Goal: Information Seeking & Learning: Learn about a topic

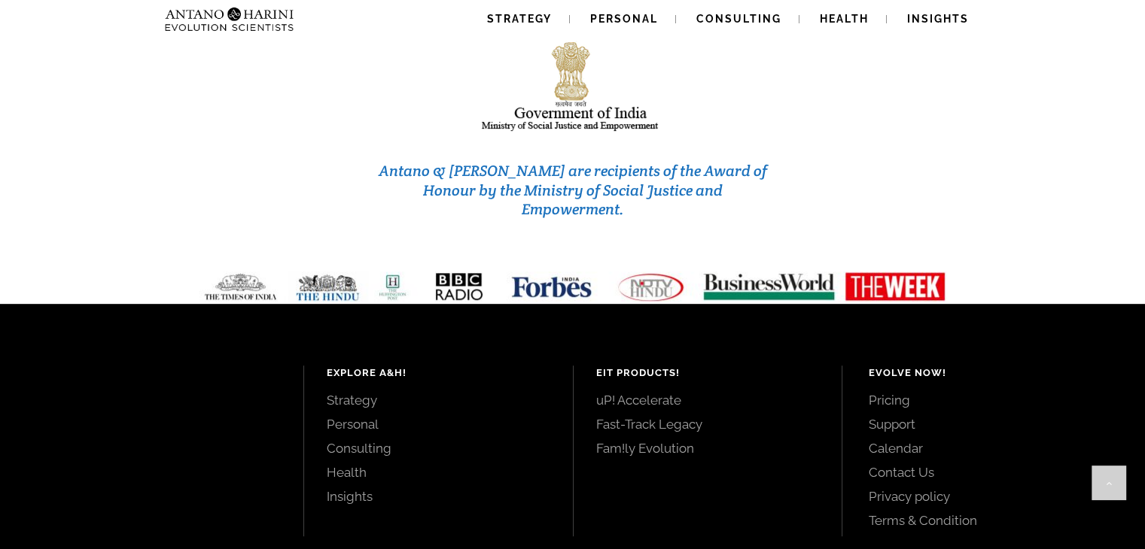
scroll to position [6455, 0]
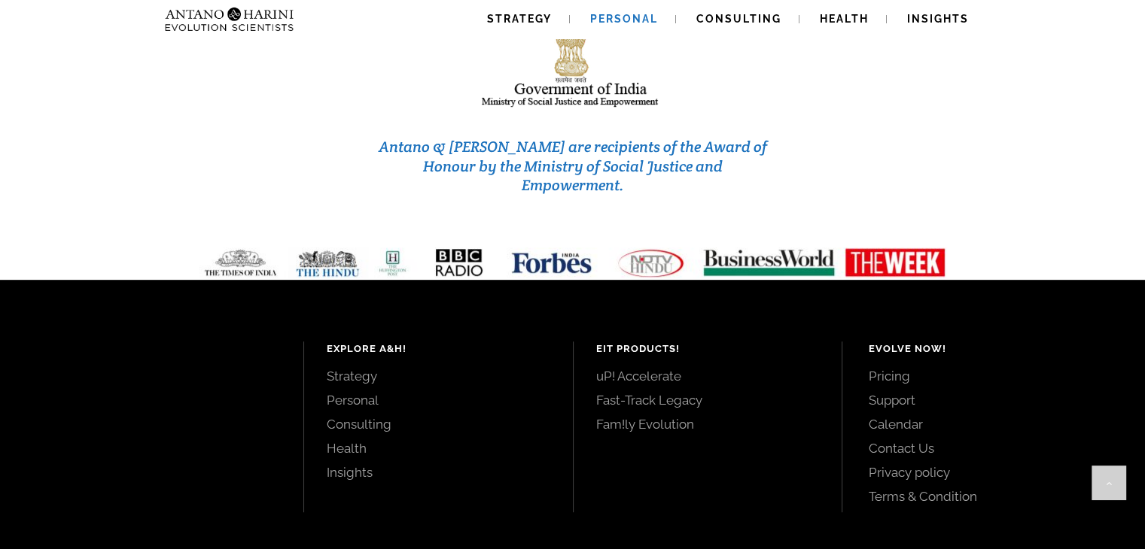
click at [606, 14] on span "Personal" at bounding box center [624, 19] width 68 height 12
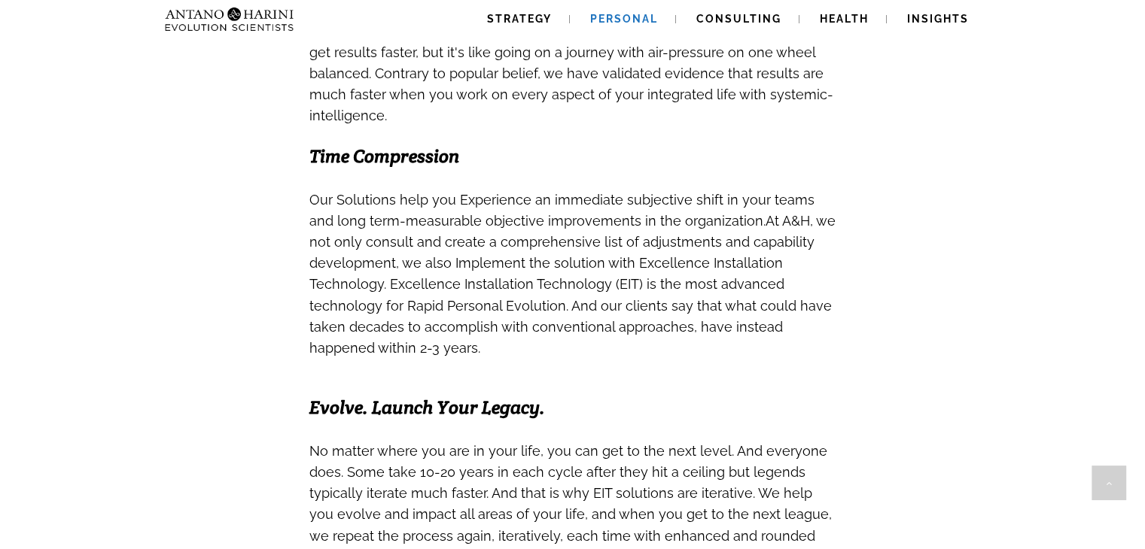
scroll to position [916, 0]
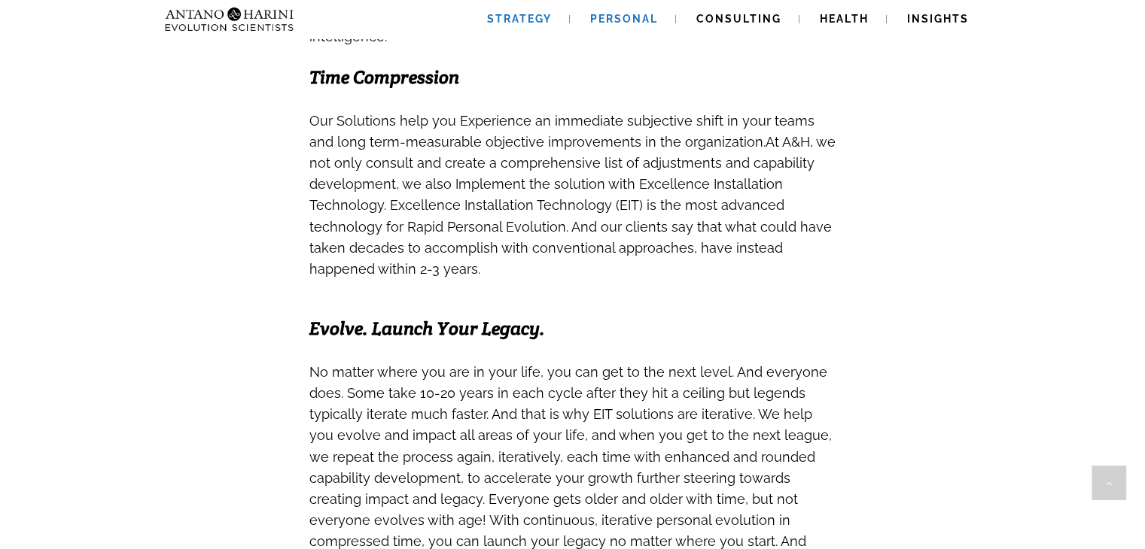
click at [521, 25] on link "Strategy" at bounding box center [519, 19] width 101 height 38
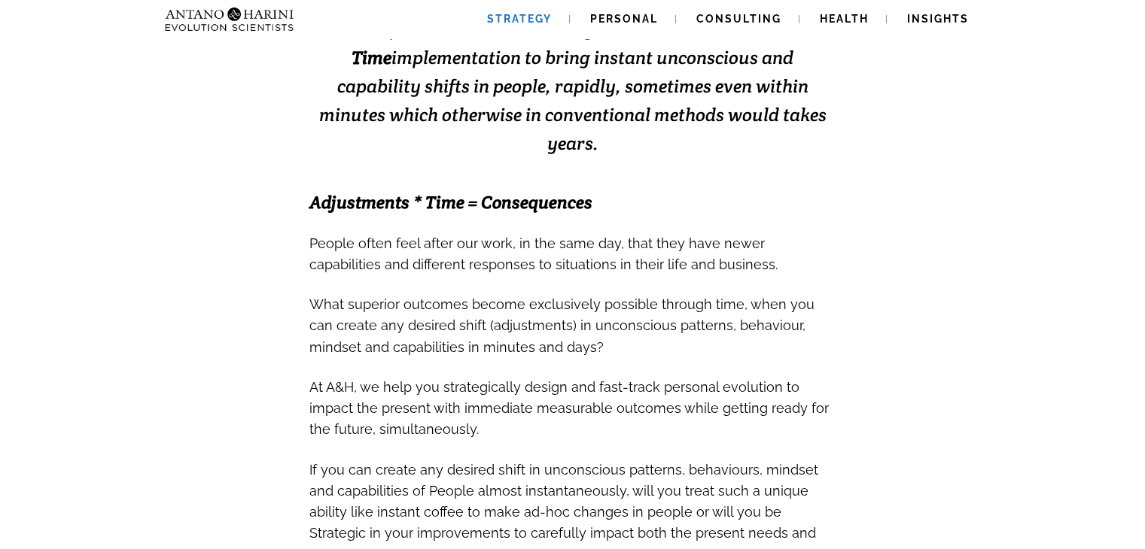
scroll to position [397, 0]
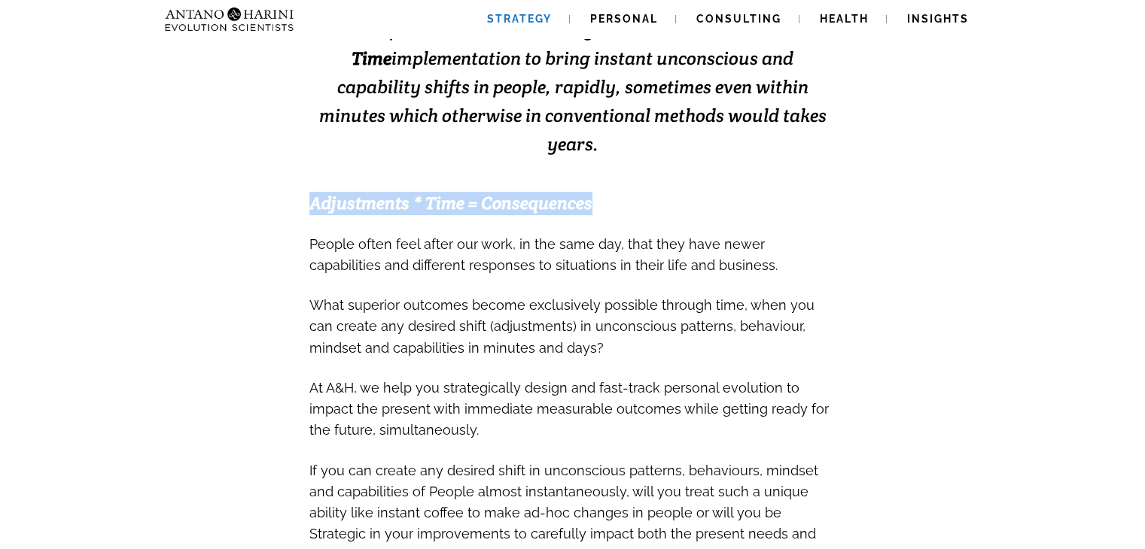
drag, startPoint x: 298, startPoint y: 178, endPoint x: 720, endPoint y: 163, distance: 422.5
type textarea "**********"
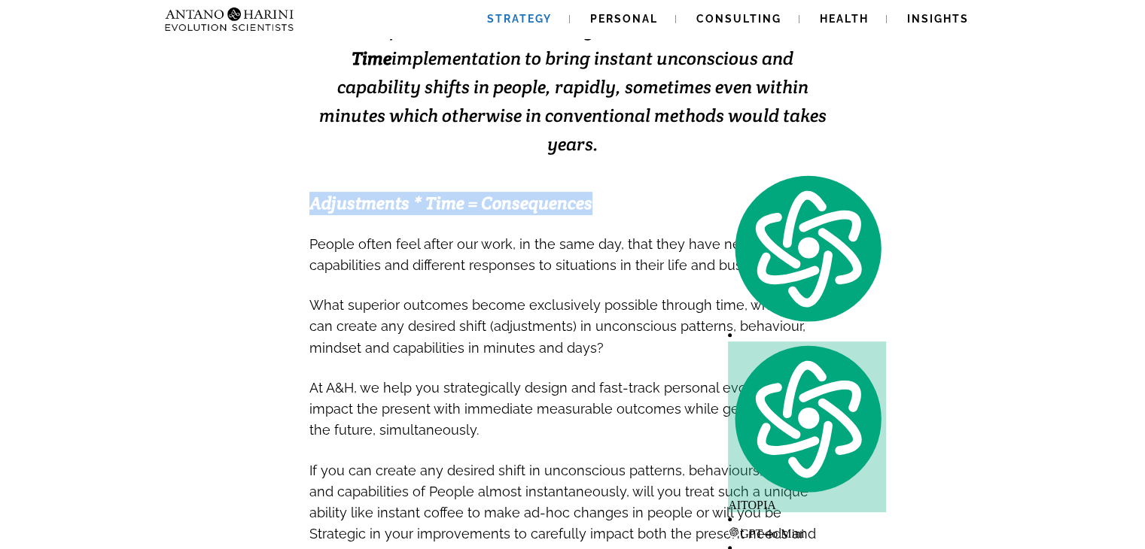
click at [720, 193] on h3 "Adjustments * Time = Consequences" at bounding box center [572, 204] width 527 height 23
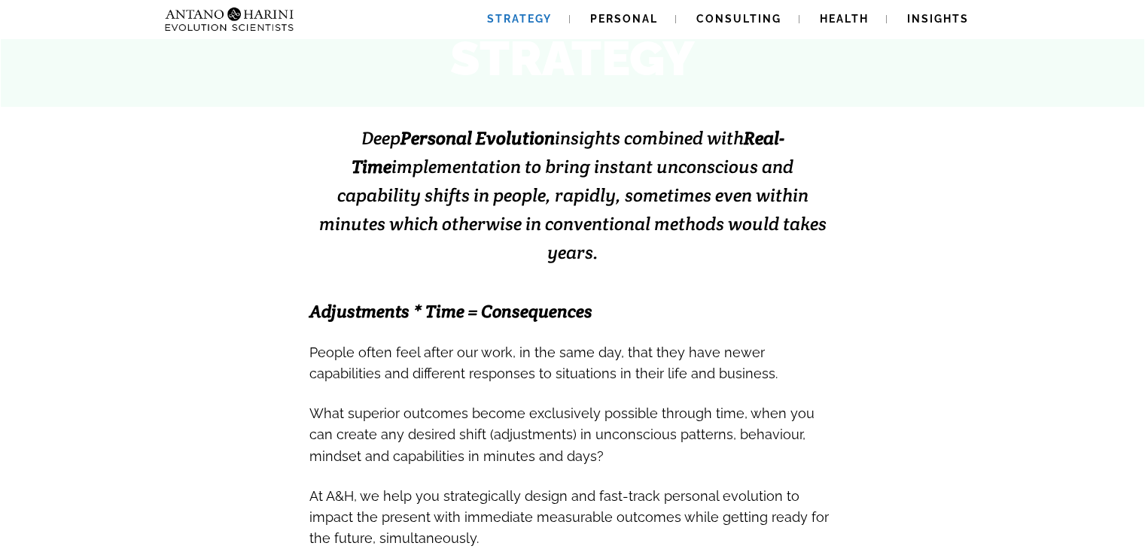
scroll to position [0, 0]
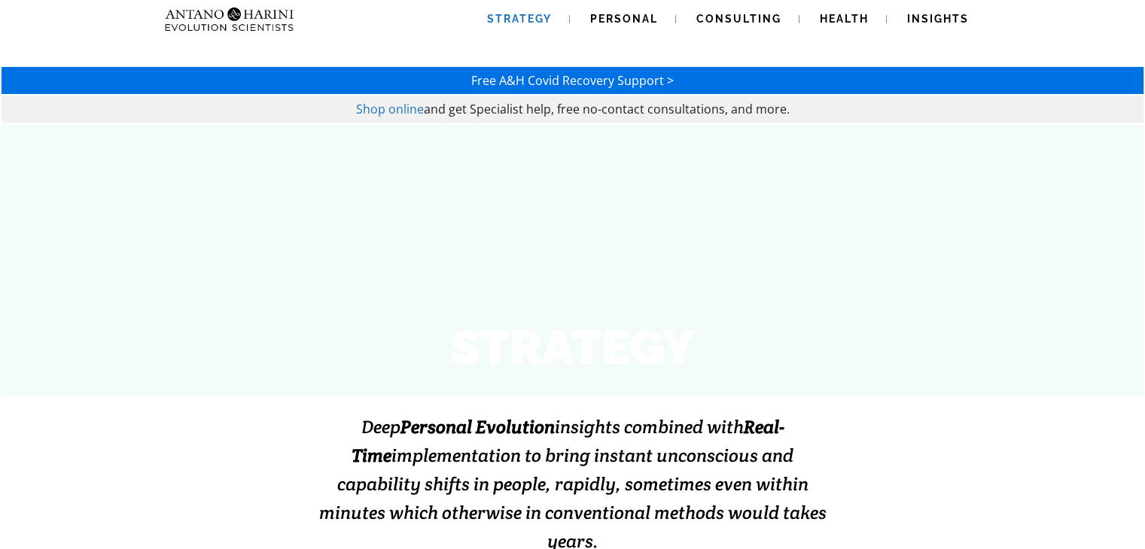
click at [832, 473] on h3 "Deep Personal Evolution insights combined with Real-Time implementation to brin…" at bounding box center [572, 483] width 527 height 143
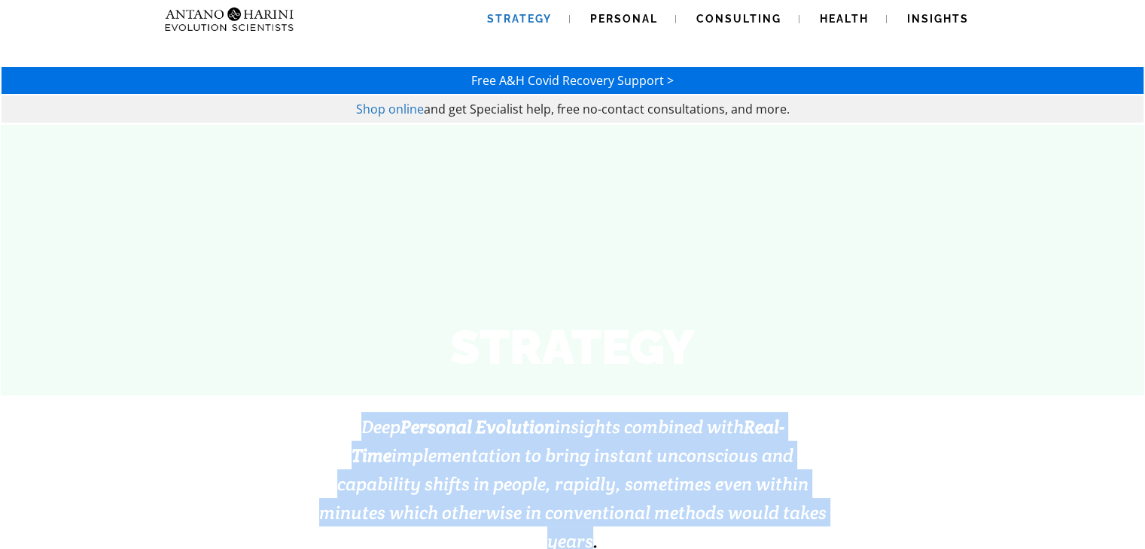
drag, startPoint x: 339, startPoint y: 419, endPoint x: 781, endPoint y: 513, distance: 451.2
click at [781, 513] on span "Deep Personal Evolution insights combined with Real-Time implementation to brin…" at bounding box center [572, 484] width 507 height 138
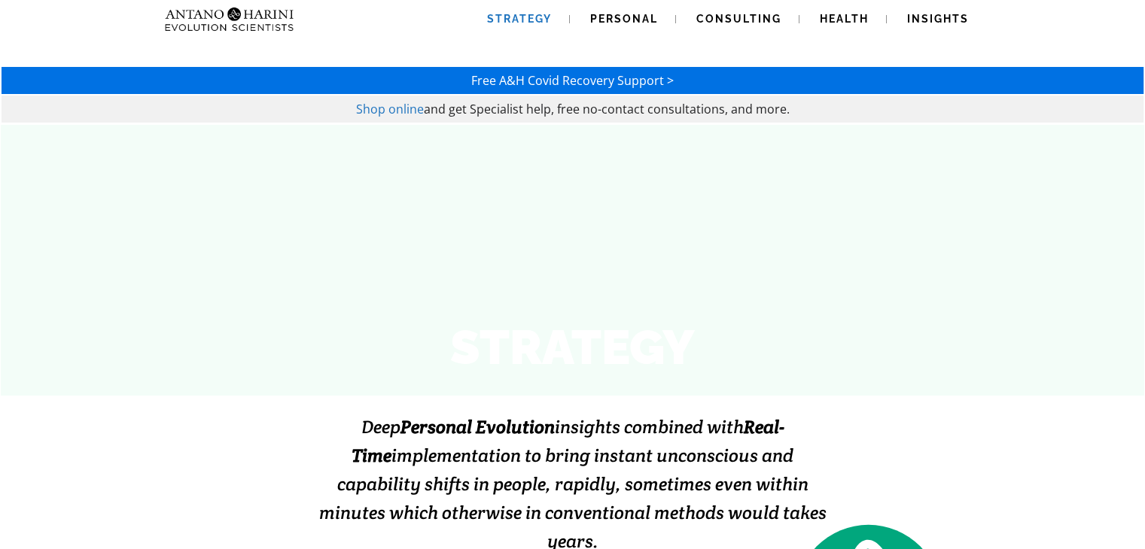
click at [881, 205] on div "STRATEGY" at bounding box center [572, 260] width 1113 height 241
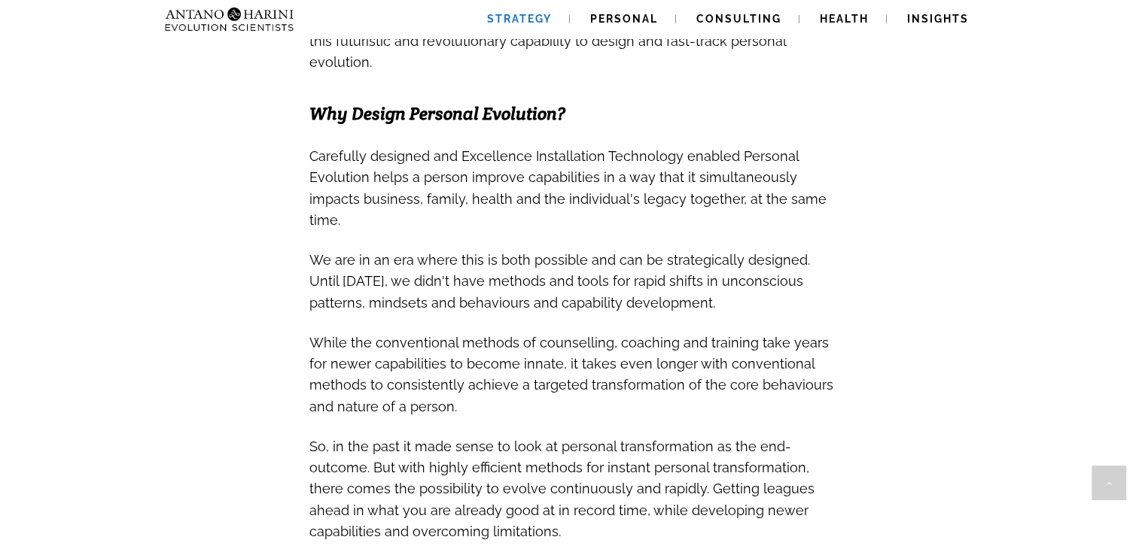
scroll to position [936, 0]
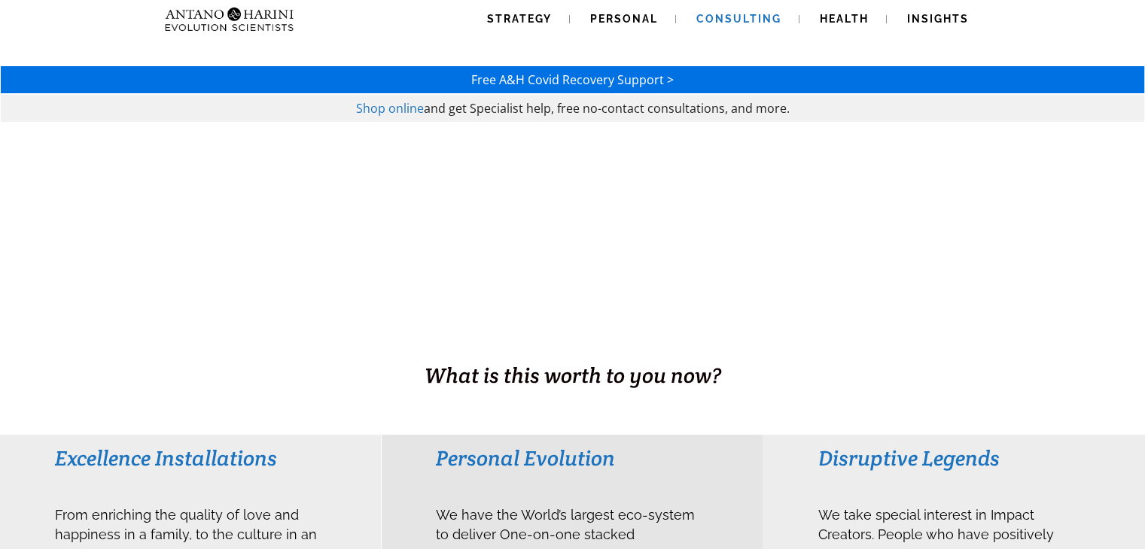
click at [718, 17] on span "Consulting" at bounding box center [738, 19] width 85 height 12
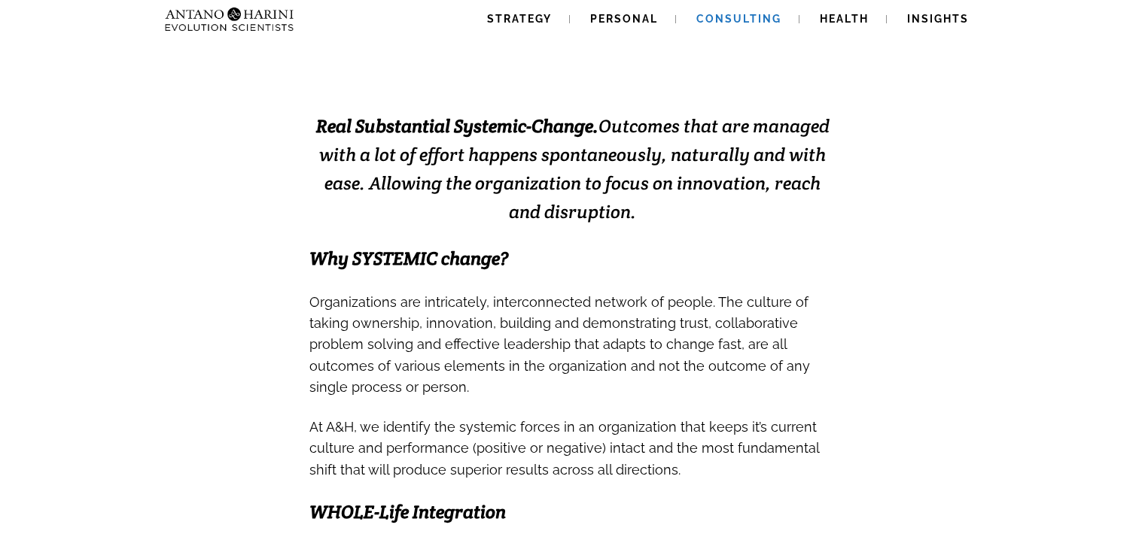
scroll to position [345, 0]
click at [621, 18] on span "Personal" at bounding box center [624, 19] width 68 height 12
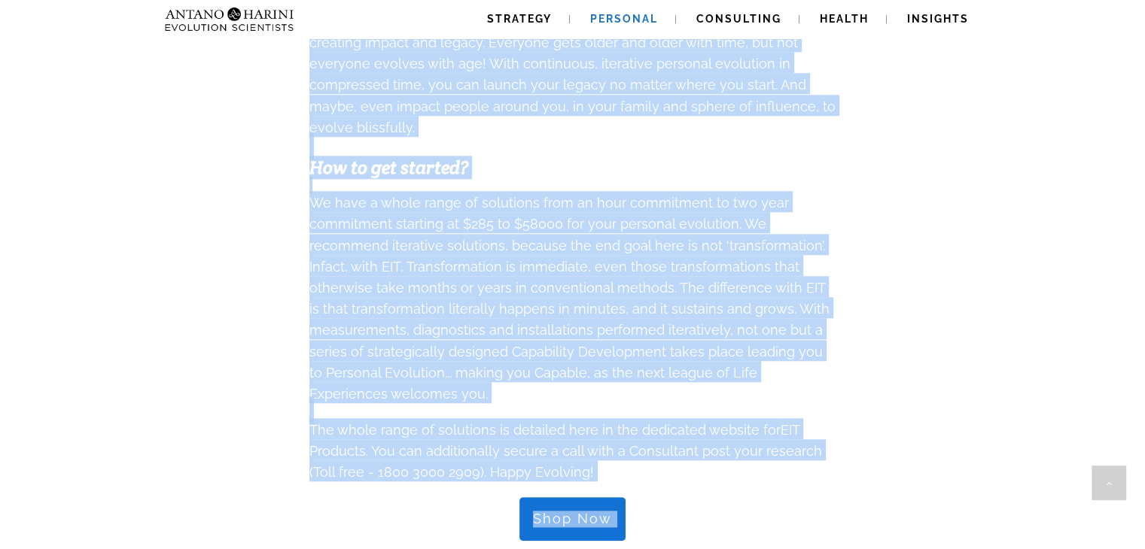
scroll to position [1779, 0]
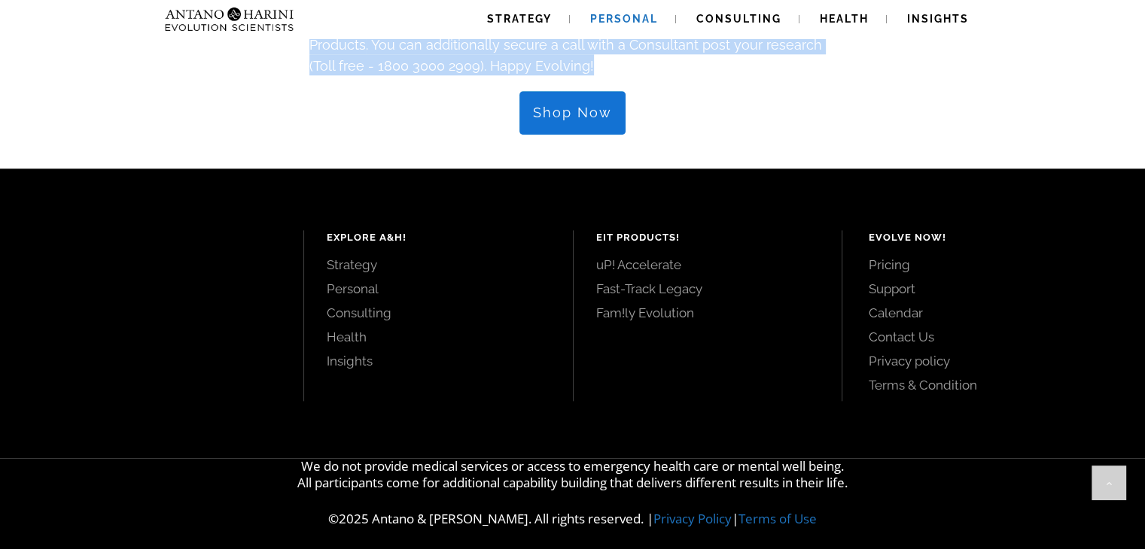
drag, startPoint x: 301, startPoint y: 212, endPoint x: 636, endPoint y: 64, distance: 366.0
type textarea "**********"
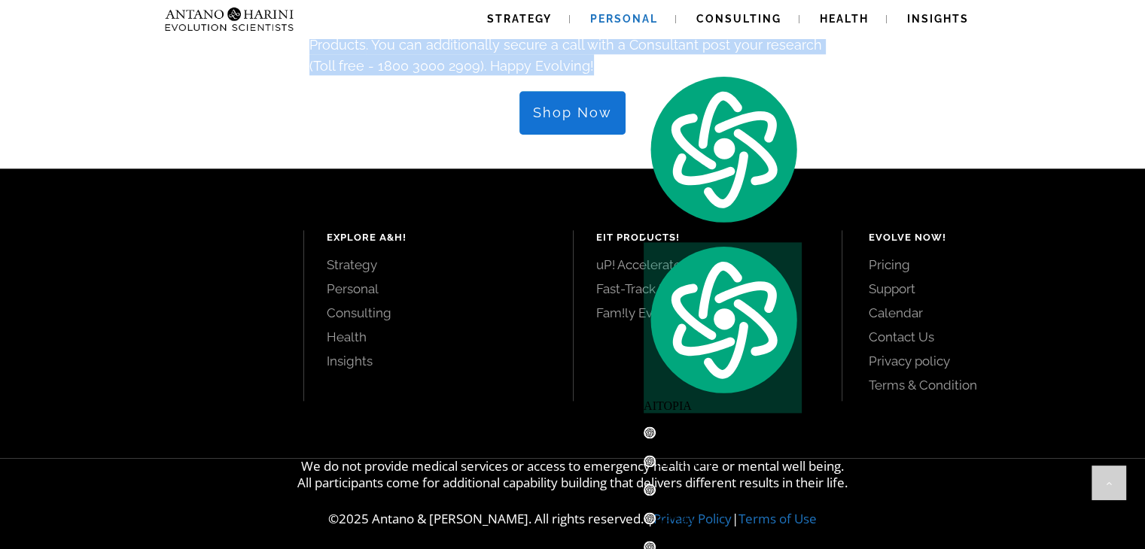
copy div "Loremips. Dolors. Ametco. Adipis. - El Seddoe & Tempor, in utla etd Magnaa eni …"
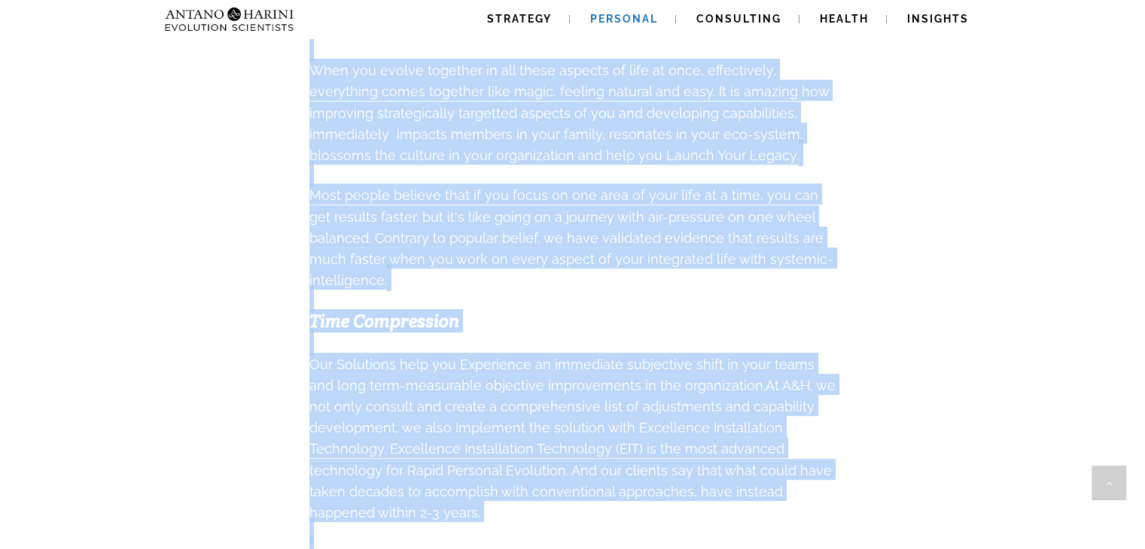
scroll to position [599, 0]
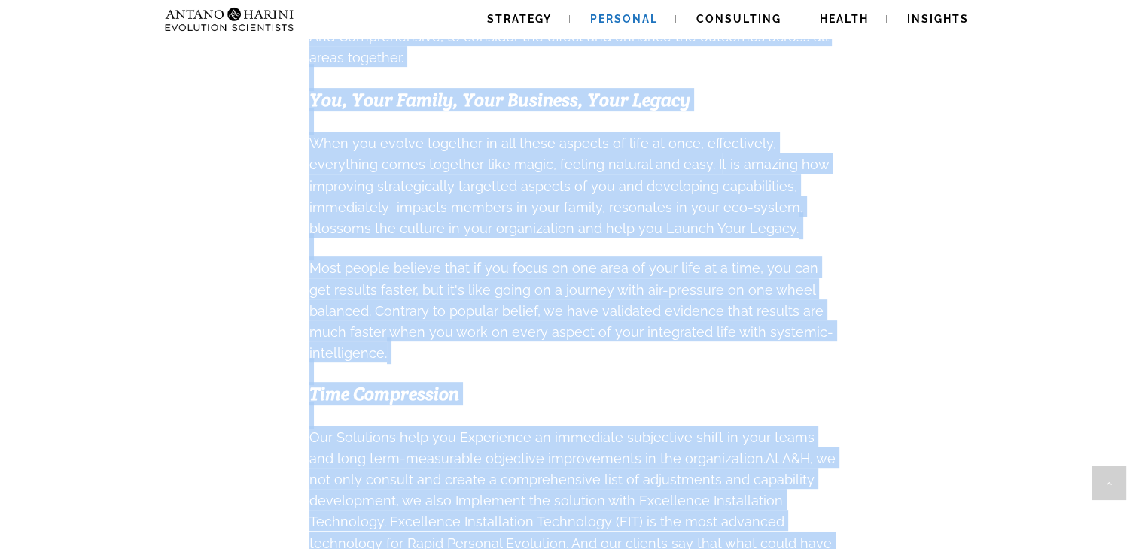
click at [183, 407] on div "Free A&H Covid Recovery Support > Shop online and get Specialist help, free no-…" at bounding box center [572, 396] width 1145 height 1904
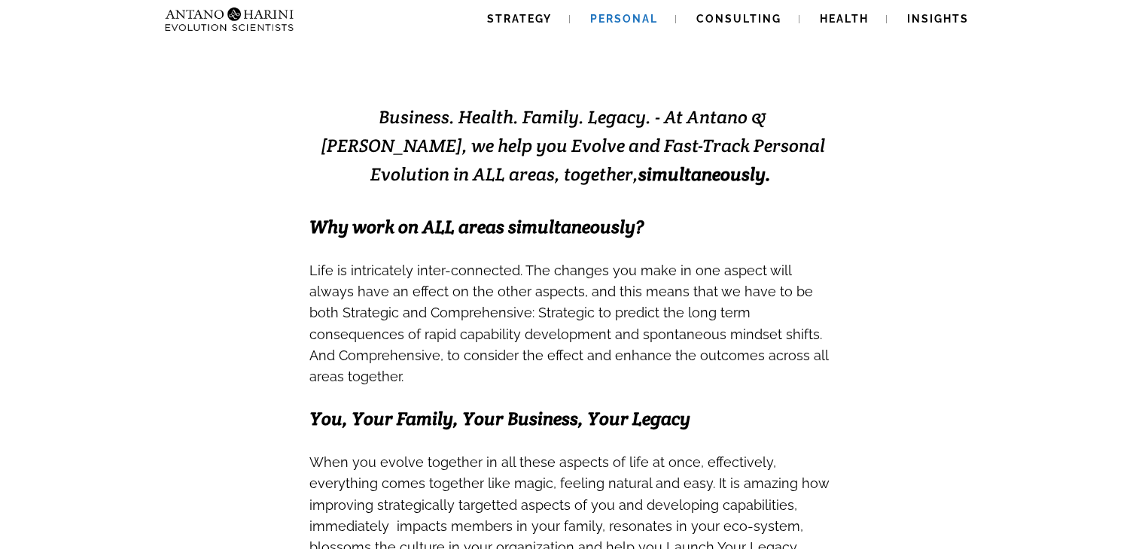
scroll to position [279, 0]
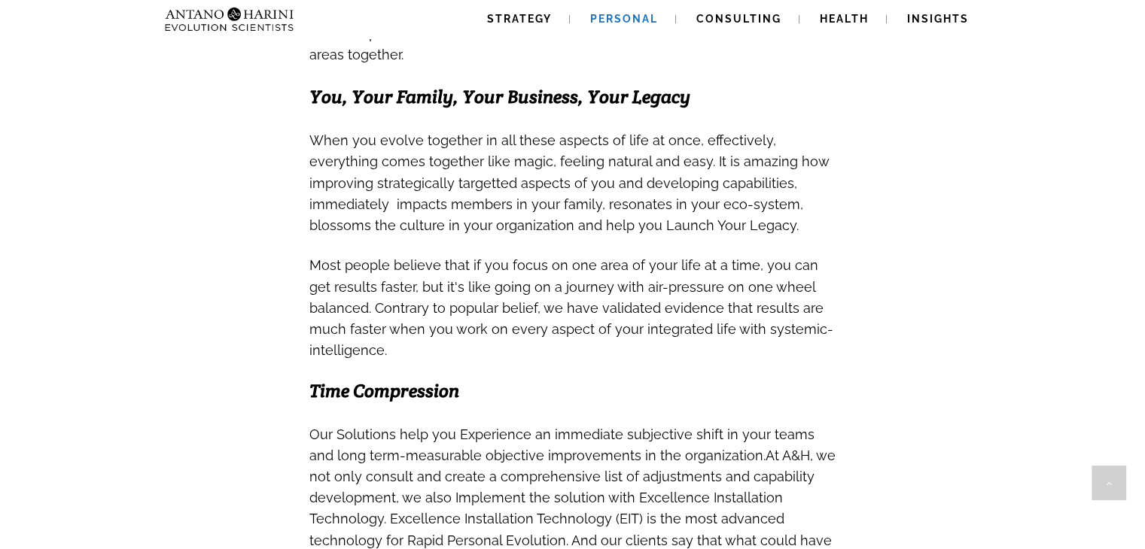
scroll to position [603, 0]
click at [756, 9] on link "Consulting" at bounding box center [738, 19] width 121 height 38
click at [642, 17] on span "Personal" at bounding box center [624, 19] width 68 height 12
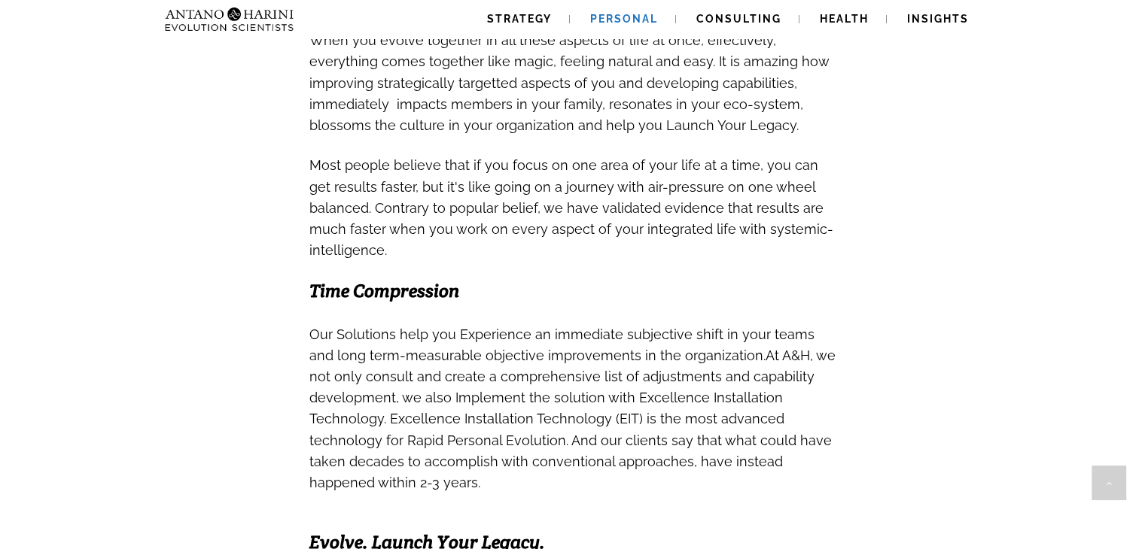
scroll to position [705, 0]
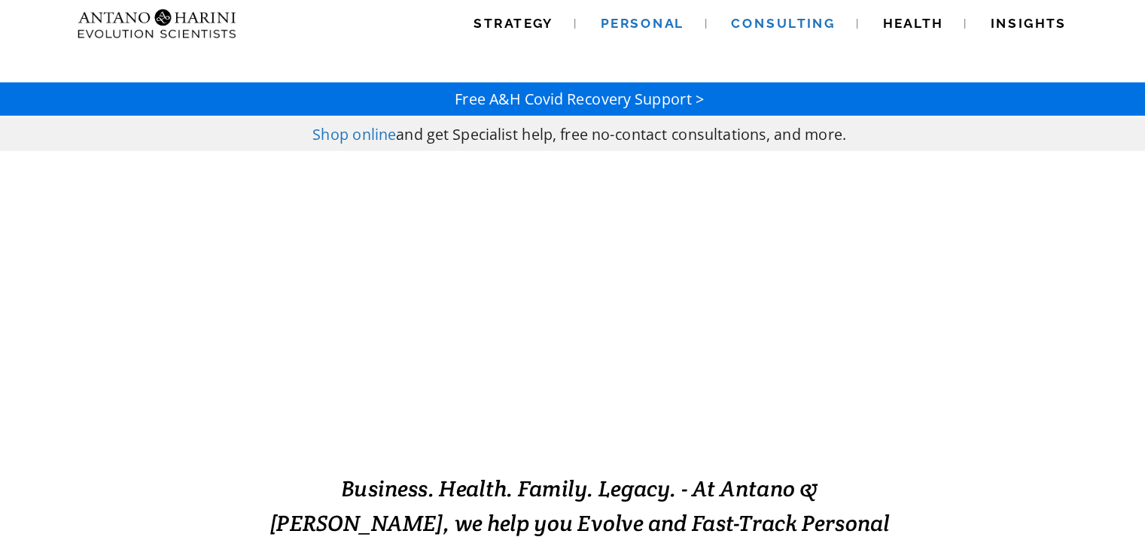
click at [729, 5] on link "Consulting" at bounding box center [738, 19] width 121 height 38
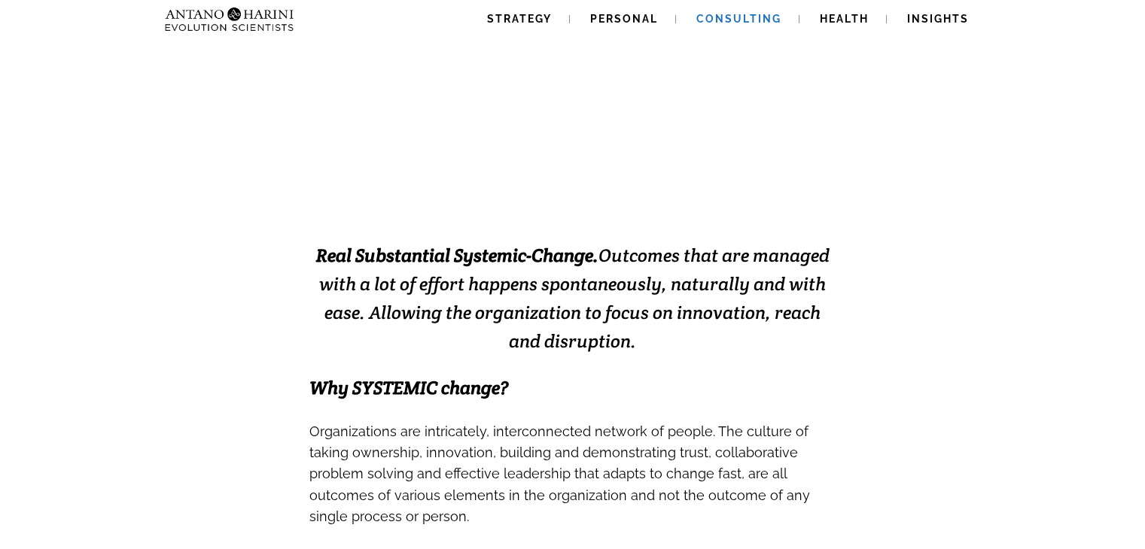
scroll to position [230, 0]
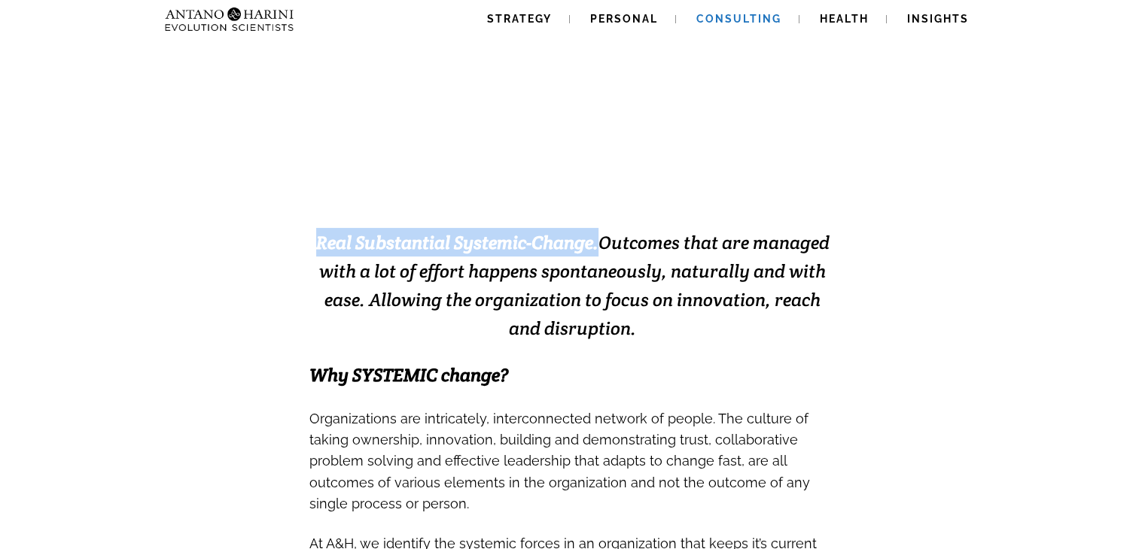
drag, startPoint x: 313, startPoint y: 247, endPoint x: 596, endPoint y: 247, distance: 283.0
type textarea "**********"
click at [596, 247] on strong "Real Substantial Systemic-Change." at bounding box center [457, 242] width 282 height 23
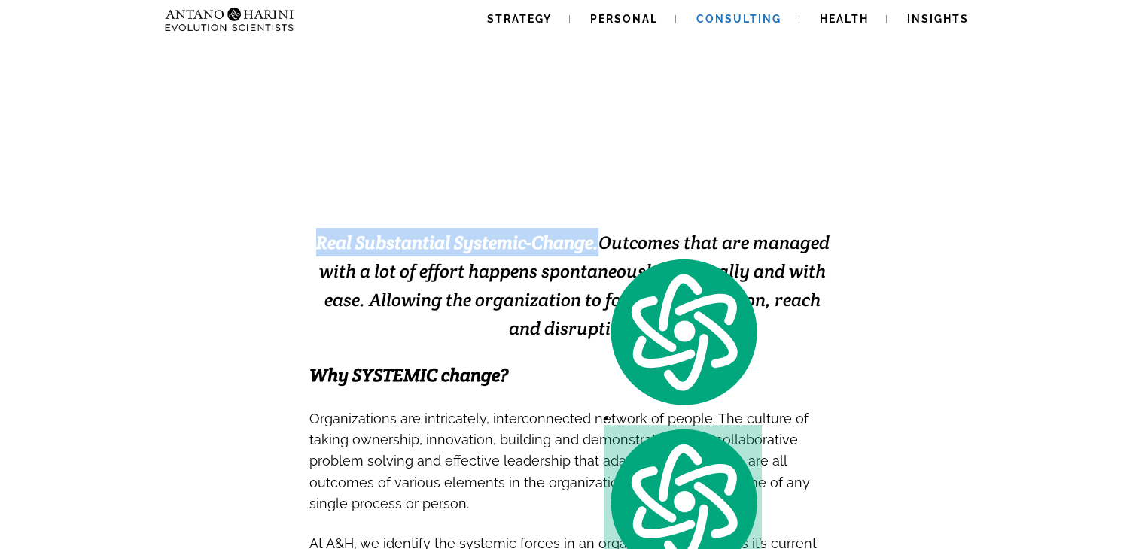
click at [596, 247] on strong "Real Substantial Systemic-Change." at bounding box center [457, 242] width 282 height 23
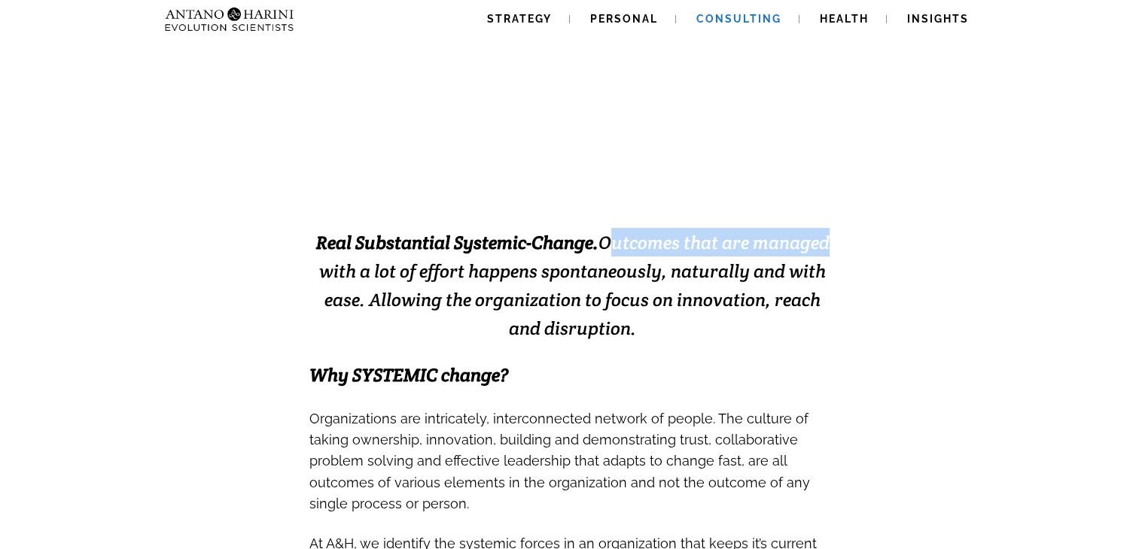
drag, startPoint x: 608, startPoint y: 243, endPoint x: 881, endPoint y: 239, distance: 273.3
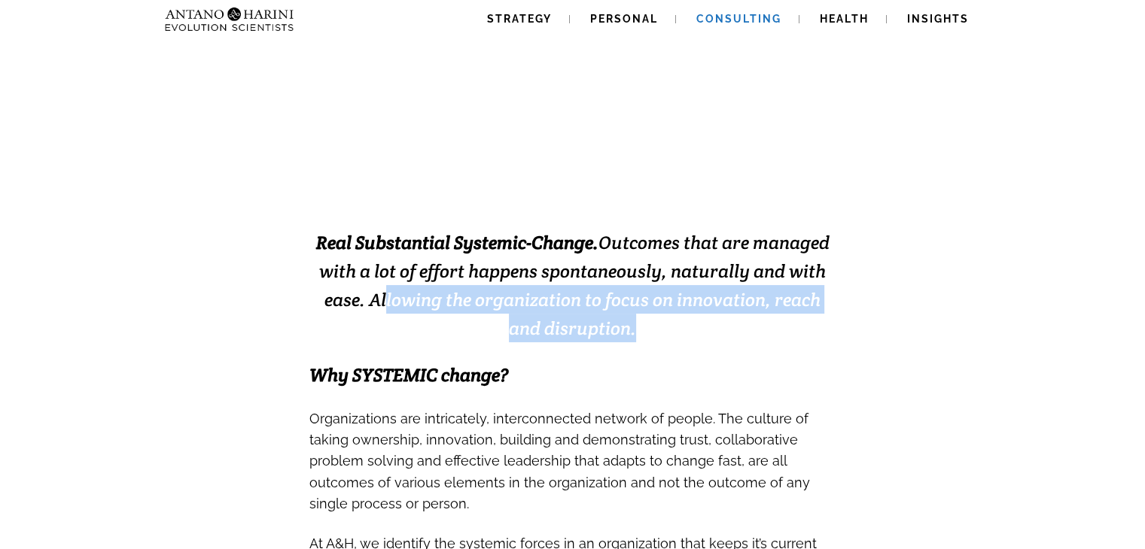
drag, startPoint x: 385, startPoint y: 293, endPoint x: 671, endPoint y: 315, distance: 286.9
click at [671, 315] on h3 "Real Substantial Systemic-Change. Outcomes that are managed with a lot of effor…" at bounding box center [572, 285] width 527 height 114
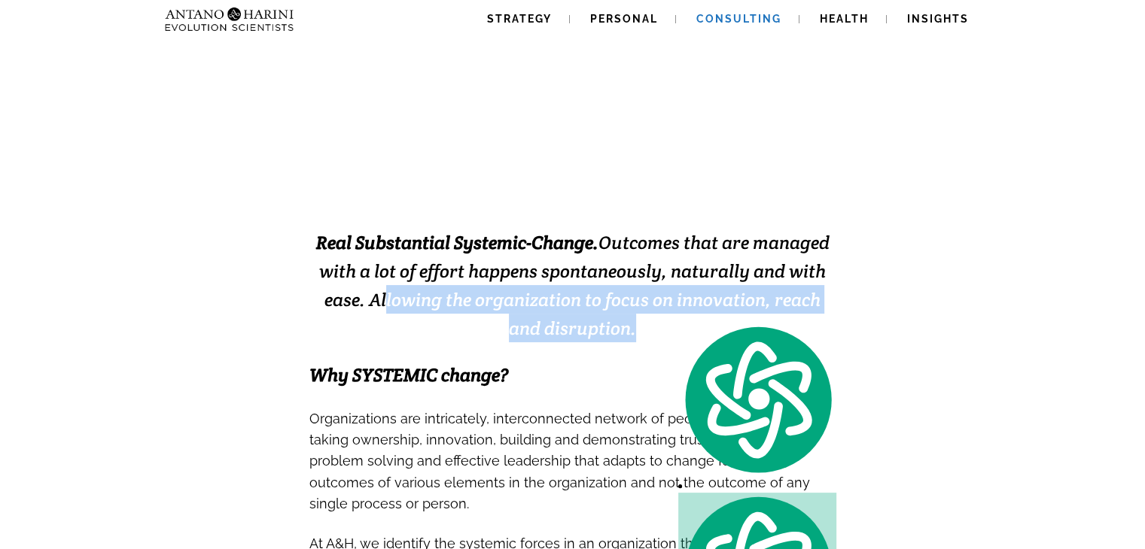
click at [671, 315] on h3 "Real Substantial Systemic-Change. Outcomes that are managed with a lot of effor…" at bounding box center [572, 285] width 527 height 114
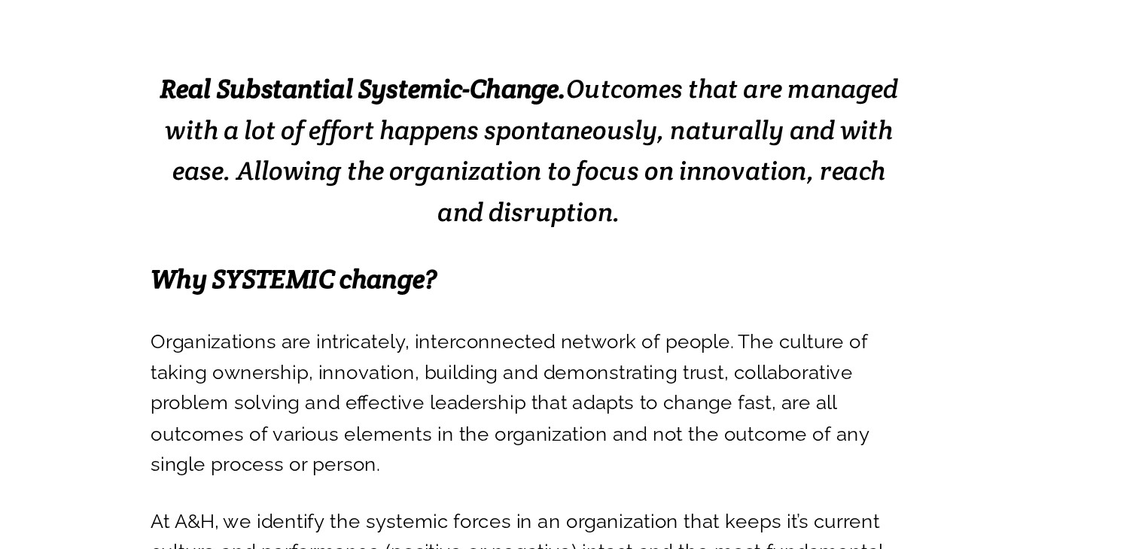
scroll to position [247, 0]
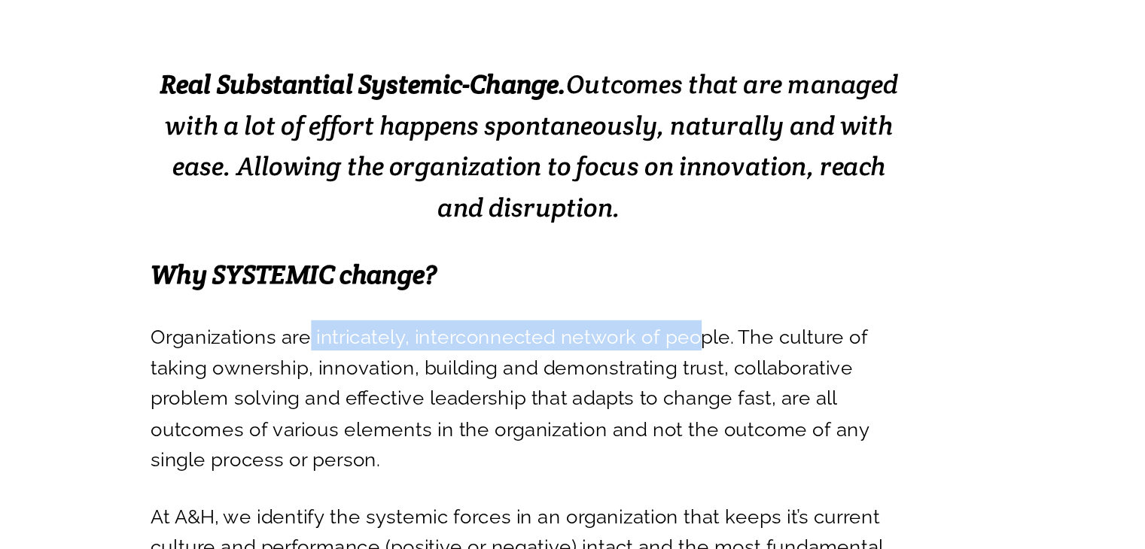
drag, startPoint x: 419, startPoint y: 400, endPoint x: 681, endPoint y: 406, distance: 262.7
click at [681, 406] on span "Organizations are intricately, interconnected network of people. The culture of…" at bounding box center [559, 441] width 501 height 112
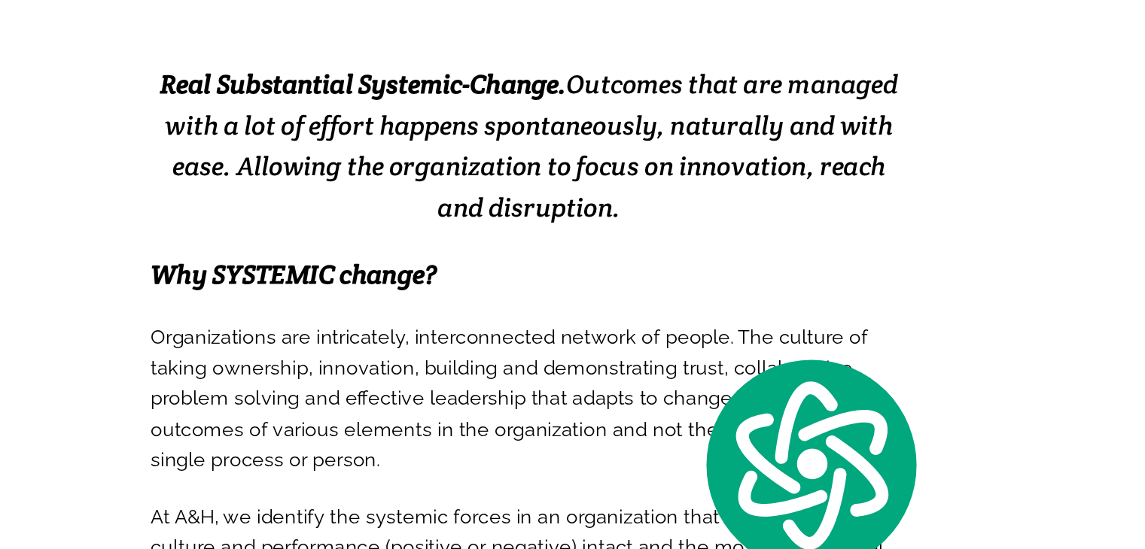
click at [714, 369] on h3 at bounding box center [572, 379] width 527 height 21
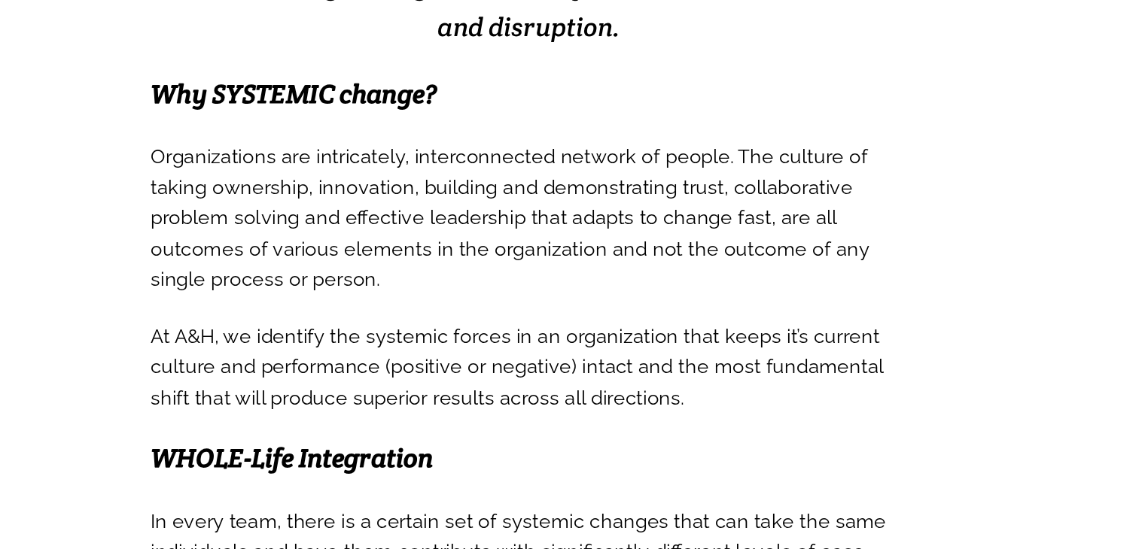
scroll to position [373, 0]
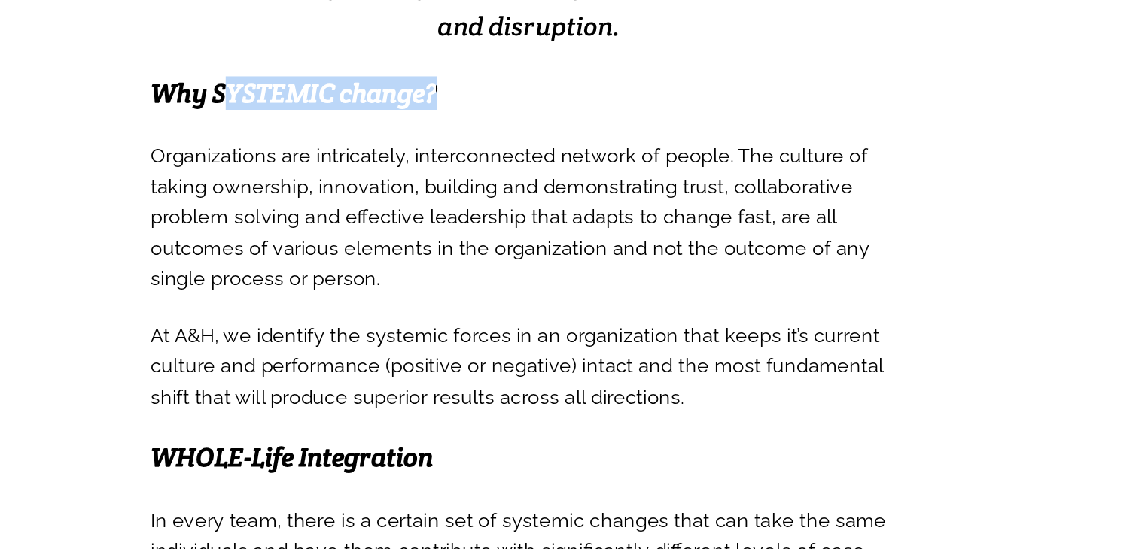
drag, startPoint x: 358, startPoint y: 225, endPoint x: 504, endPoint y: 228, distance: 146.1
click at [504, 228] on span "Why SYSTEMIC change?" at bounding box center [408, 231] width 199 height 23
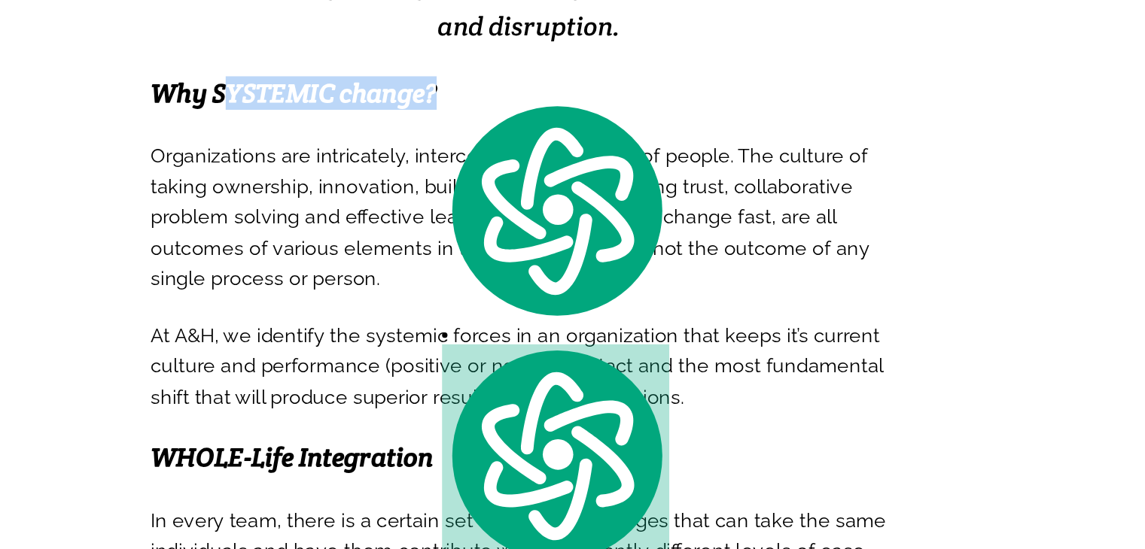
click at [504, 228] on span "Why SYSTEMIC change?" at bounding box center [408, 231] width 199 height 23
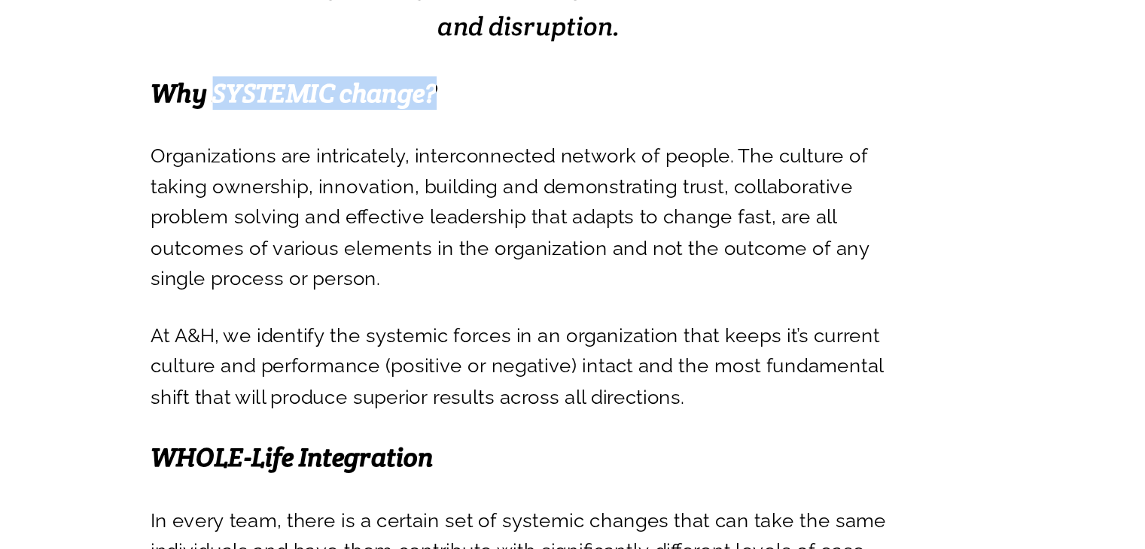
drag, startPoint x: 354, startPoint y: 227, endPoint x: 508, endPoint y: 239, distance: 154.8
click at [508, 239] on span "Why SYSTEMIC change?" at bounding box center [408, 231] width 199 height 23
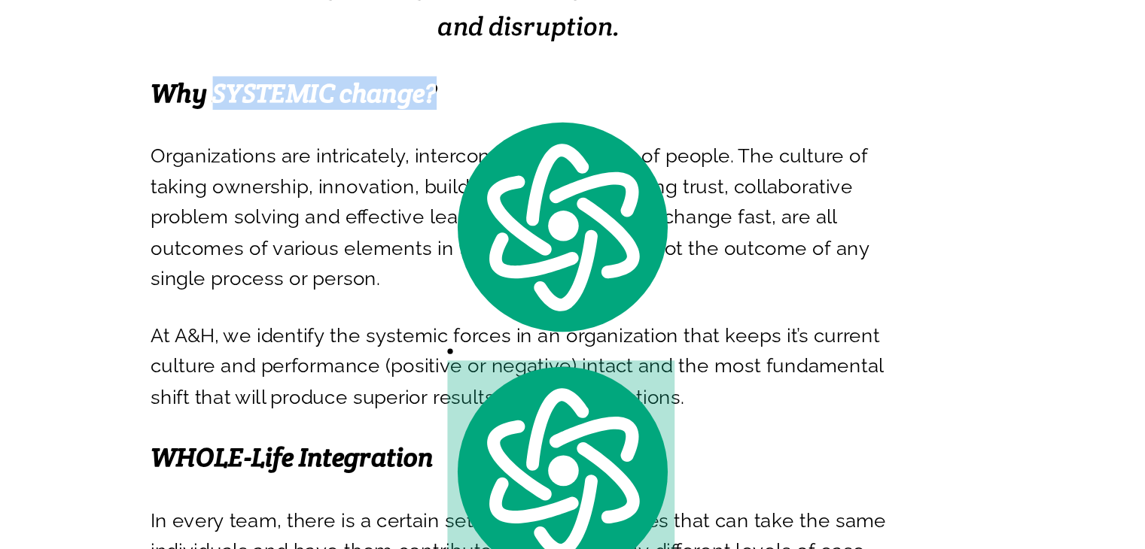
copy span "SYSTEMIC change?"
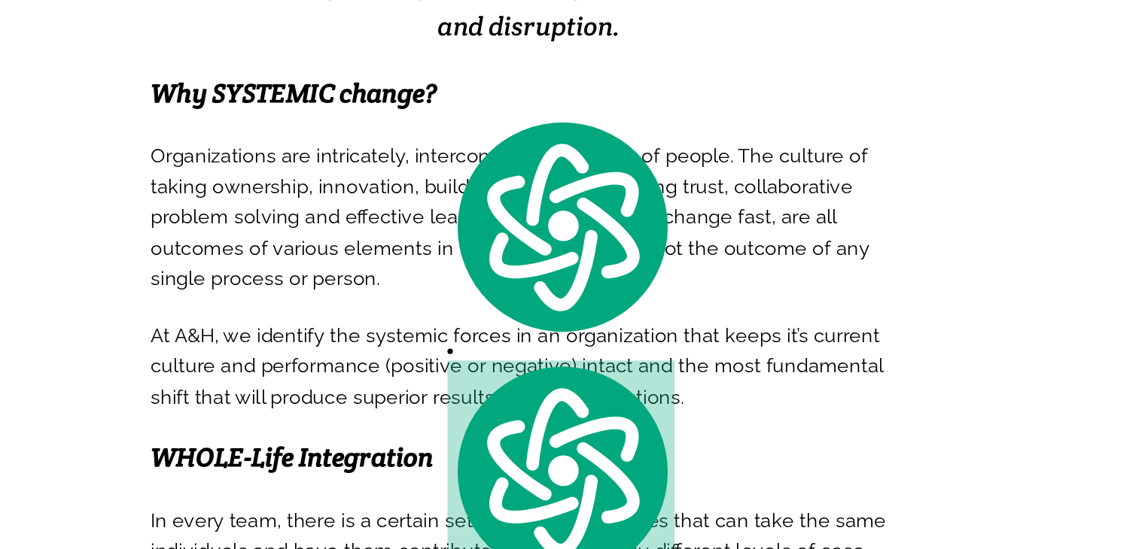
click at [552, 409] on span "At A&H, we identify the systemic forces in an organization that keeps it’s curr…" at bounding box center [564, 418] width 510 height 69
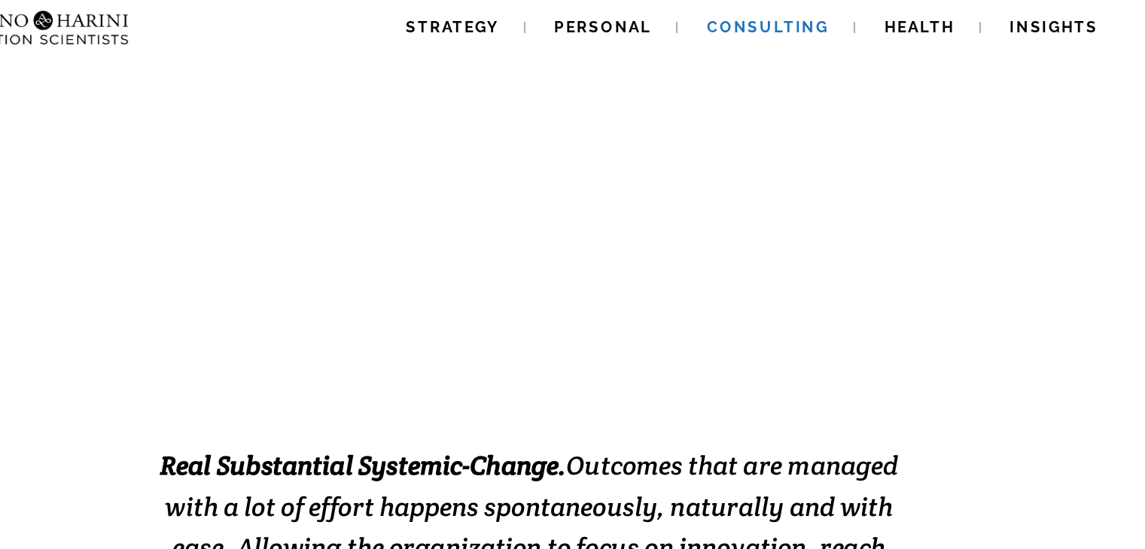
scroll to position [0, 0]
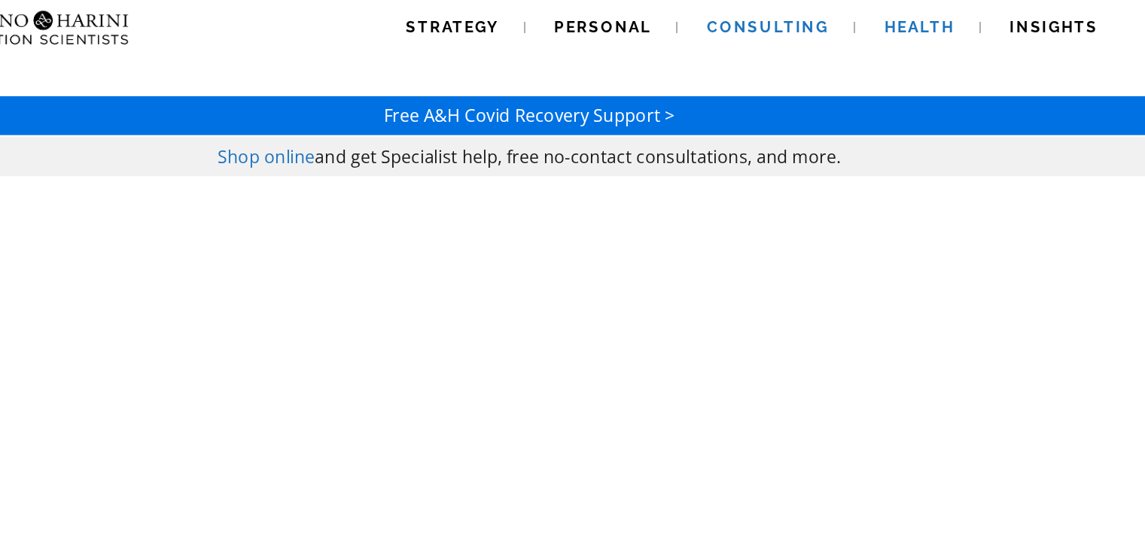
click at [812, 17] on link "Health" at bounding box center [844, 19] width 85 height 38
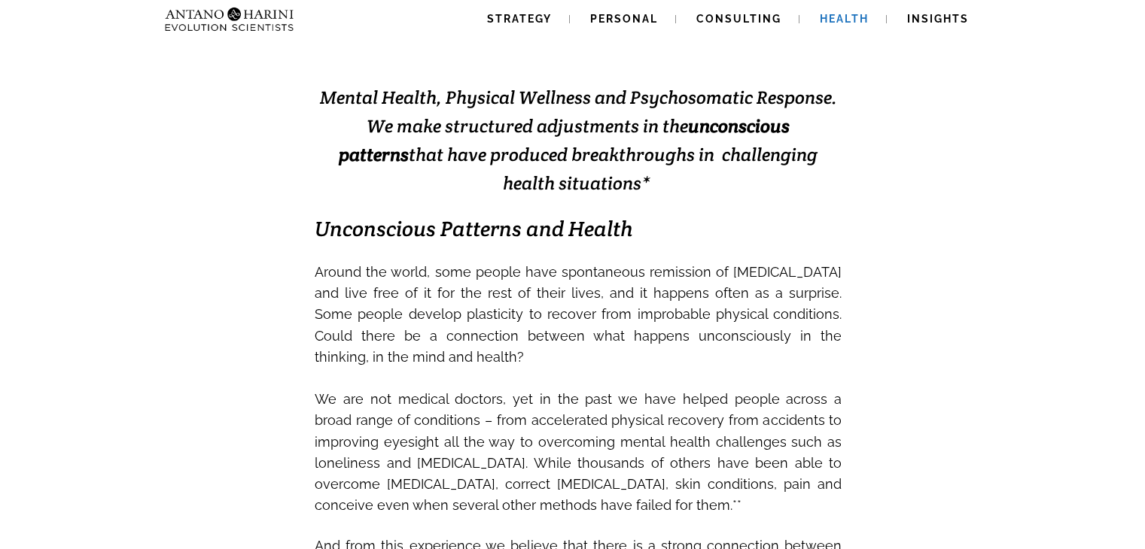
scroll to position [328, 0]
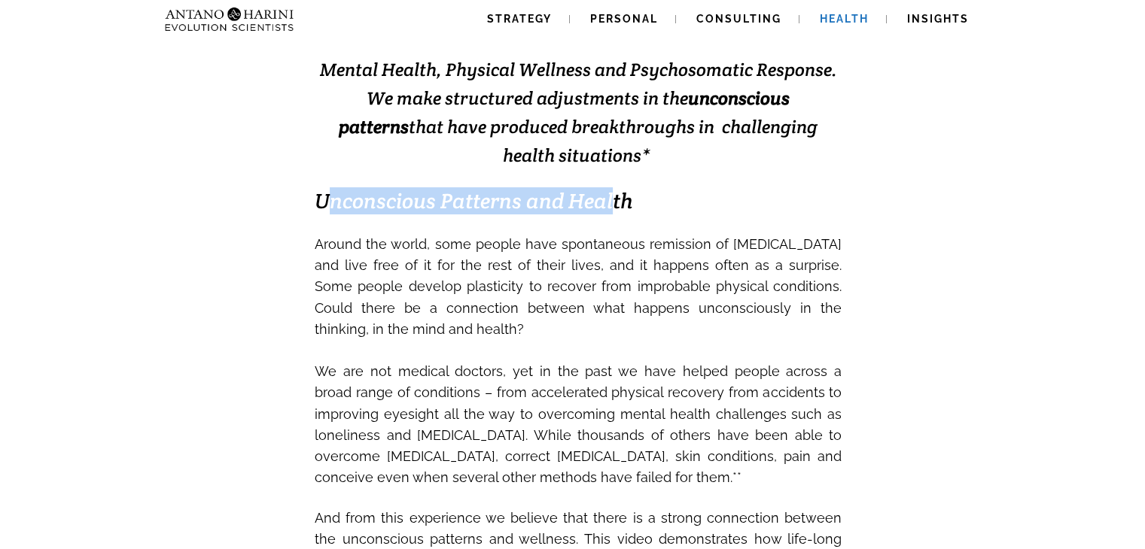
drag, startPoint x: 324, startPoint y: 198, endPoint x: 608, endPoint y: 203, distance: 283.8
type textarea "**********"
click at [608, 203] on em "Unconscious Patterns and Health" at bounding box center [474, 200] width 318 height 27
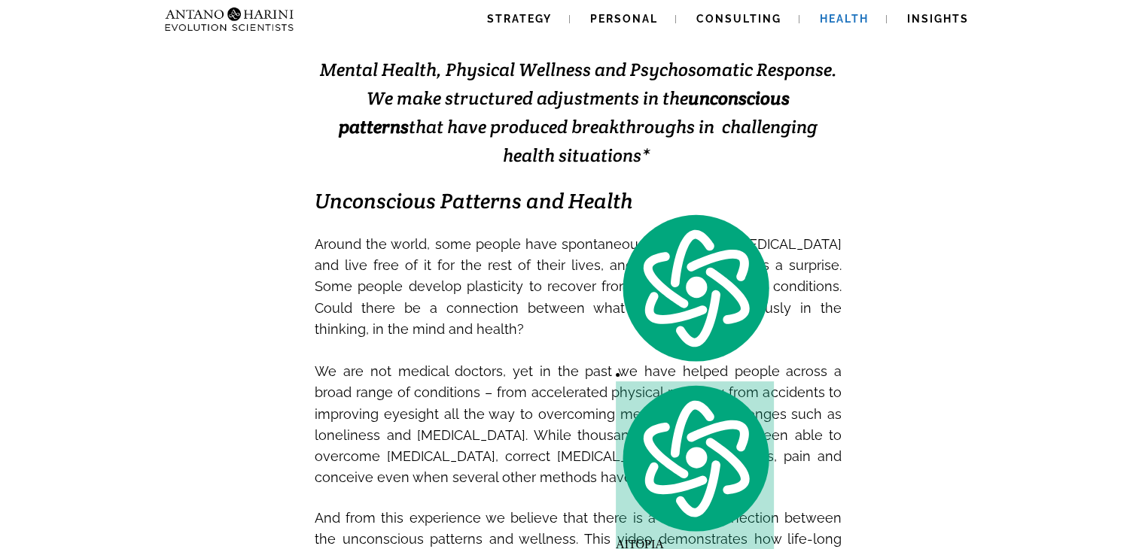
click at [729, 166] on h3 "Mental Health, Physical Wellness and Psychosomatic Response. We make structured…" at bounding box center [578, 112] width 527 height 114
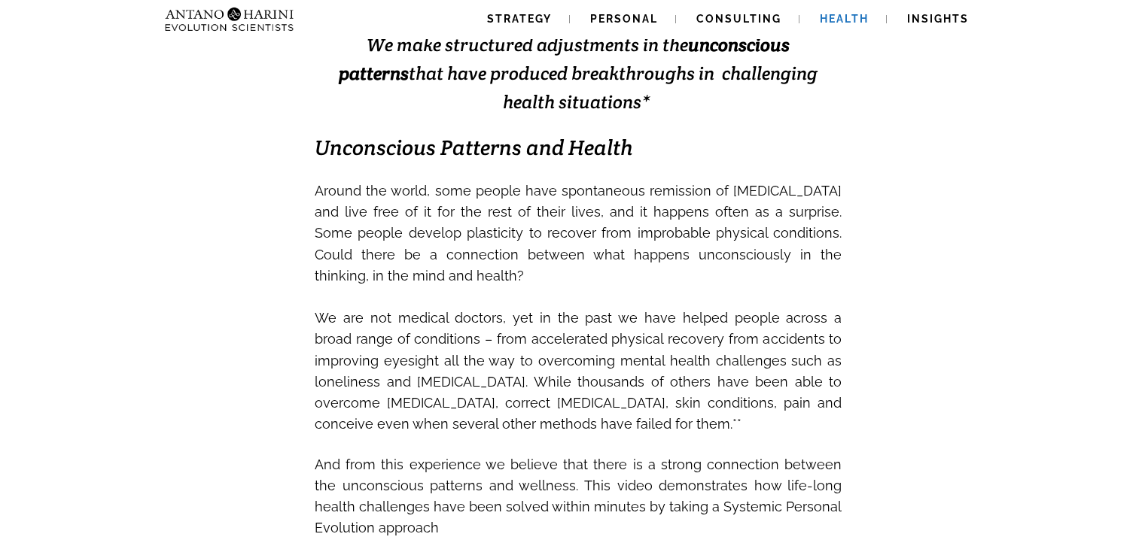
scroll to position [394, 0]
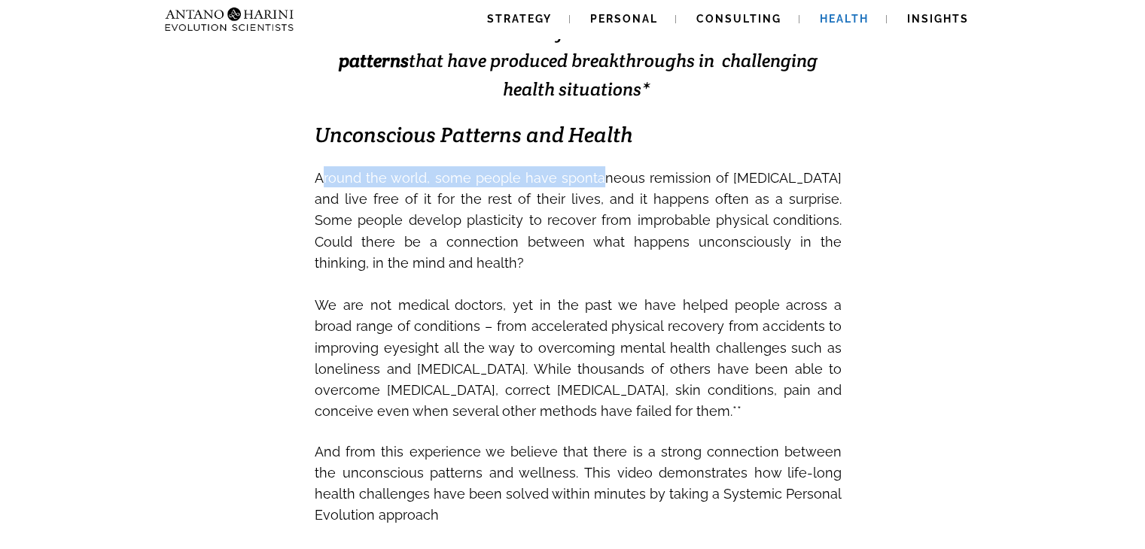
drag, startPoint x: 318, startPoint y: 169, endPoint x: 588, endPoint y: 179, distance: 269.6
click at [588, 179] on span "Around the world, some people have spontaneous remission of cancer and live fre…" at bounding box center [578, 220] width 527 height 101
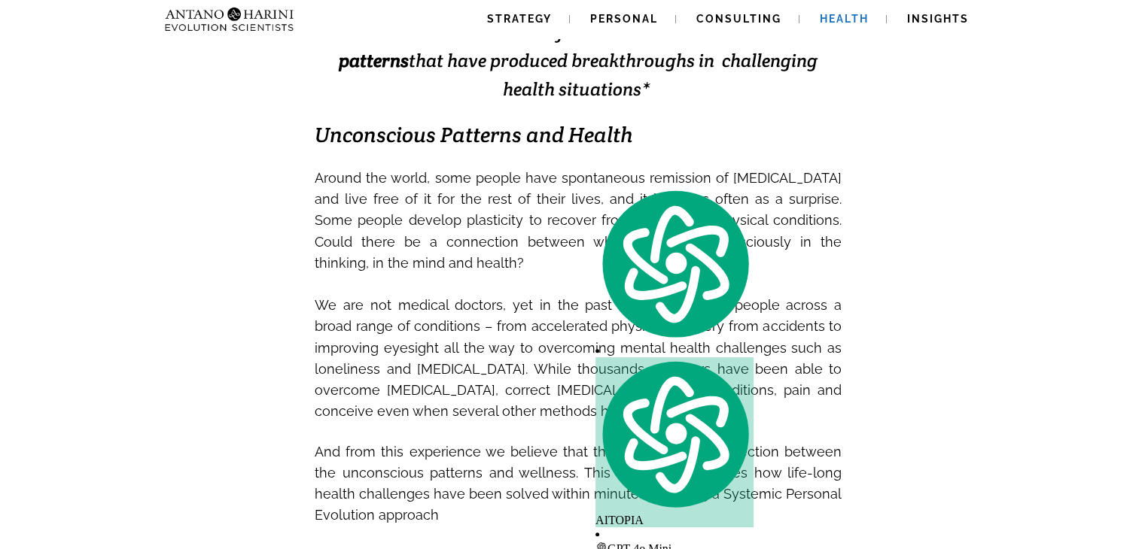
click at [777, 142] on h3 "Unconscious Patterns and Health" at bounding box center [578, 134] width 527 height 21
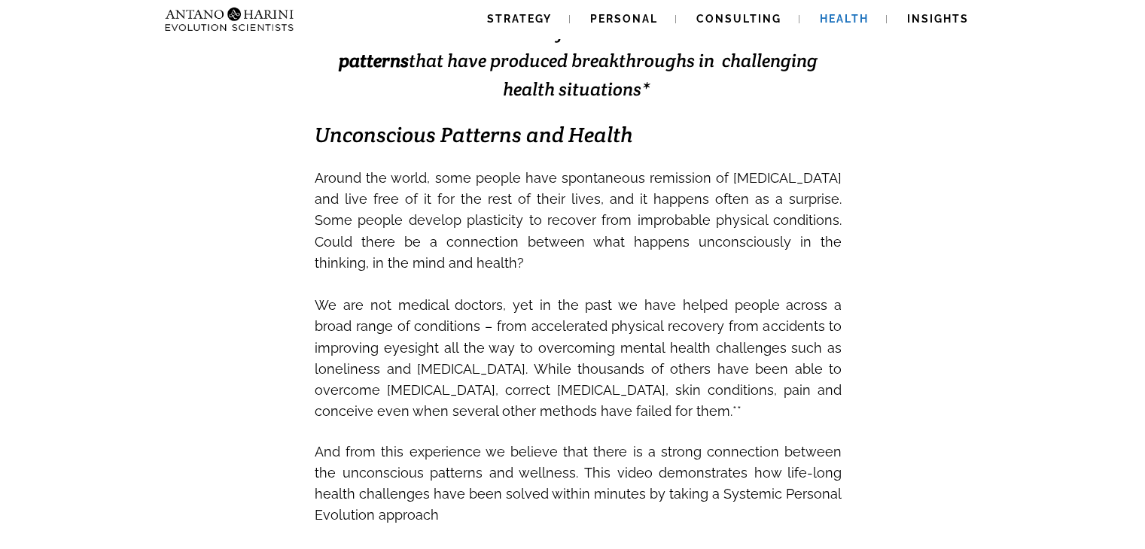
scroll to position [399, 0]
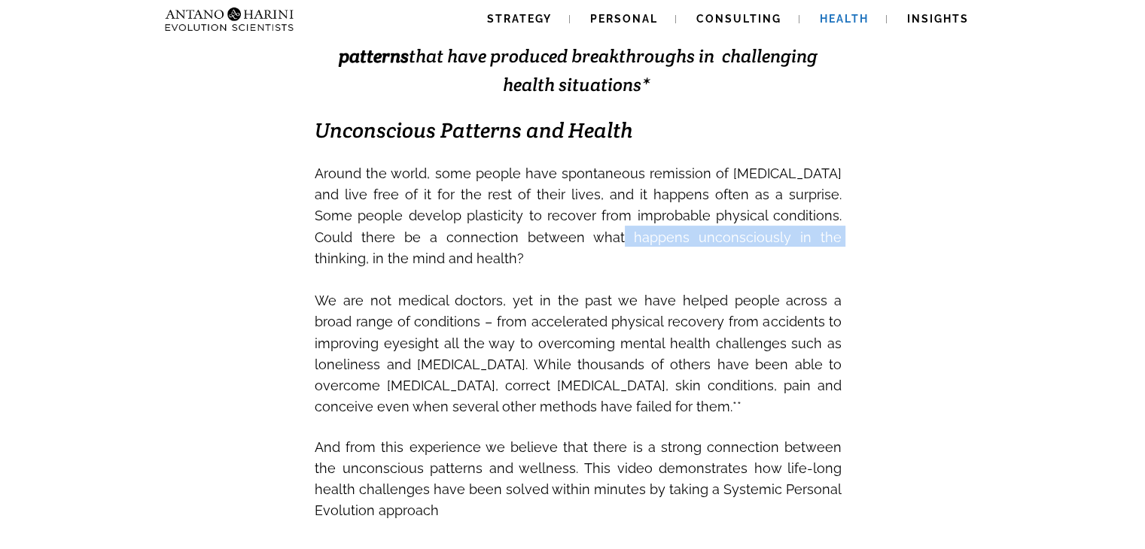
drag, startPoint x: 534, startPoint y: 239, endPoint x: 723, endPoint y: 236, distance: 188.9
click at [723, 236] on span "Around the world, some people have spontaneous remission of cancer and live fre…" at bounding box center [578, 216] width 527 height 101
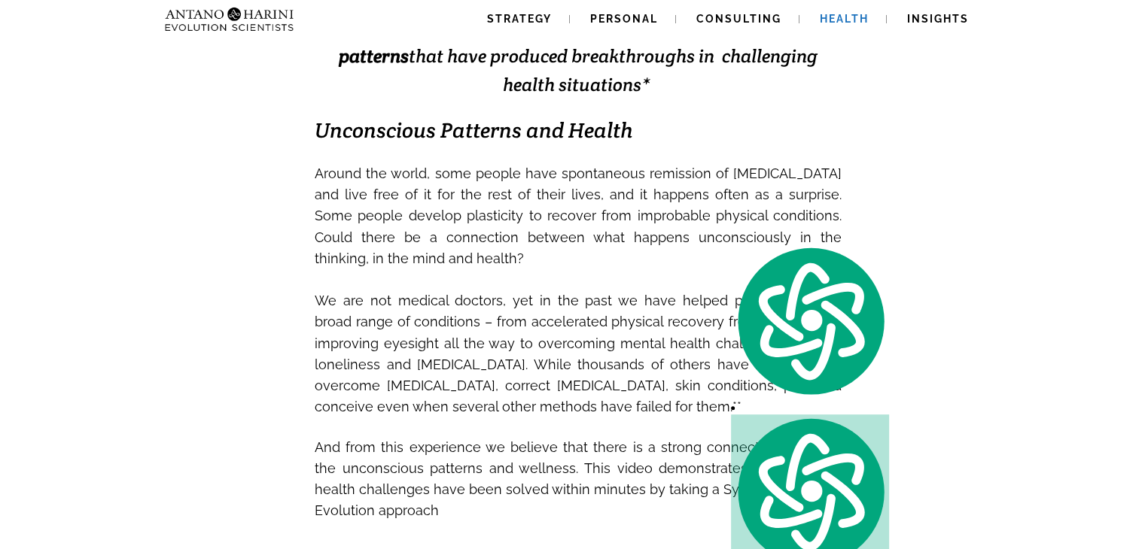
click at [601, 266] on h3 "Around the world, some people have spontaneous remission of cancer and live fre…" at bounding box center [578, 341] width 527 height 358
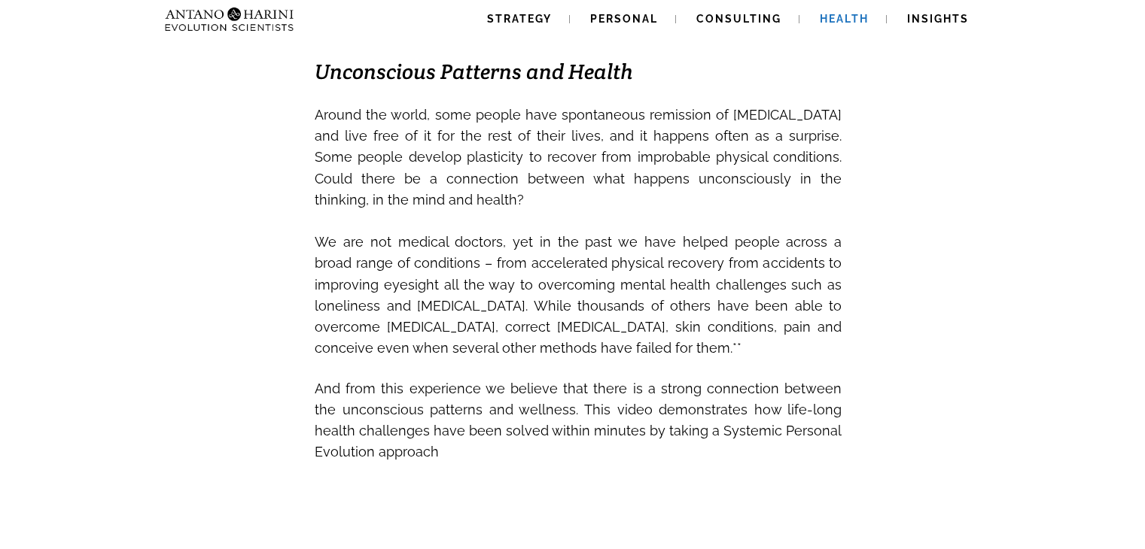
scroll to position [459, 0]
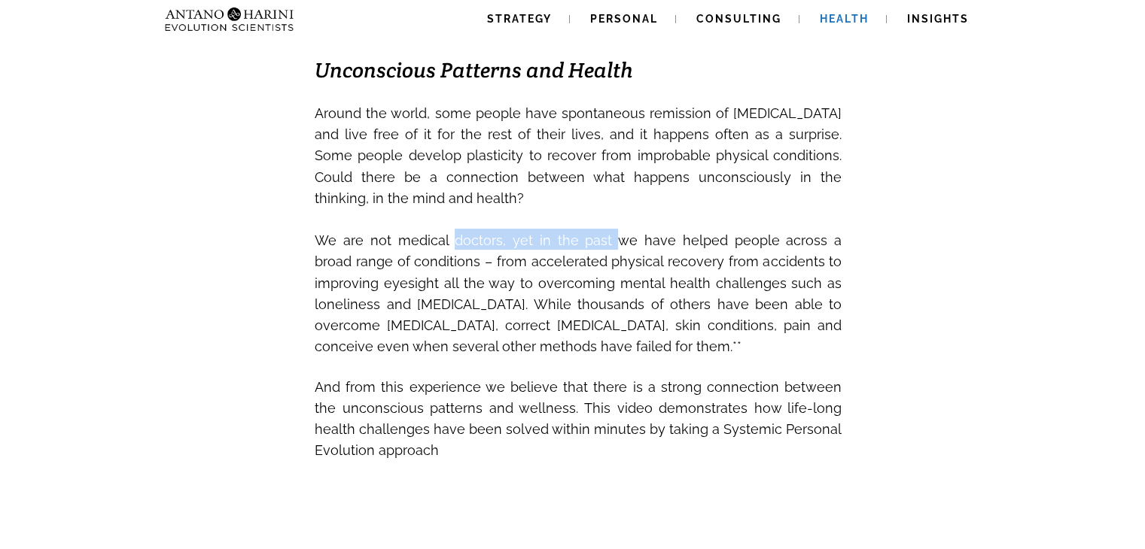
drag, startPoint x: 441, startPoint y: 251, endPoint x: 590, endPoint y: 239, distance: 149.5
click at [590, 239] on span "We are not medical doctors, yet in the past we have helped people across a broa…" at bounding box center [578, 290] width 527 height 133
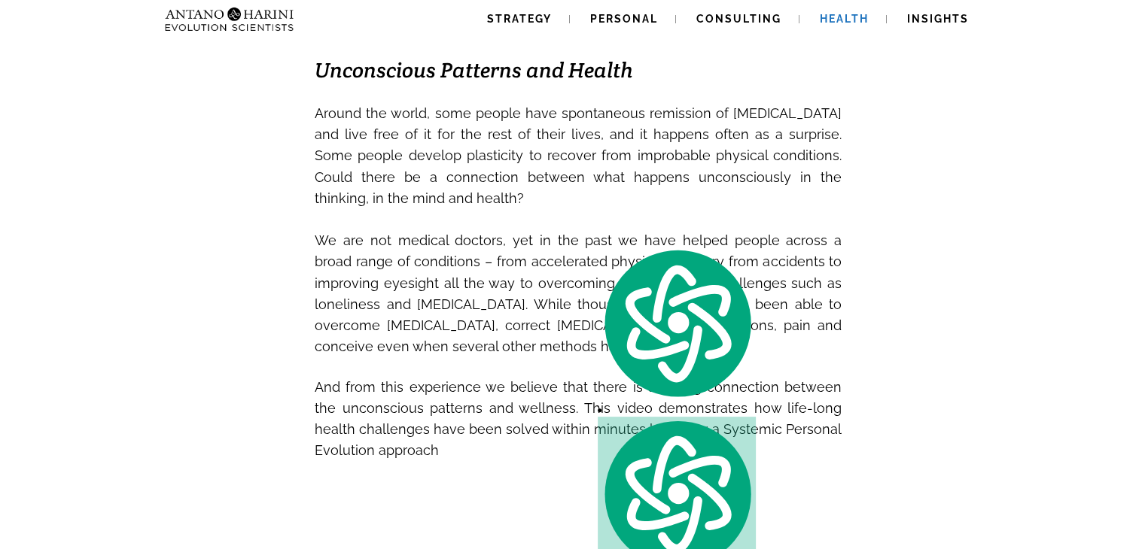
click at [650, 216] on h3 "Around the world, some people have spontaneous remission of cancer and live fre…" at bounding box center [578, 281] width 527 height 358
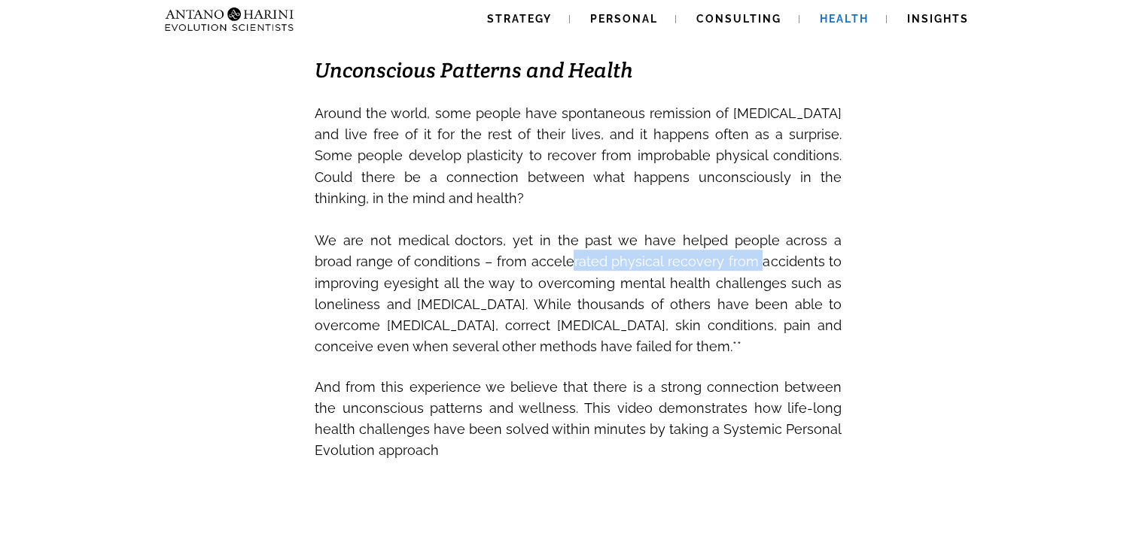
drag, startPoint x: 546, startPoint y: 268, endPoint x: 750, endPoint y: 257, distance: 204.3
click at [750, 257] on span "We are not medical doctors, yet in the past we have helped people across a broa…" at bounding box center [578, 294] width 527 height 122
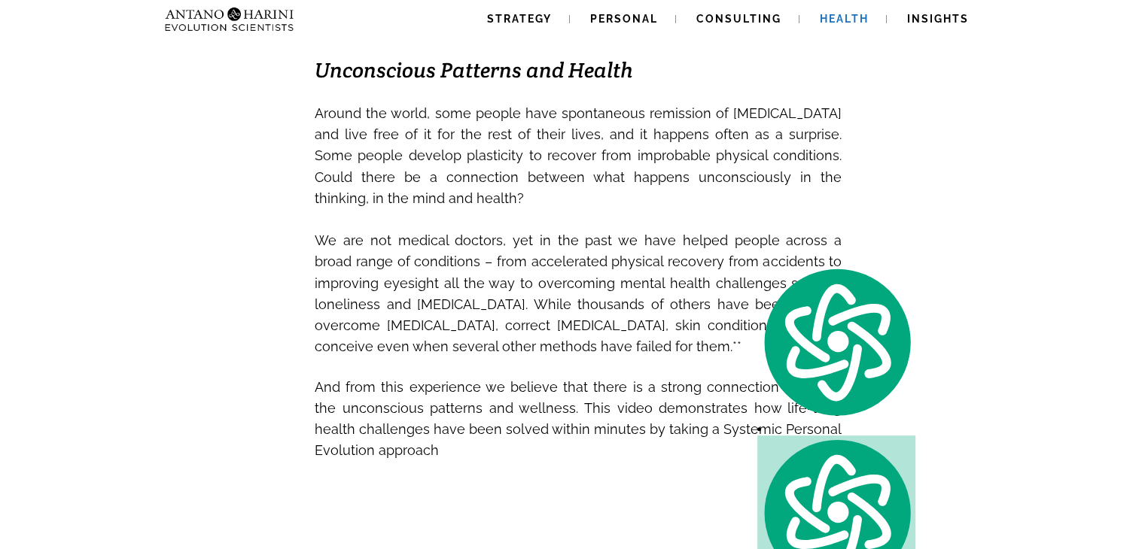
click at [356, 316] on span "We are not medical doctors, yet in the past we have helped people across a broa…" at bounding box center [578, 290] width 527 height 133
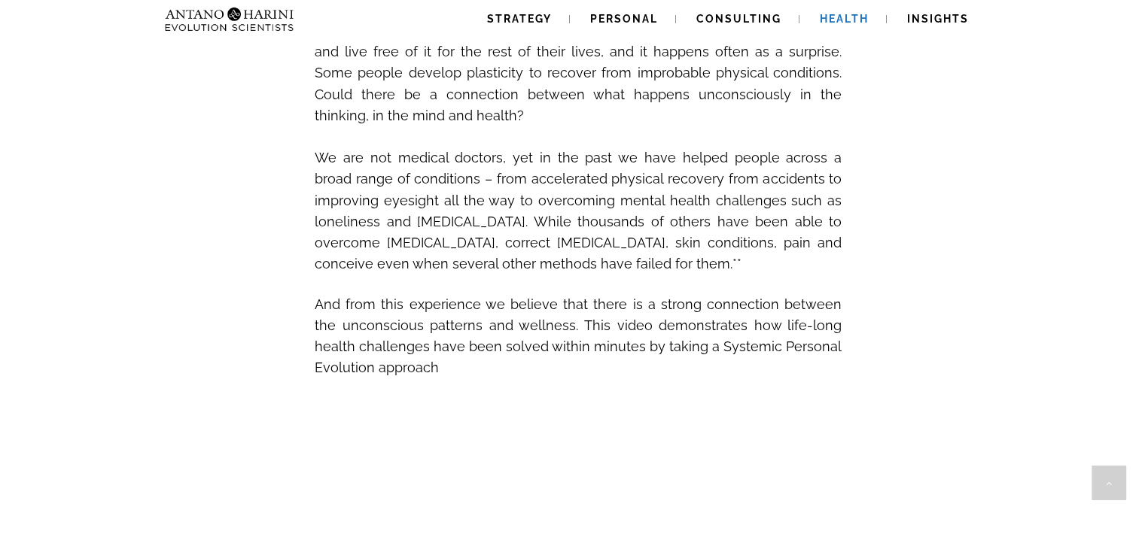
scroll to position [547, 0]
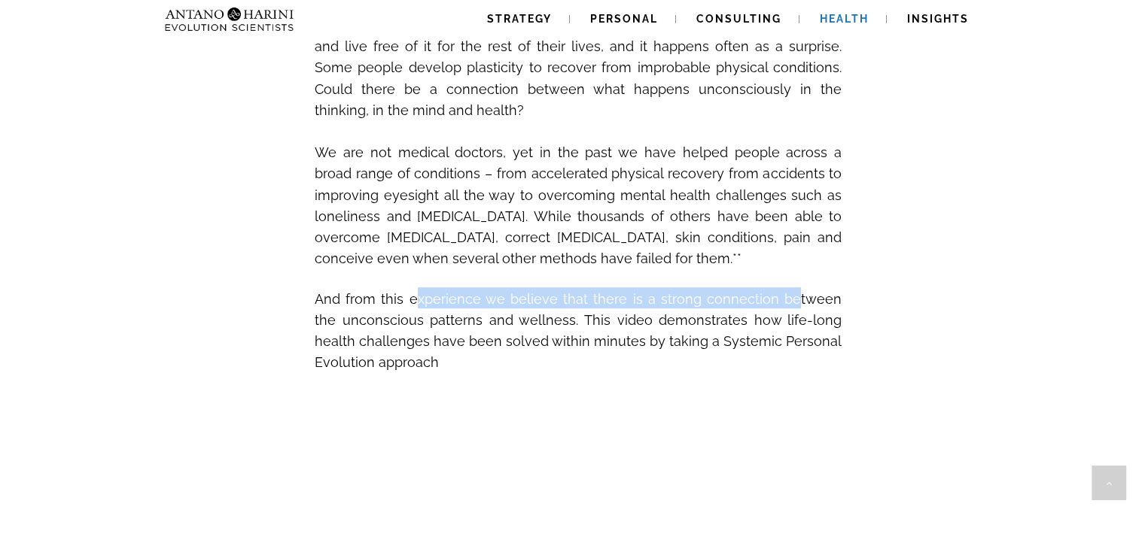
drag, startPoint x: 406, startPoint y: 310, endPoint x: 769, endPoint y: 297, distance: 363.8
click at [769, 297] on span "And from this experience we believe that there is a strong connection between t…" at bounding box center [578, 328] width 527 height 91
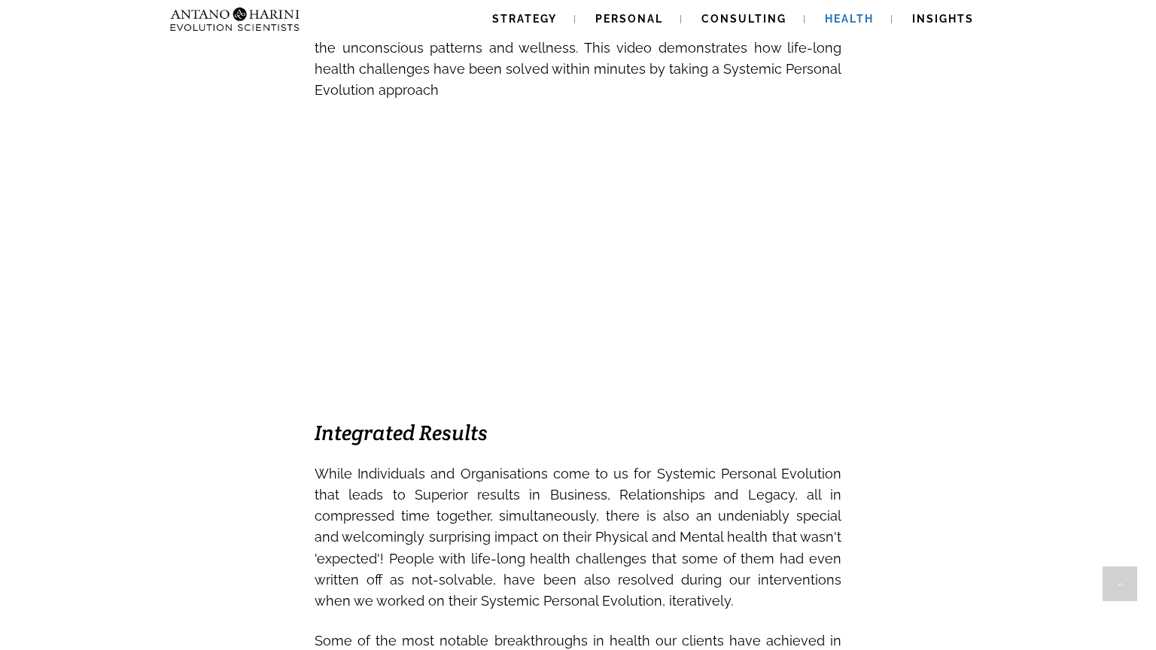
scroll to position [22757, 0]
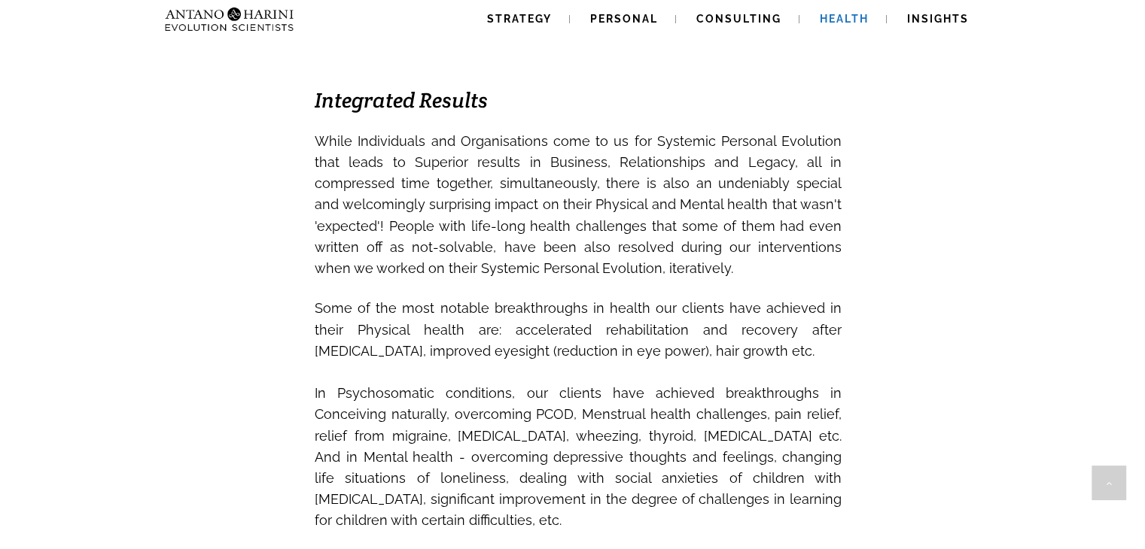
scroll to position [1153, 0]
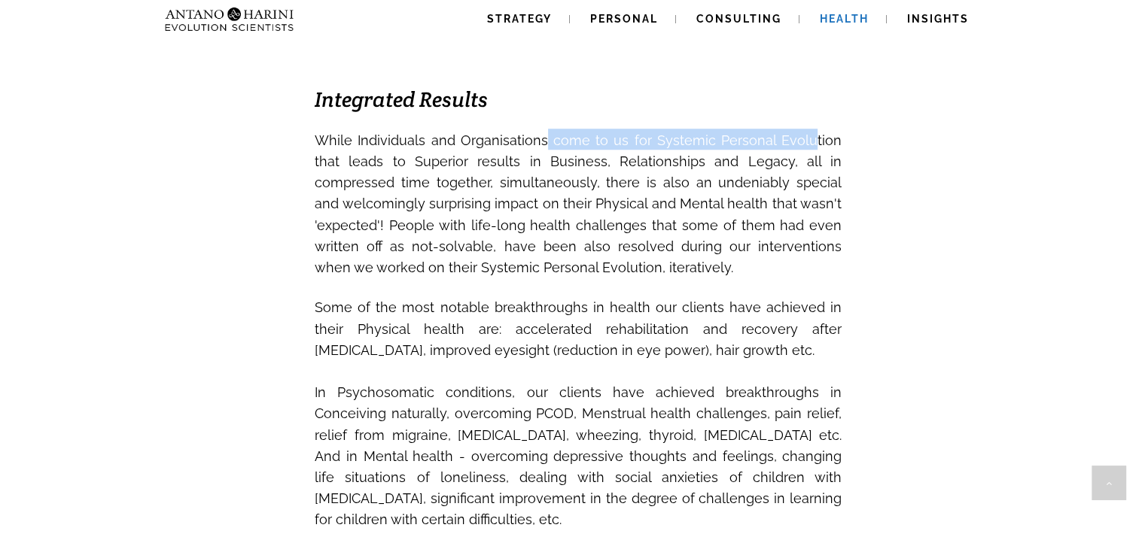
drag, startPoint x: 533, startPoint y: 152, endPoint x: 783, endPoint y: 154, distance: 249.9
click at [783, 154] on span "While Individuals and Organisations come to us for Systemic Personal Evolution …" at bounding box center [578, 203] width 527 height 143
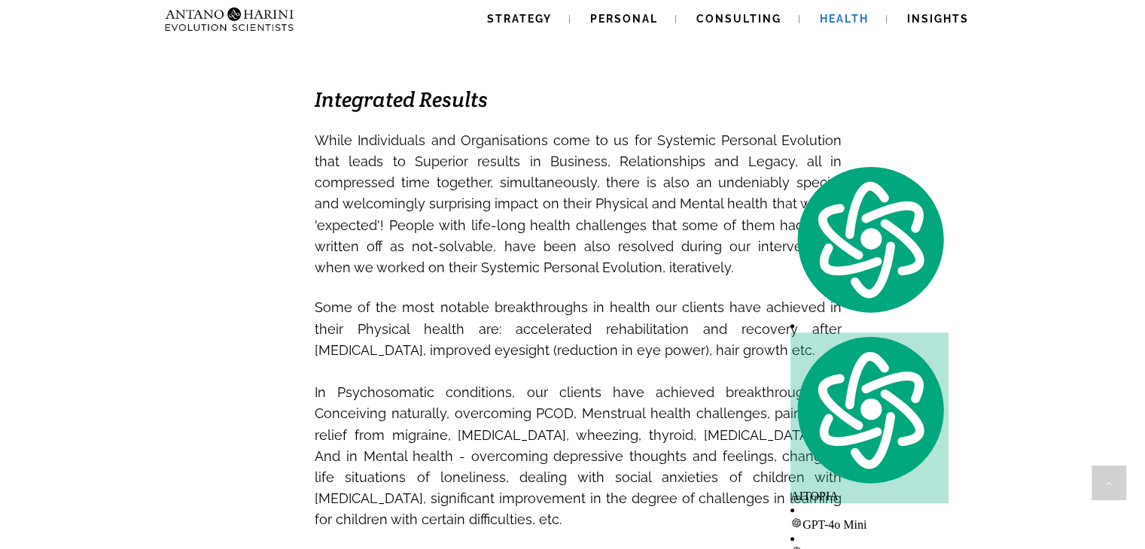
click at [404, 220] on span "While Individuals and Organisations come to us for Systemic Personal Evolution …" at bounding box center [578, 203] width 527 height 143
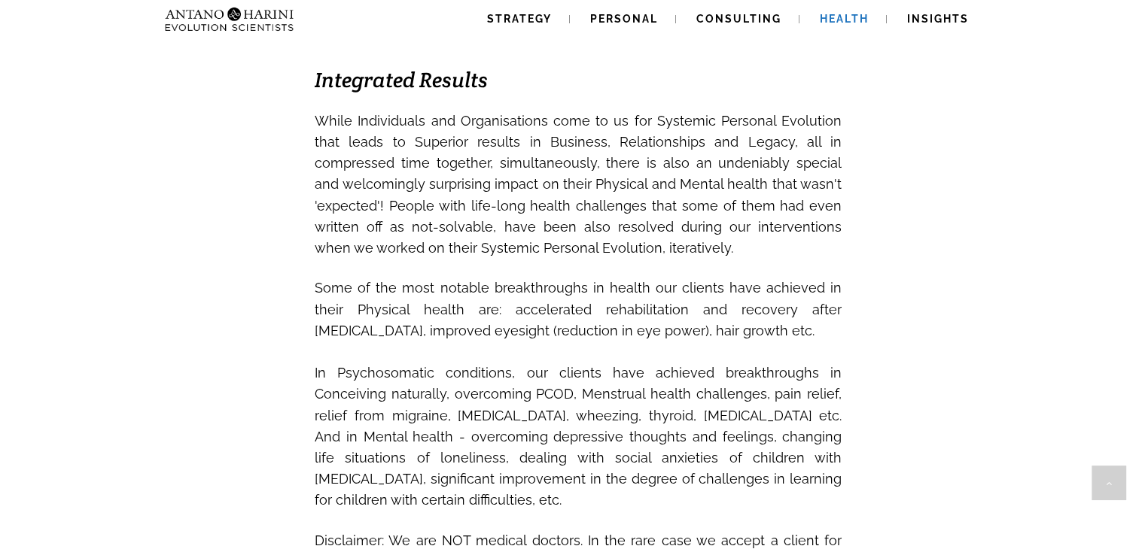
scroll to position [1173, 0]
drag, startPoint x: 592, startPoint y: 239, endPoint x: 674, endPoint y: 245, distance: 83.0
click at [674, 245] on span "While Individuals and Organisations come to us for Systemic Personal Evolution …" at bounding box center [578, 183] width 527 height 143
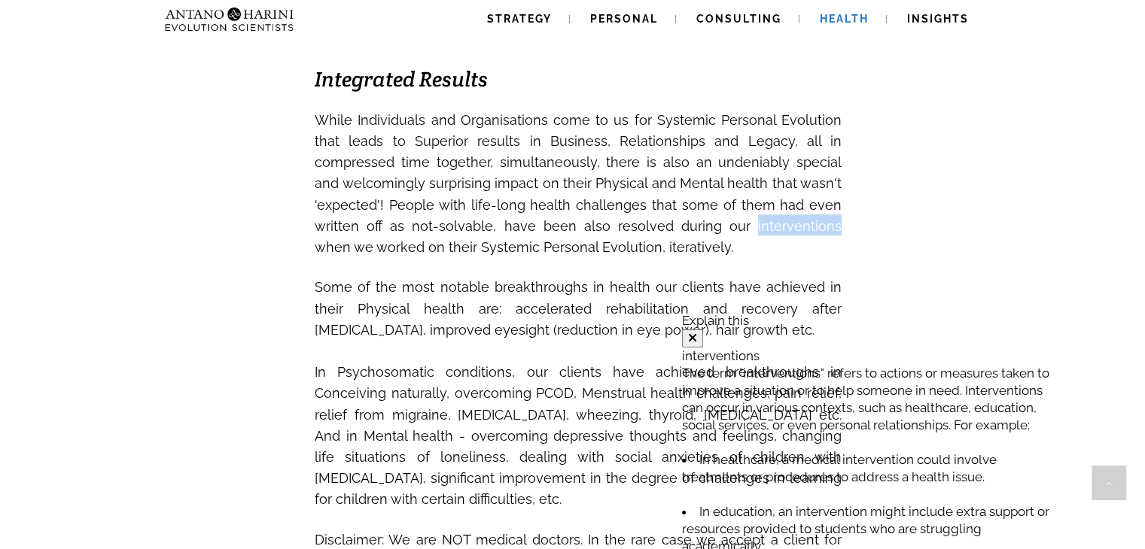
scroll to position [22757, 0]
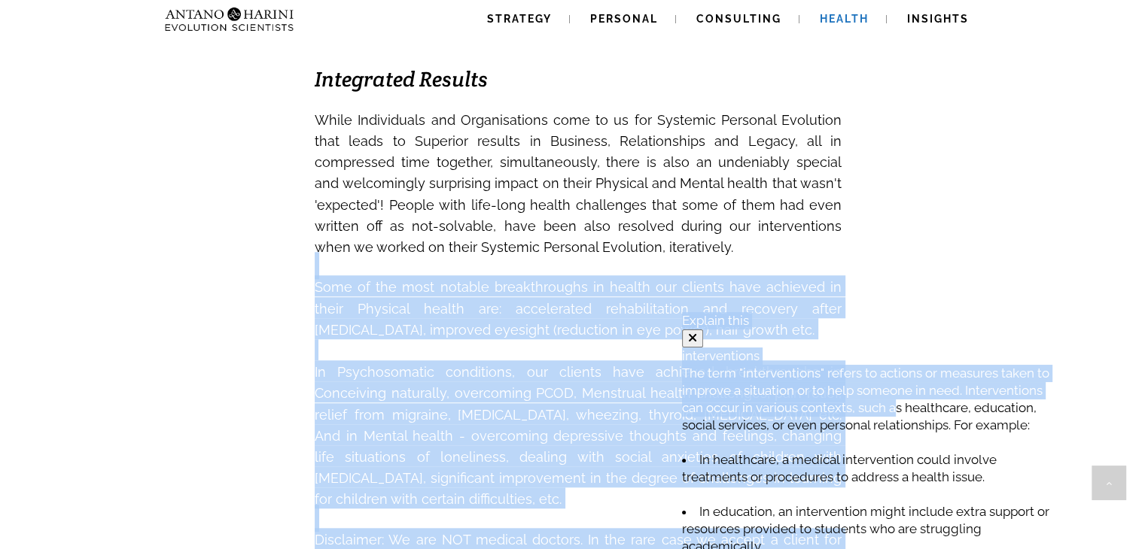
drag, startPoint x: 767, startPoint y: 409, endPoint x: 689, endPoint y: 281, distance: 149.6
click at [689, 281] on body "Strategy Personal Consulting Health Insights Strategy Personal Consulting Healt…" at bounding box center [572, 481] width 1145 height 3309
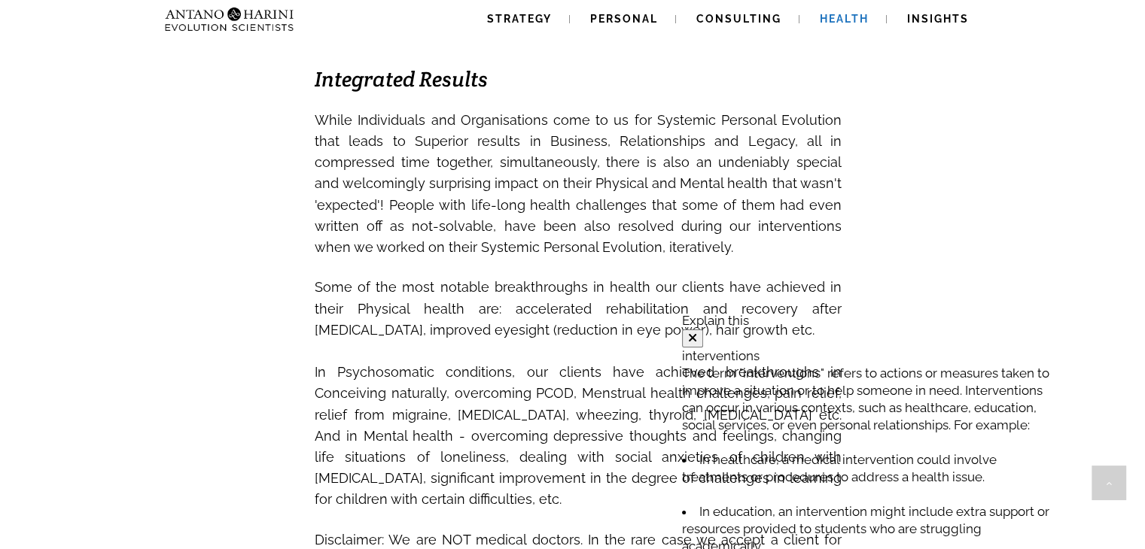
click at [948, 226] on div "Mental Health, Physical Wellness and Psychosomatic Response. We make structured…" at bounding box center [578, 357] width 828 height 2297
click at [905, 247] on div "Mental Health, Physical Wellness and Psychosomatic Response. We make structured…" at bounding box center [578, 357] width 828 height 2297
click at [697, 332] on icon at bounding box center [692, 338] width 9 height 12
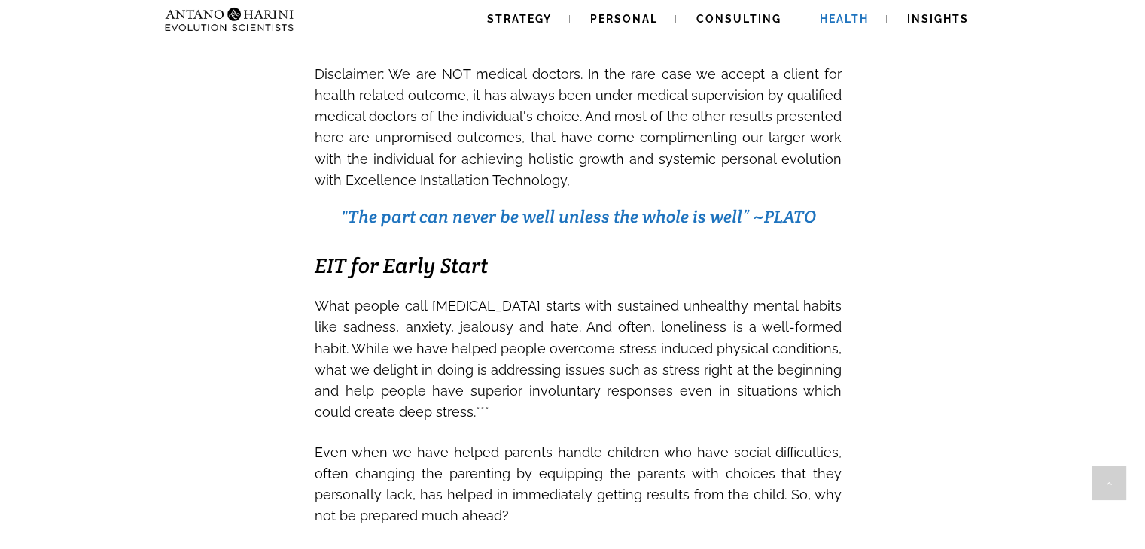
scroll to position [1645, 0]
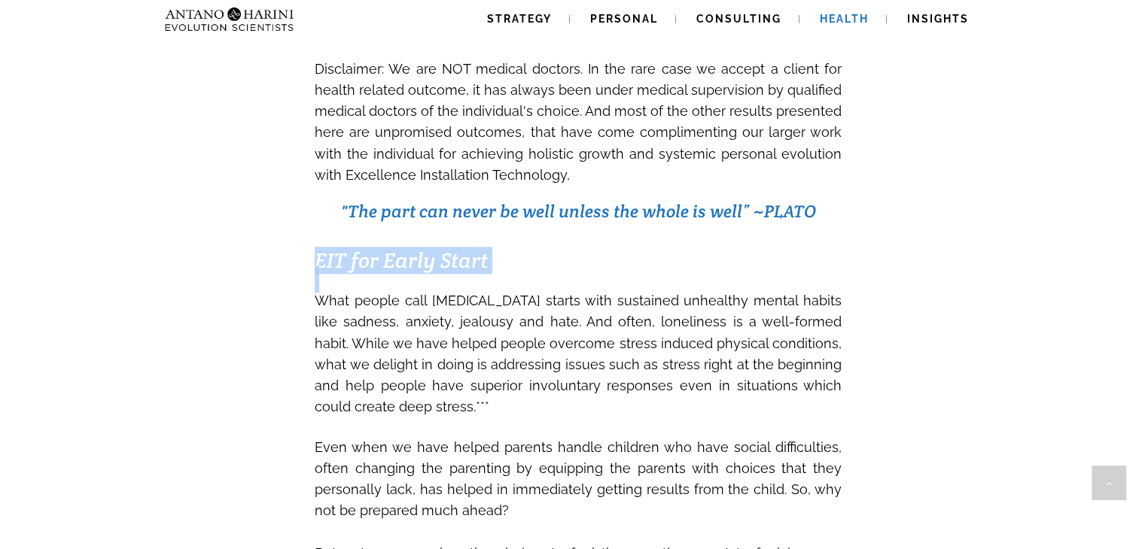
drag, startPoint x: 298, startPoint y: 269, endPoint x: 521, endPoint y: 283, distance: 223.2
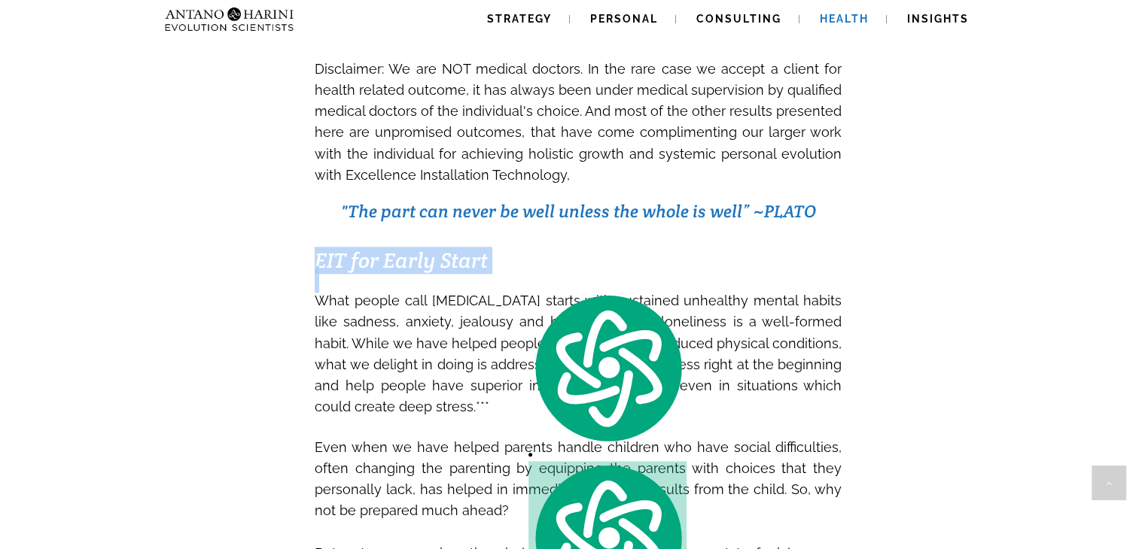
click at [521, 283] on h3 at bounding box center [578, 279] width 527 height 19
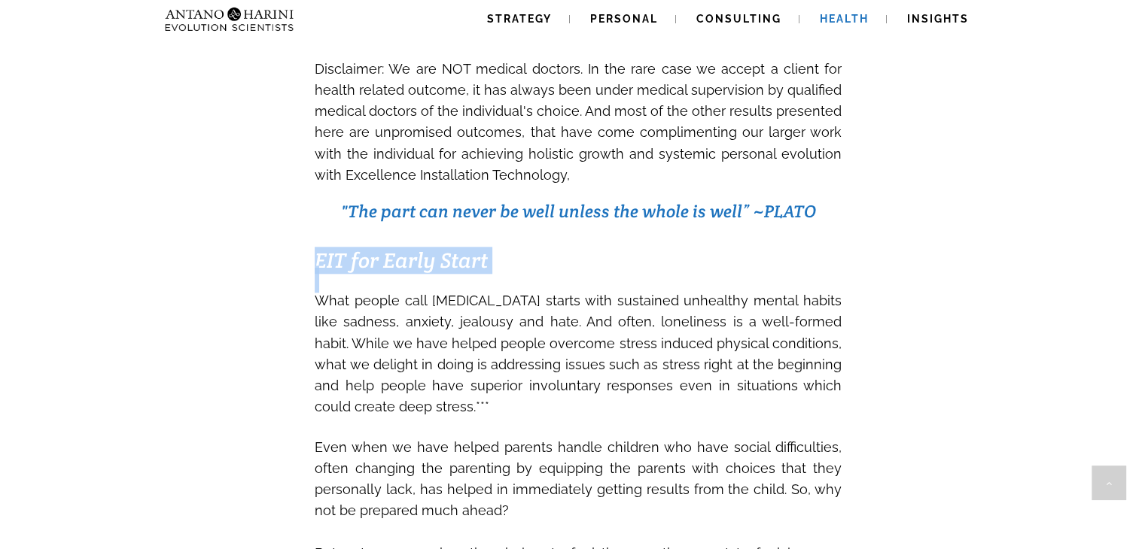
drag, startPoint x: 521, startPoint y: 283, endPoint x: 301, endPoint y: 263, distance: 220.7
drag, startPoint x: 301, startPoint y: 263, endPoint x: 482, endPoint y: 263, distance: 180.7
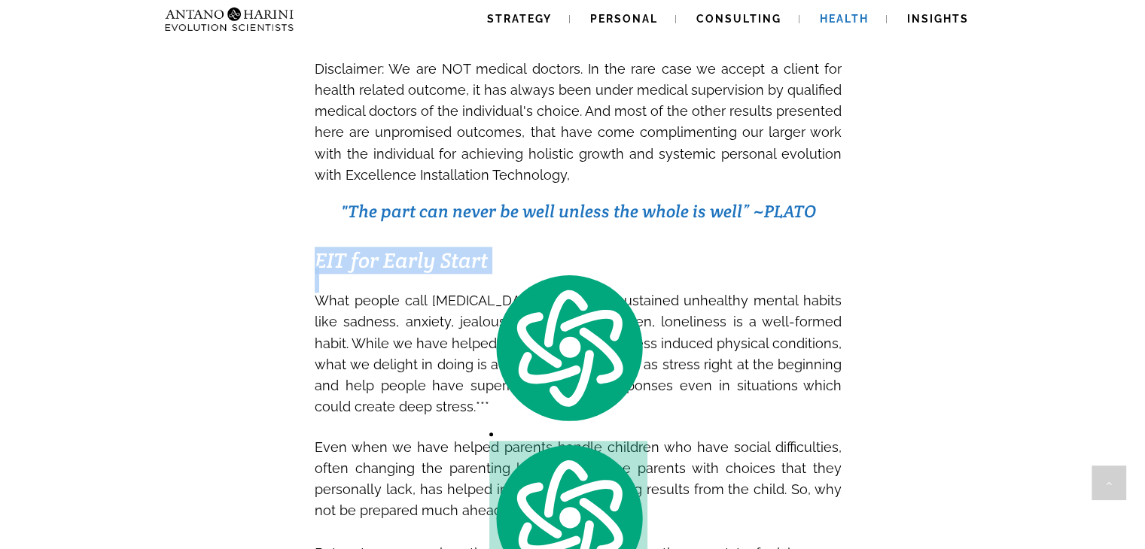
click at [482, 263] on h3 "EIT for Early Start" at bounding box center [578, 260] width 527 height 19
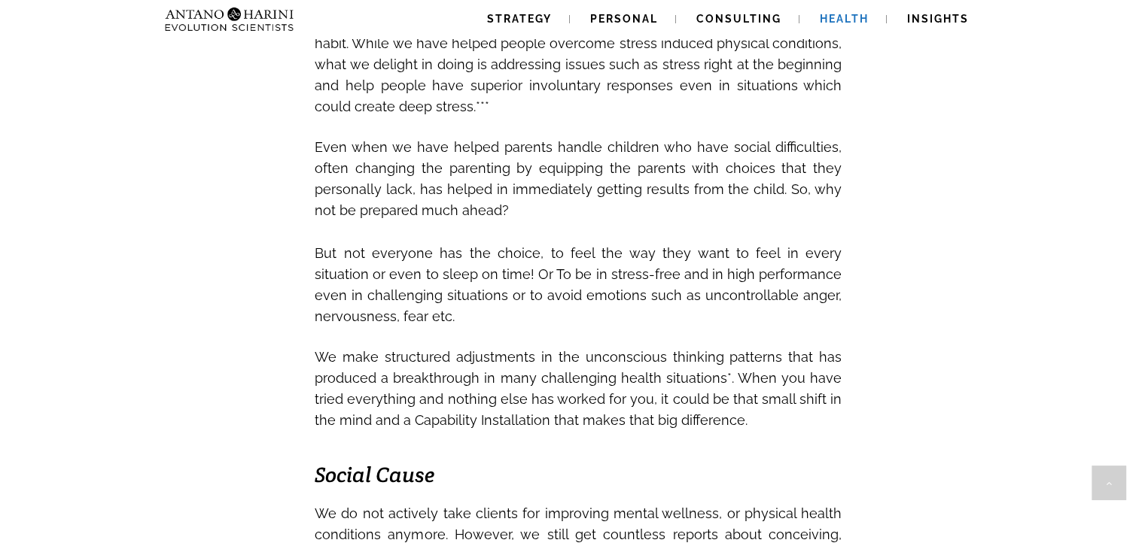
scroll to position [1947, 0]
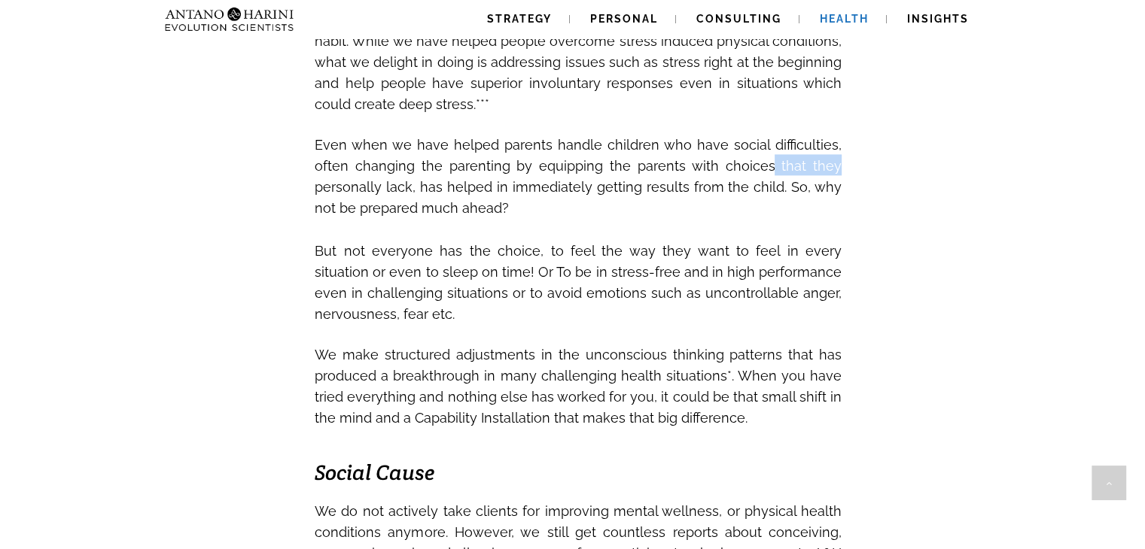
drag, startPoint x: 771, startPoint y: 178, endPoint x: 865, endPoint y: 177, distance: 94.1
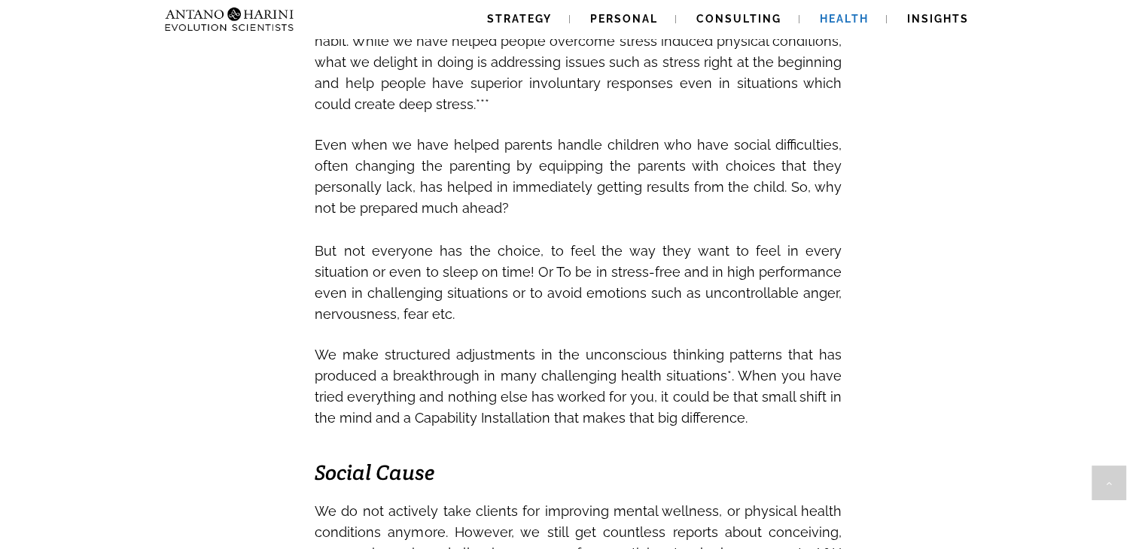
drag, startPoint x: 556, startPoint y: 215, endPoint x: 732, endPoint y: 209, distance: 176.2
click at [732, 209] on h3 "What people call depression starts with sustained unhealthy mental habits like …" at bounding box center [578, 154] width 527 height 337
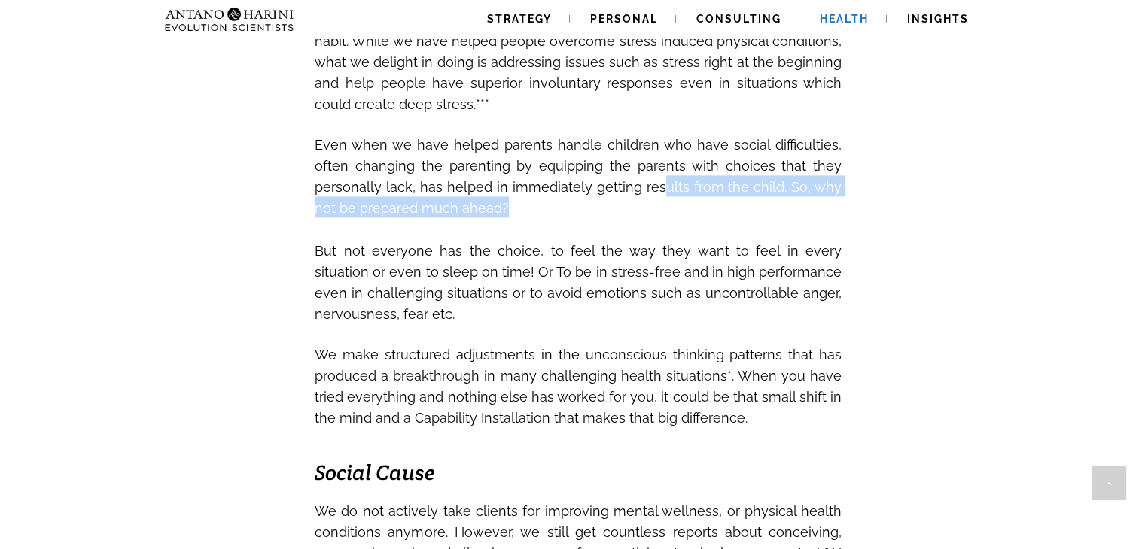
drag, startPoint x: 732, startPoint y: 209, endPoint x: 662, endPoint y: 209, distance: 70.0
click at [662, 209] on span "Even when we have helped parents handle children who have social difficulties, …" at bounding box center [578, 174] width 527 height 91
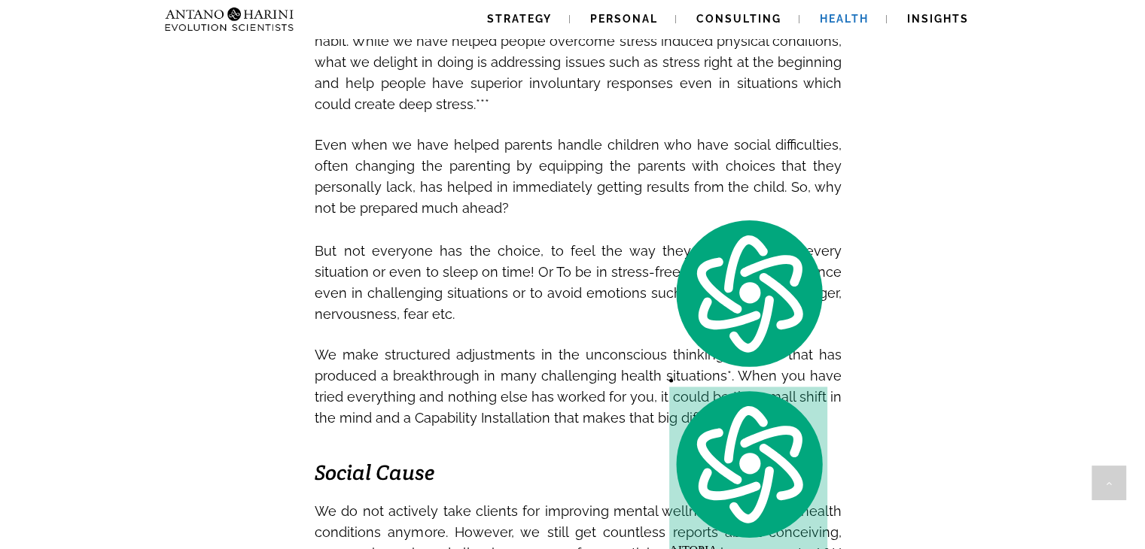
click at [554, 244] on h3 "What people call depression starts with sustained unhealthy mental habits like …" at bounding box center [578, 154] width 527 height 337
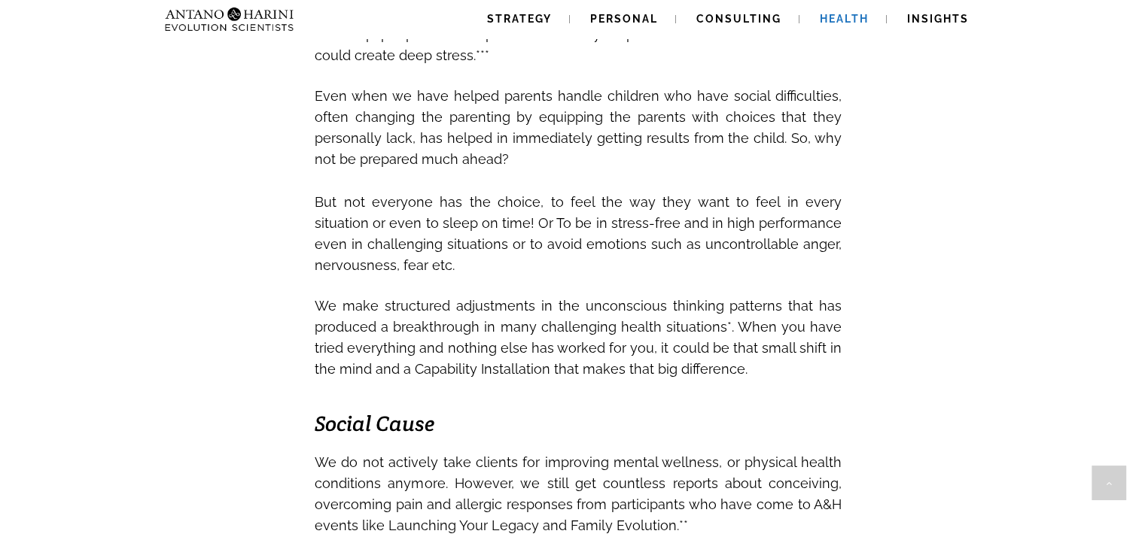
scroll to position [1999, 0]
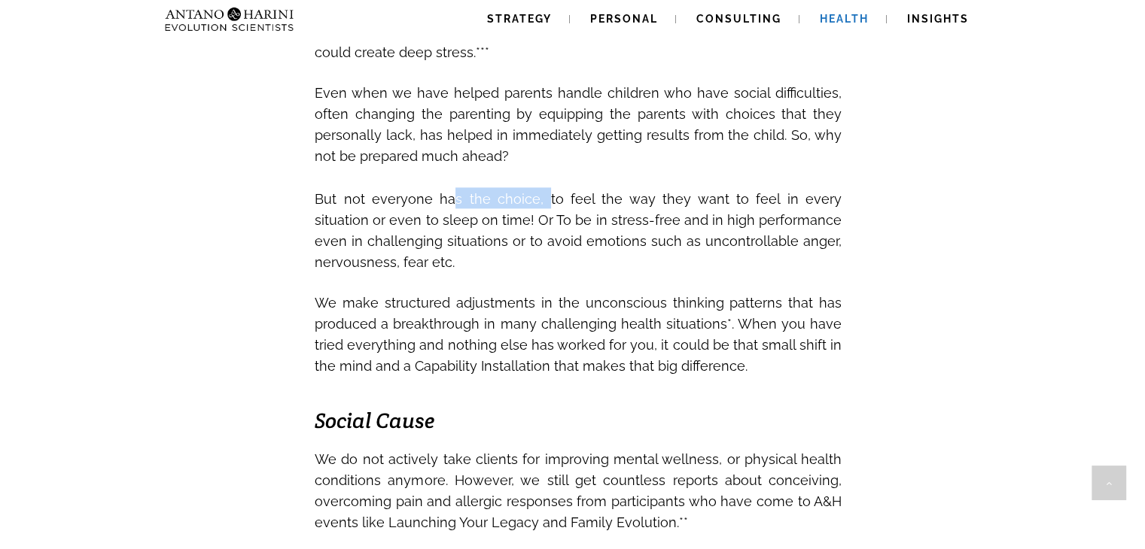
drag, startPoint x: 437, startPoint y: 212, endPoint x: 520, endPoint y: 212, distance: 83.6
click at [520, 212] on span "But not everyone has the choice, to feel the way they want to feel in every sit…" at bounding box center [578, 231] width 527 height 80
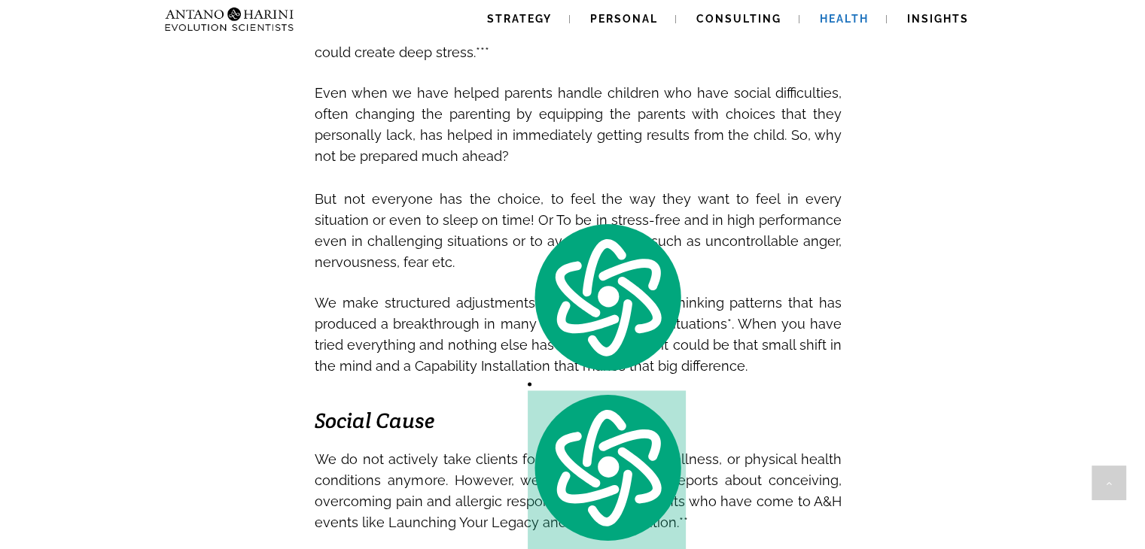
click at [565, 195] on h3 "What people call depression starts with sustained unhealthy mental habits like …" at bounding box center [578, 103] width 527 height 337
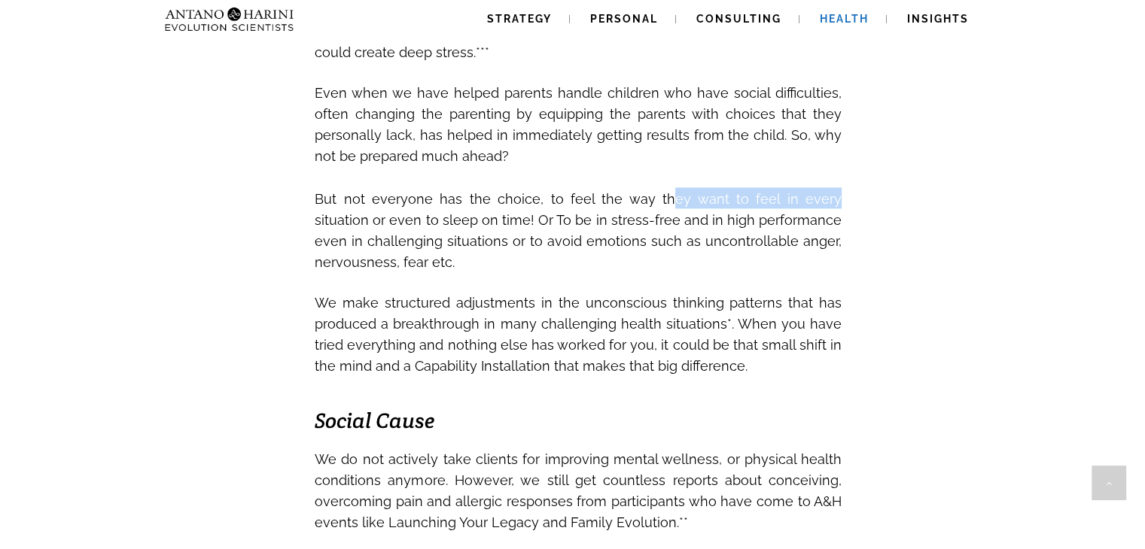
drag, startPoint x: 632, startPoint y: 209, endPoint x: 778, endPoint y: 206, distance: 146.1
click at [778, 206] on span "But not everyone has the choice, to feel the way they want to feel in every sit…" at bounding box center [578, 231] width 527 height 80
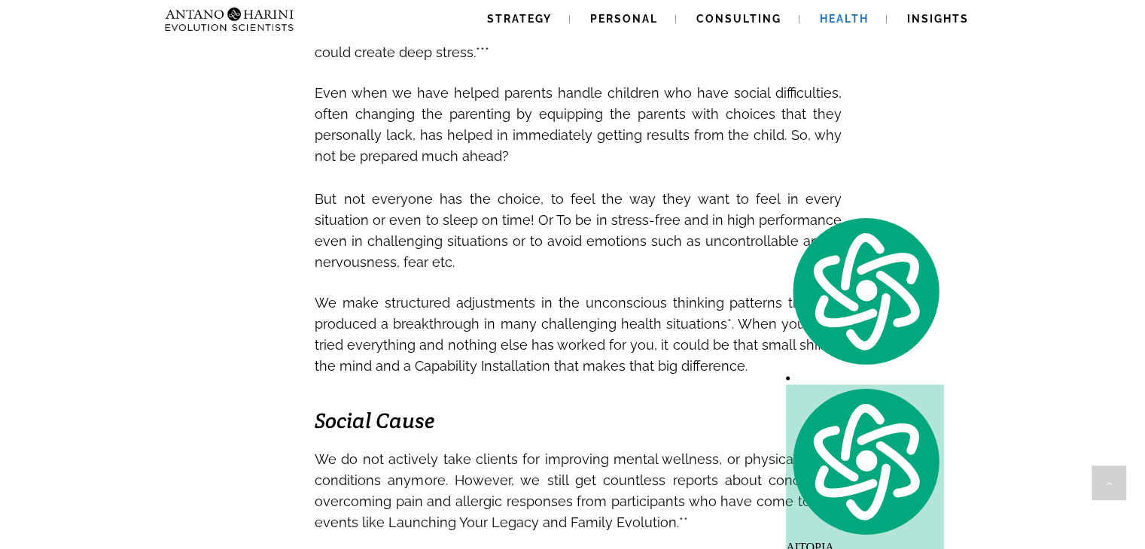
click at [539, 236] on span "But not everyone has the choice, to feel the way they want to feel in every sit…" at bounding box center [578, 231] width 527 height 80
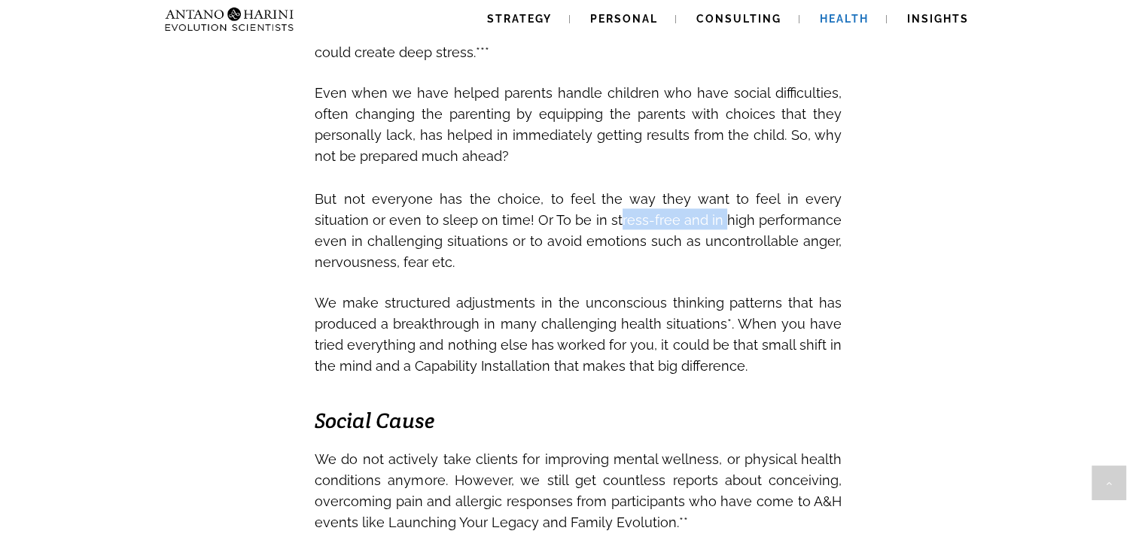
drag, startPoint x: 565, startPoint y: 242, endPoint x: 674, endPoint y: 239, distance: 109.2
click at [674, 239] on span "But not everyone has the choice, to feel the way they want to feel in every sit…" at bounding box center [578, 228] width 527 height 91
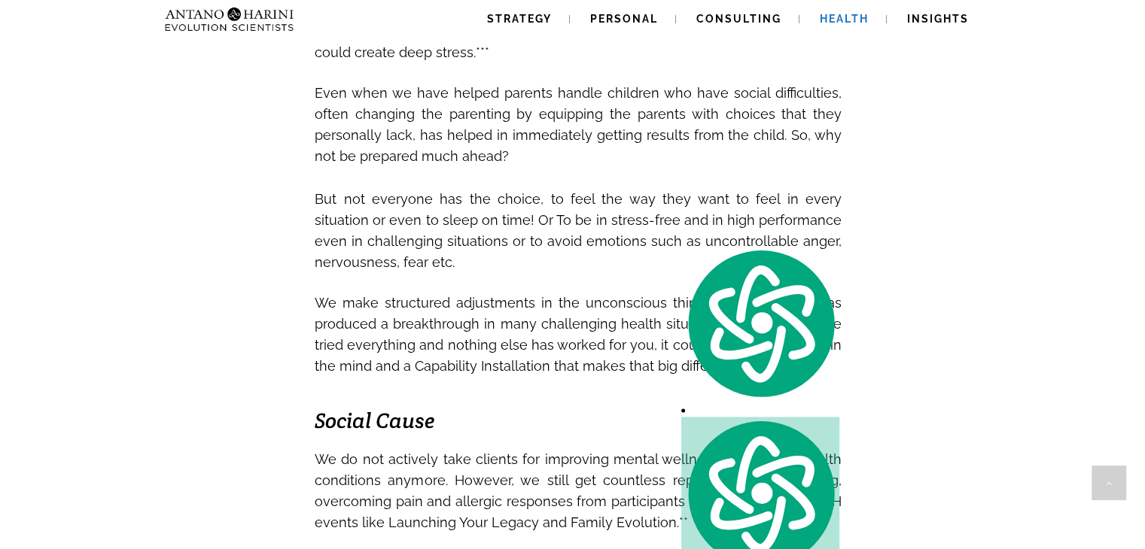
click at [586, 272] on h3 "What people call depression starts with sustained unhealthy mental habits like …" at bounding box center [578, 103] width 527 height 337
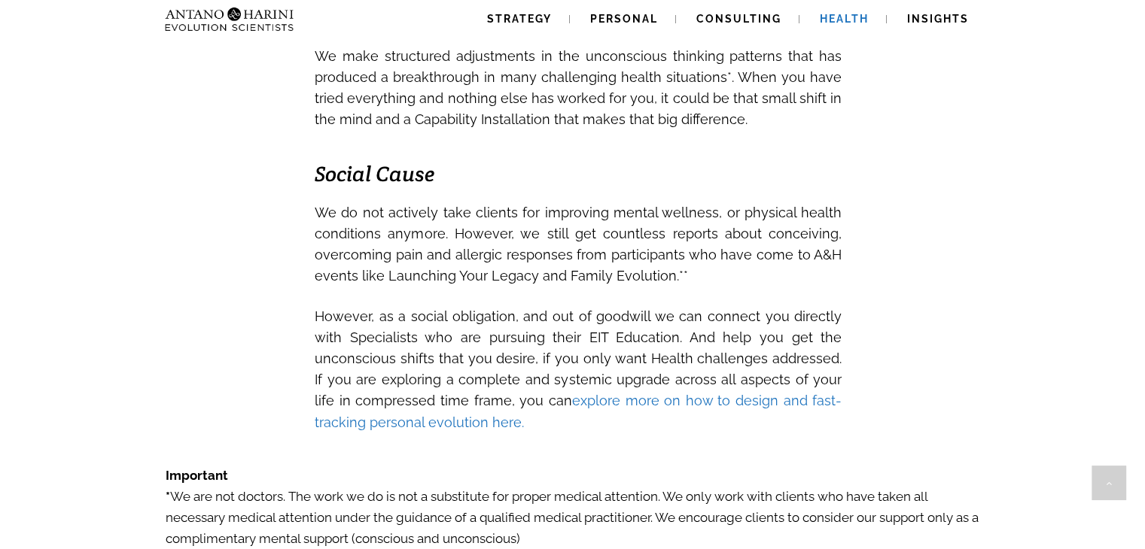
scroll to position [2252, 0]
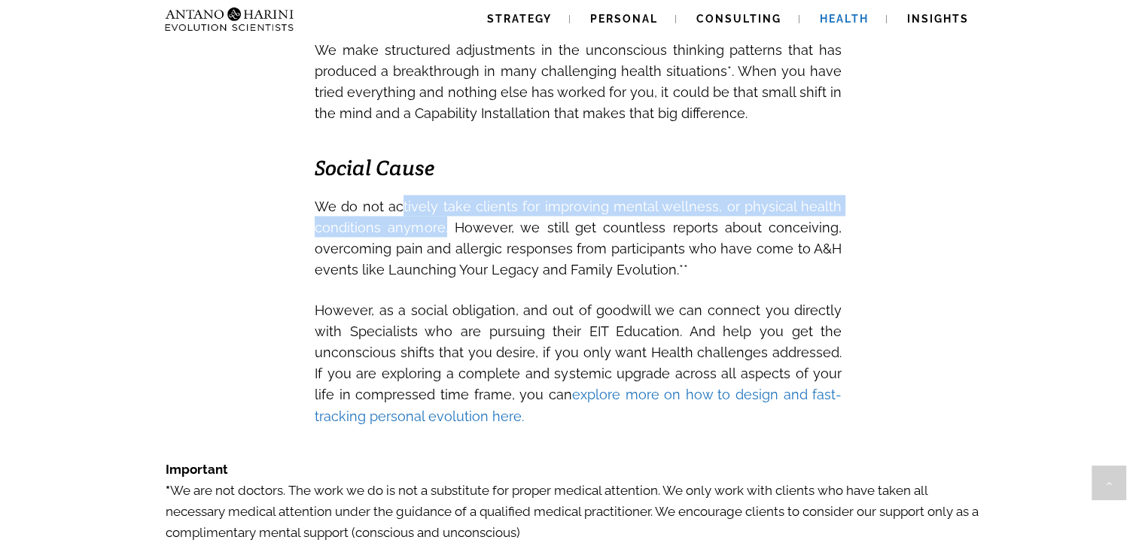
drag, startPoint x: 400, startPoint y: 230, endPoint x: 441, endPoint y: 251, distance: 45.8
click at [441, 251] on span "We do not actively take clients for improving mental wellness, or physical heal…" at bounding box center [578, 239] width 527 height 80
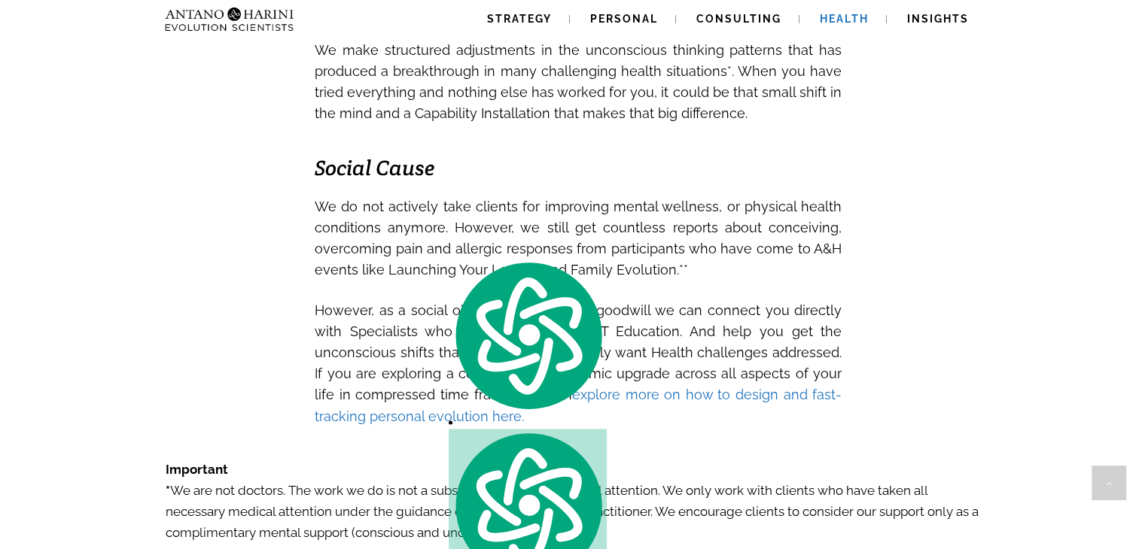
click at [491, 178] on h3 "Social Cause" at bounding box center [578, 168] width 527 height 19
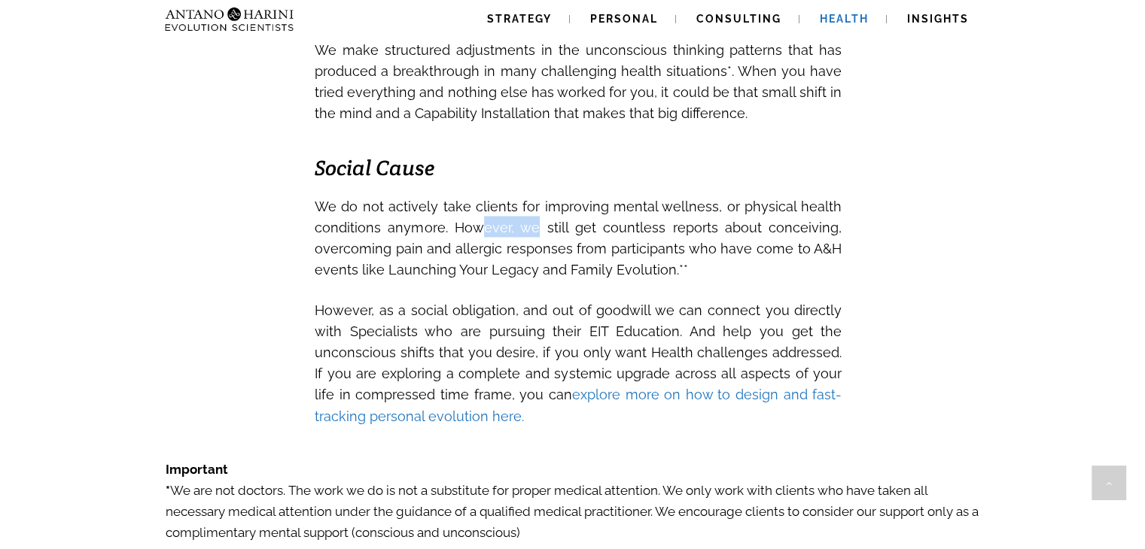
drag, startPoint x: 473, startPoint y: 248, endPoint x: 535, endPoint y: 251, distance: 62.5
click at [535, 251] on span "We do not actively take clients for improving mental wellness, or physical heal…" at bounding box center [578, 239] width 527 height 80
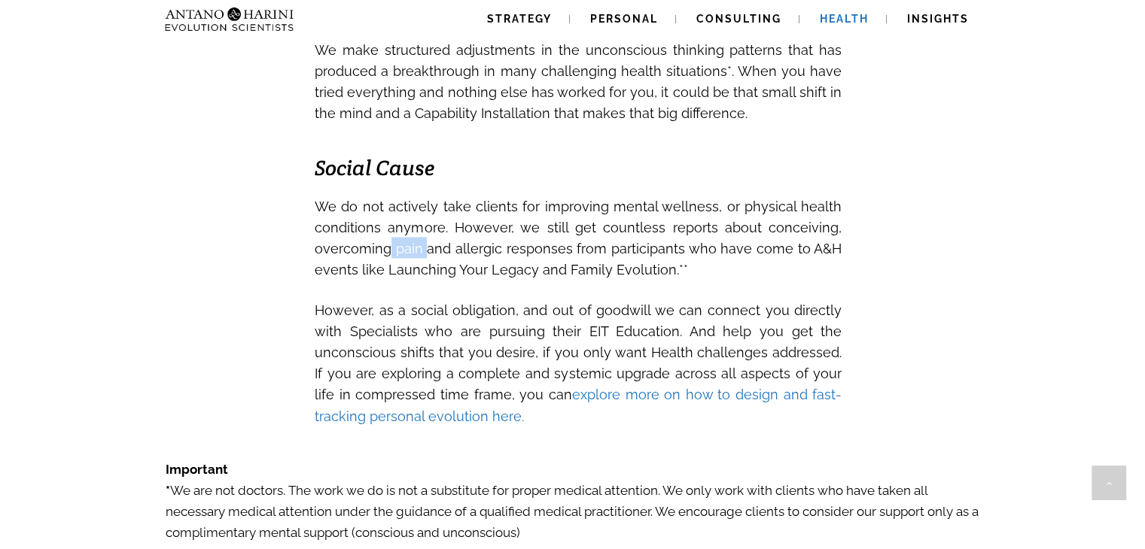
drag, startPoint x: 384, startPoint y: 278, endPoint x: 421, endPoint y: 275, distance: 37.0
click at [421, 275] on span "We do not actively take clients for improving mental wellness, or physical heal…" at bounding box center [578, 235] width 527 height 91
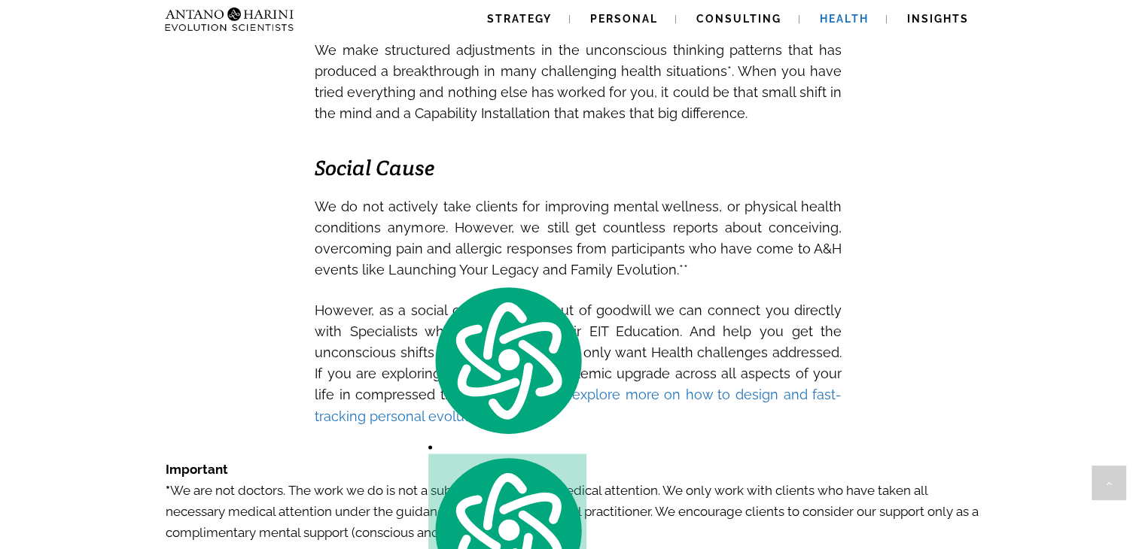
click at [537, 250] on span "We do not actively take clients for improving mental wellness, or physical heal…" at bounding box center [578, 239] width 527 height 80
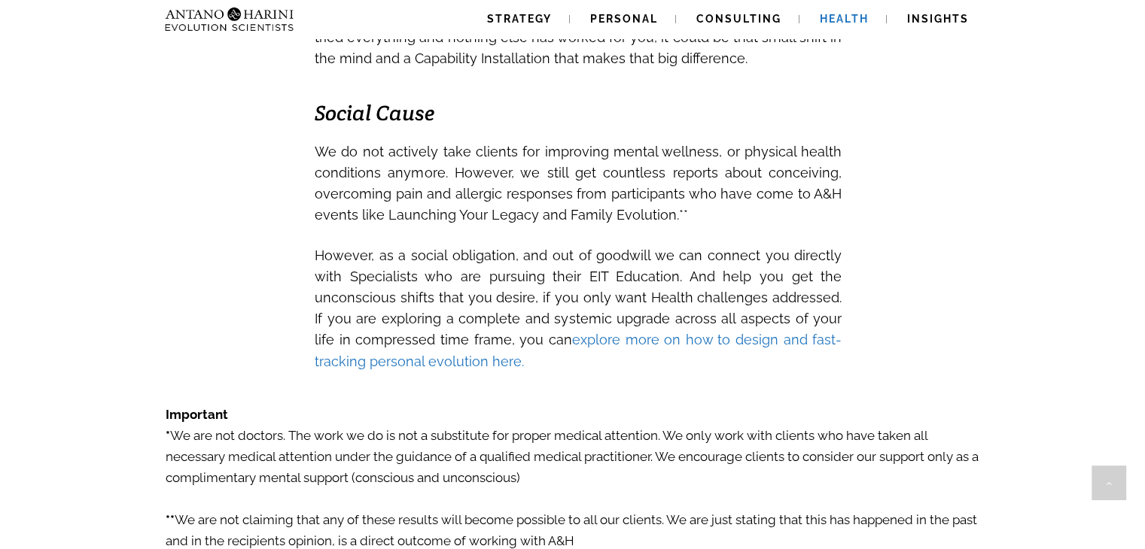
scroll to position [2308, 0]
drag, startPoint x: 377, startPoint y: 277, endPoint x: 489, endPoint y: 270, distance: 111.6
click at [489, 270] on span "However, as a social obligation, and out of goodwill we can connect you directl…" at bounding box center [578, 308] width 527 height 122
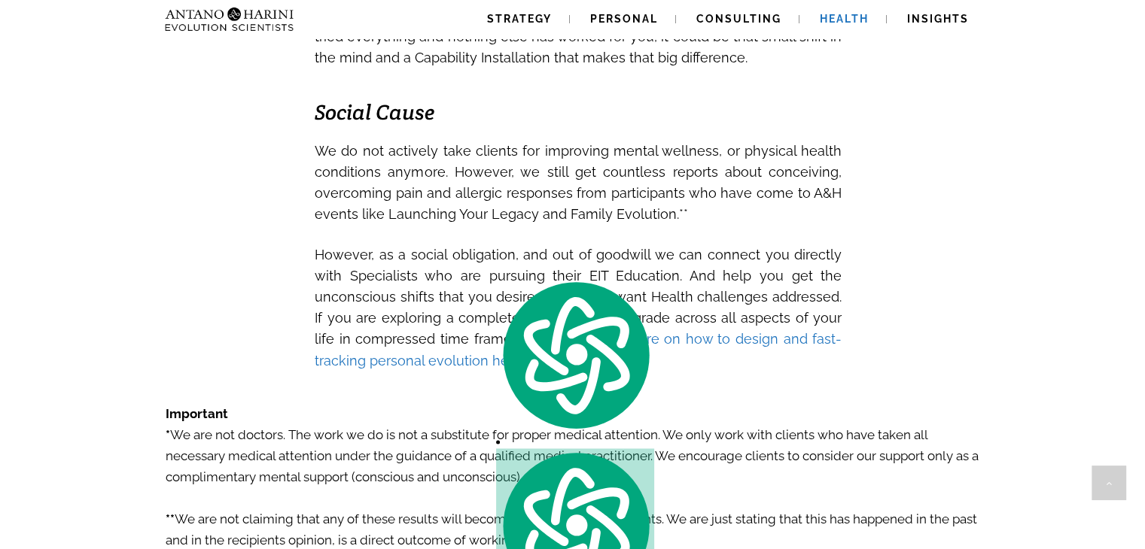
click at [567, 242] on h3 at bounding box center [578, 233] width 527 height 19
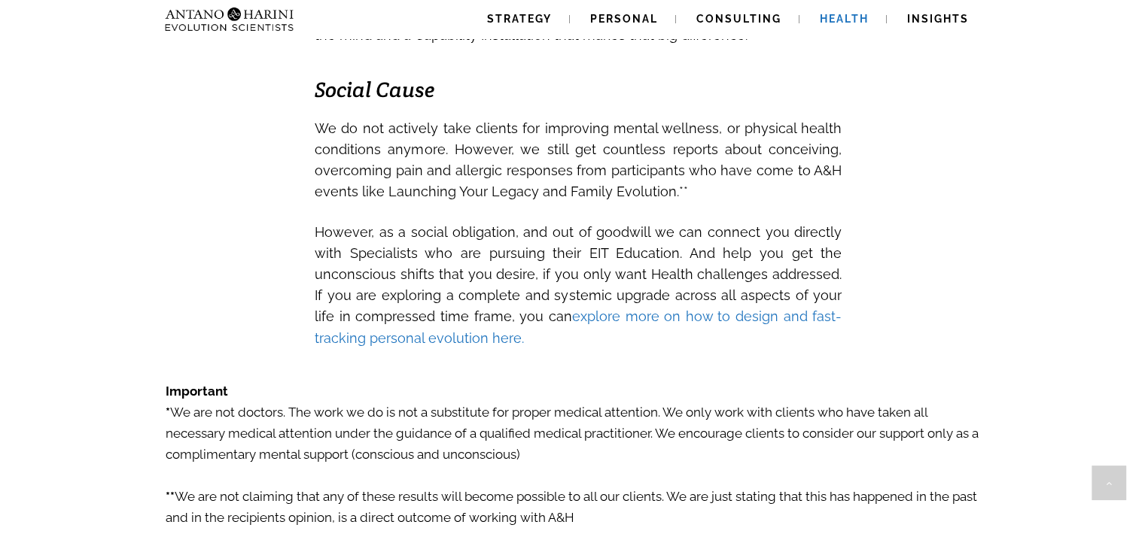
scroll to position [2332, 0]
click at [557, 342] on link "explore more on how to design and fast-tracking personal evolution here." at bounding box center [578, 325] width 527 height 37
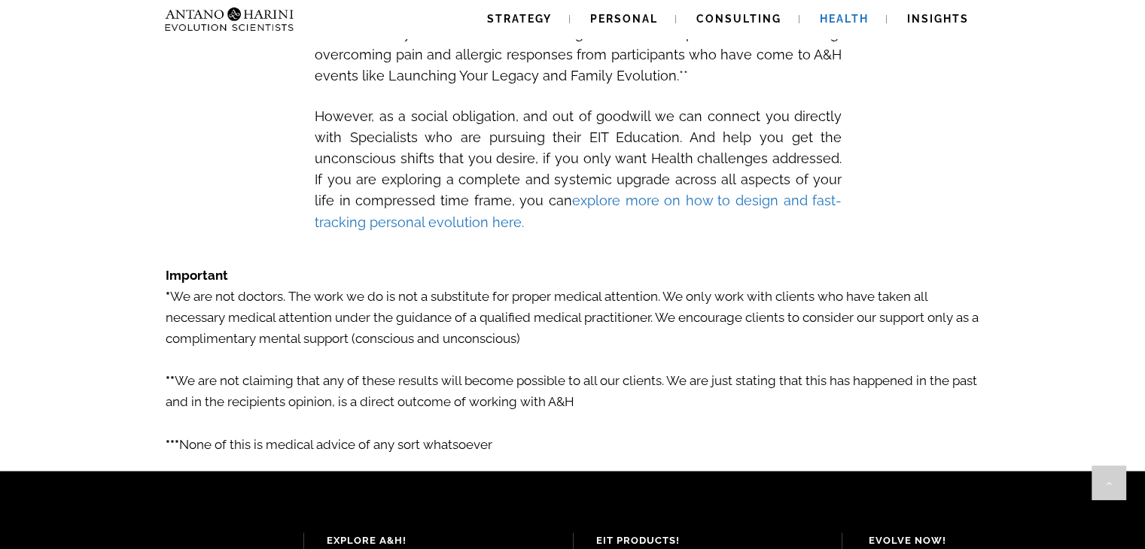
scroll to position [2452, 0]
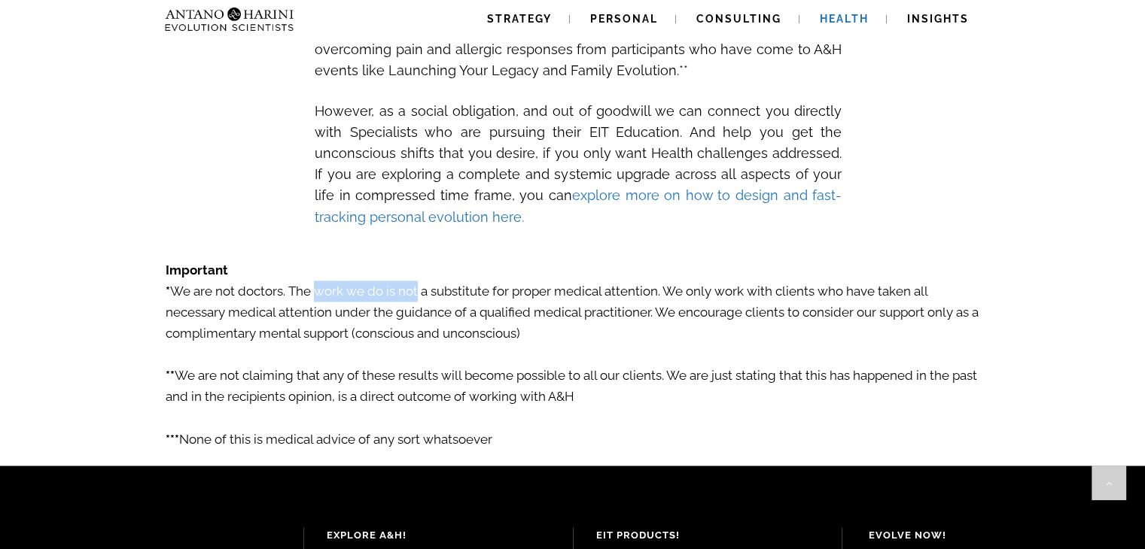
drag, startPoint x: 310, startPoint y: 326, endPoint x: 415, endPoint y: 318, distance: 105.6
click at [415, 318] on p "* We are not doctors. The work we do is not a substitute for proper medical att…" at bounding box center [573, 312] width 814 height 63
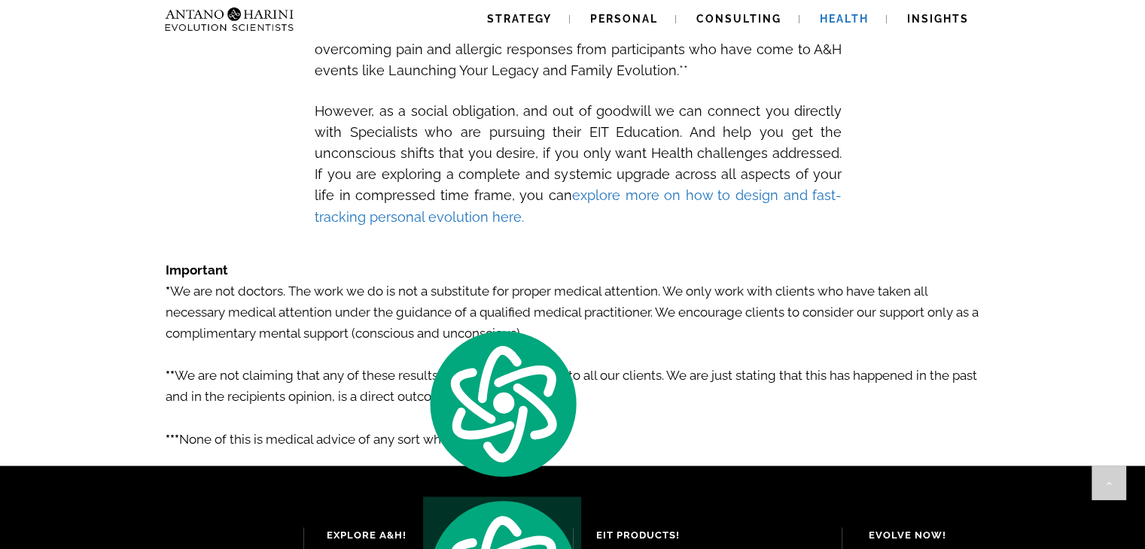
click at [485, 260] on h4 at bounding box center [573, 252] width 814 height 15
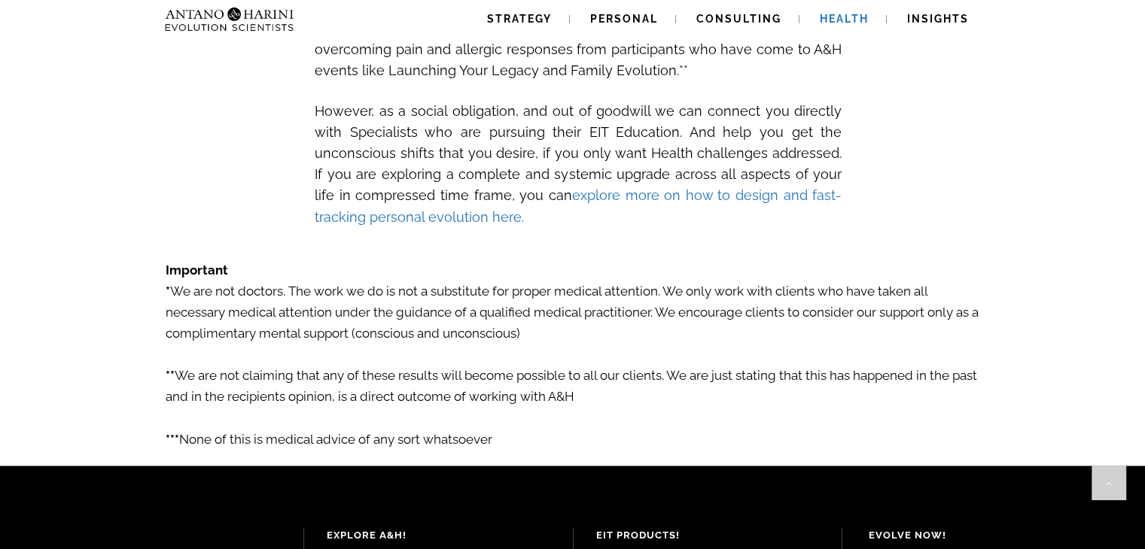
drag, startPoint x: 511, startPoint y: 323, endPoint x: 671, endPoint y: 307, distance: 160.4
click at [671, 307] on div "Important * We are not doctors. The work we do is not a substitute for proper m…" at bounding box center [573, 347] width 816 height 206
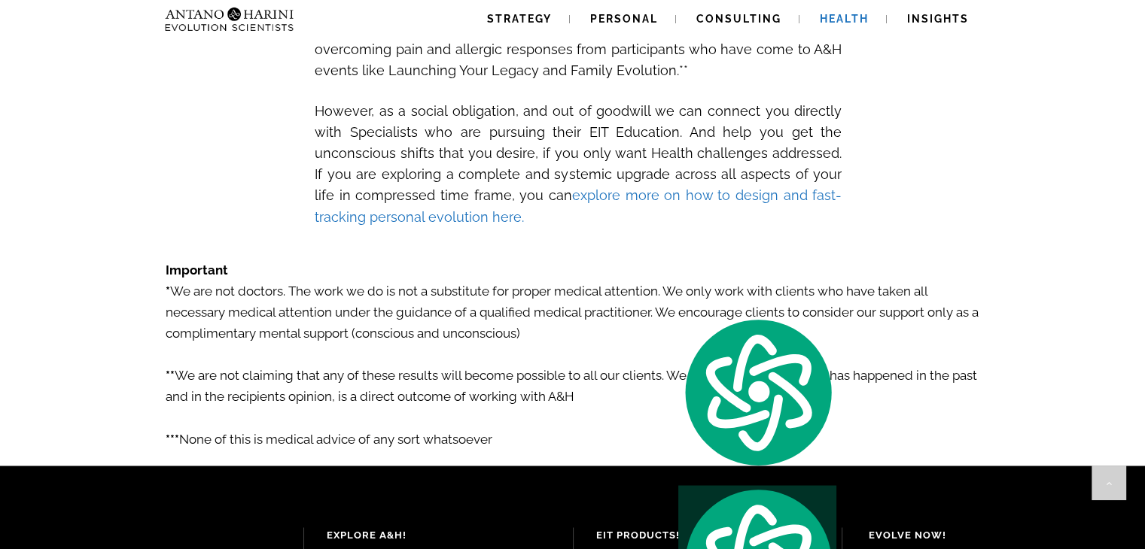
click at [698, 260] on h4 at bounding box center [573, 252] width 814 height 15
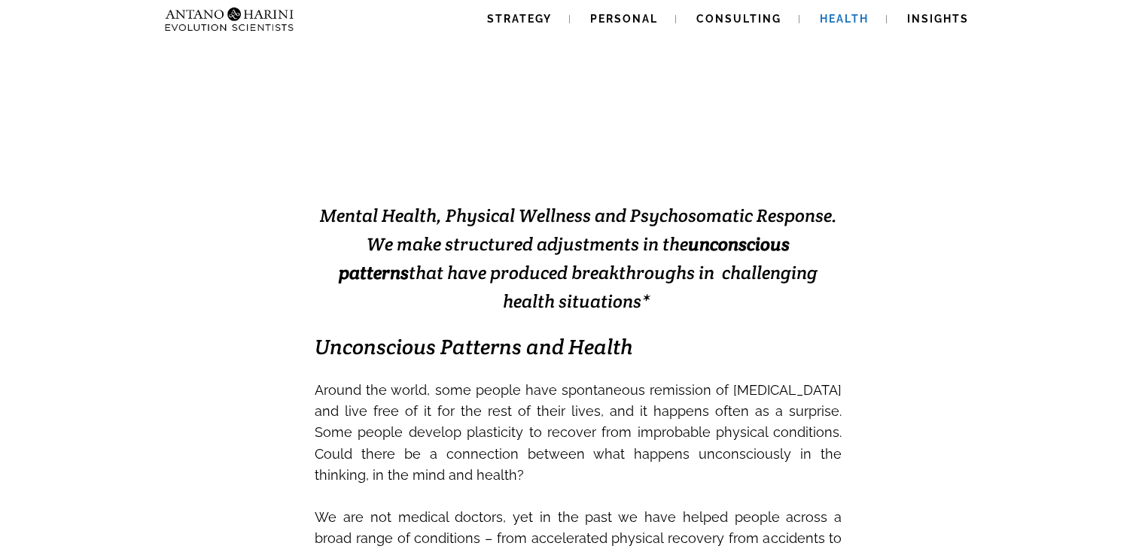
scroll to position [0, 0]
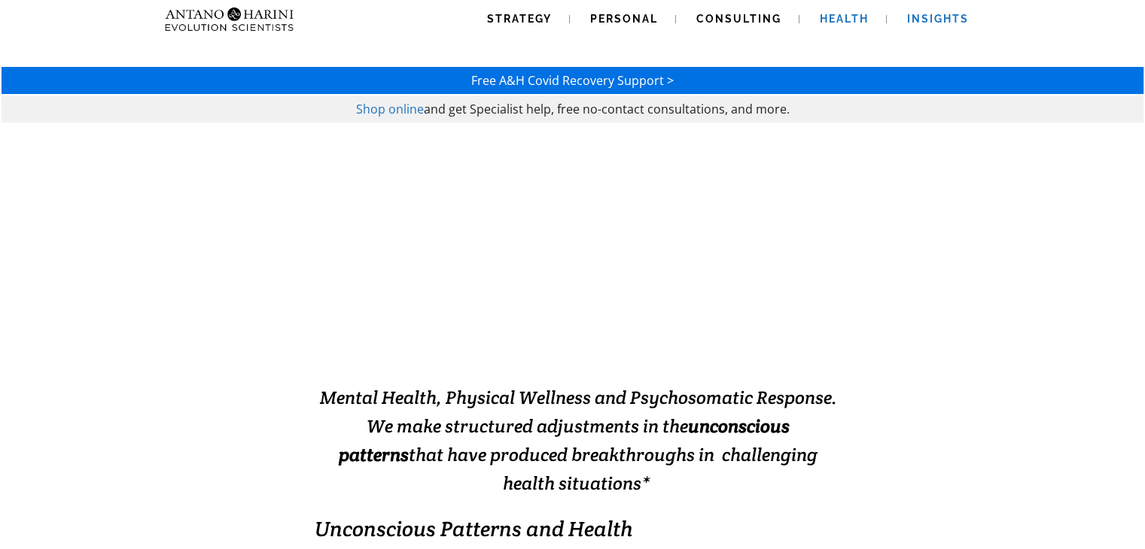
click at [949, 23] on span "Insights" at bounding box center [938, 19] width 62 height 12
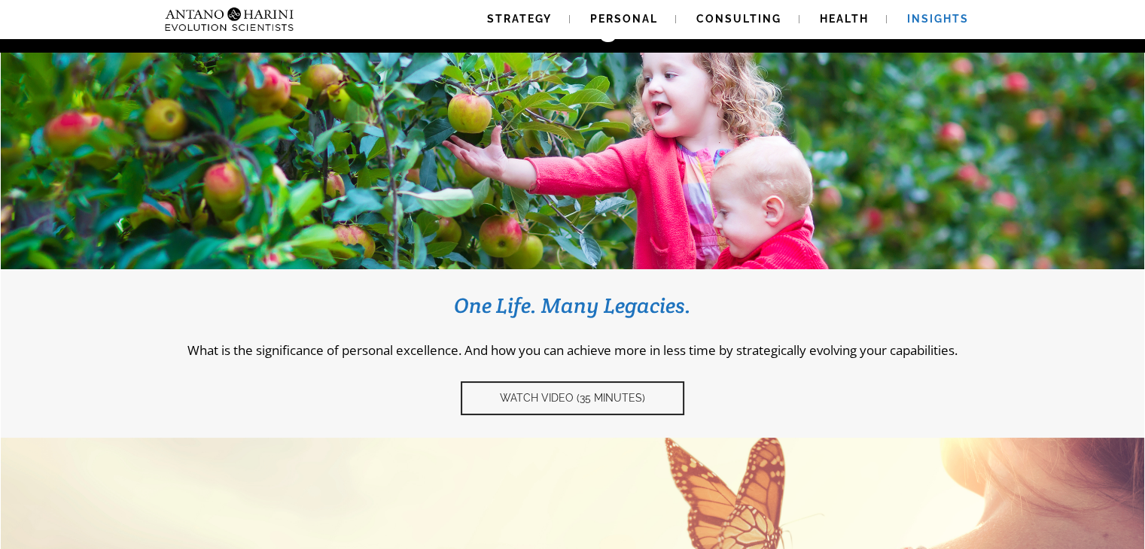
scroll to position [22757, 0]
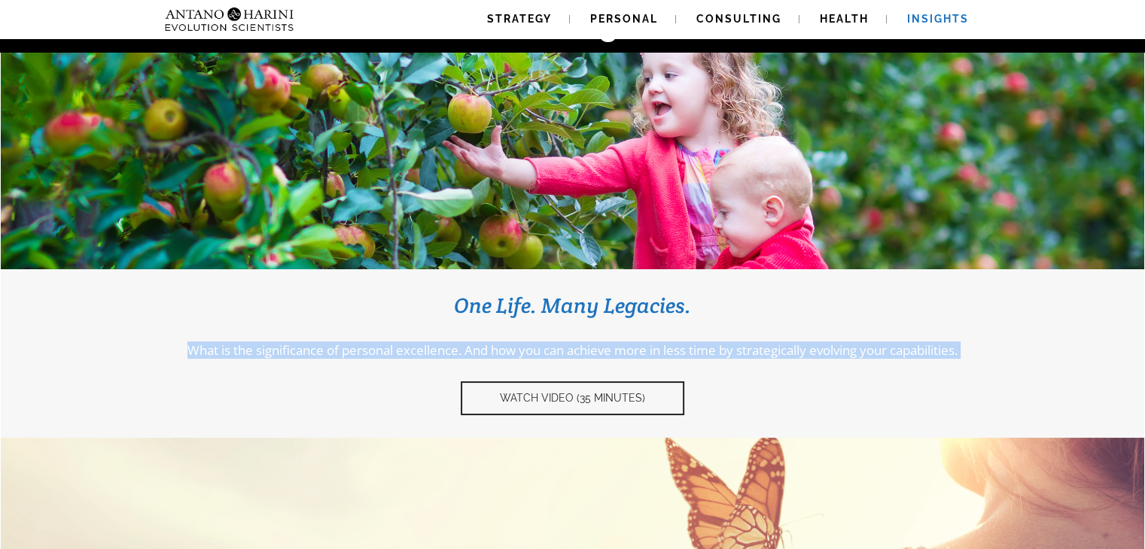
drag, startPoint x: 166, startPoint y: 373, endPoint x: 163, endPoint y: 350, distance: 23.6
type textarea "**********"
click at [163, 350] on div "One Life. Many Legacies. What is the significance of personal excellence. And h…" at bounding box center [572, 353] width 1098 height 123
click at [145, 391] on div "One Life. Many Legacies. What is the significance of personal excellence. And h…" at bounding box center [572, 353] width 1098 height 123
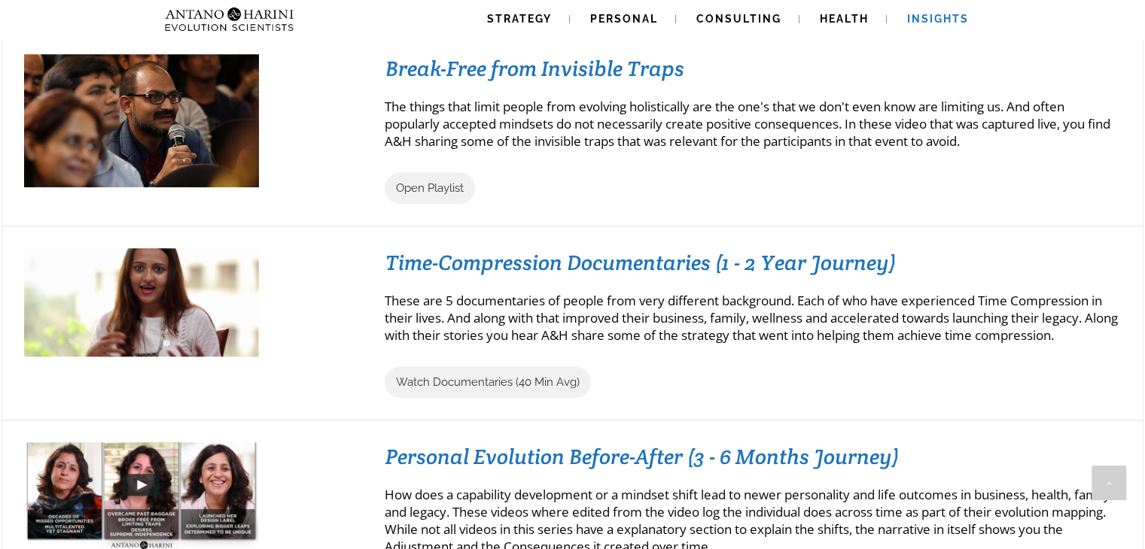
scroll to position [1390, 0]
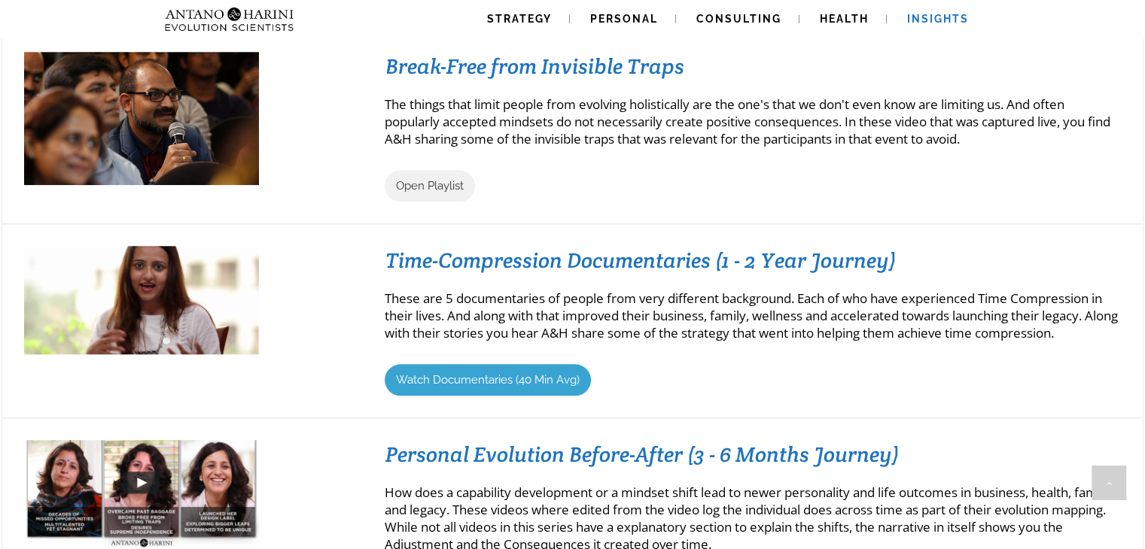
click at [488, 377] on span "Watch Documentaries (40 Min Avg)" at bounding box center [488, 380] width 184 height 14
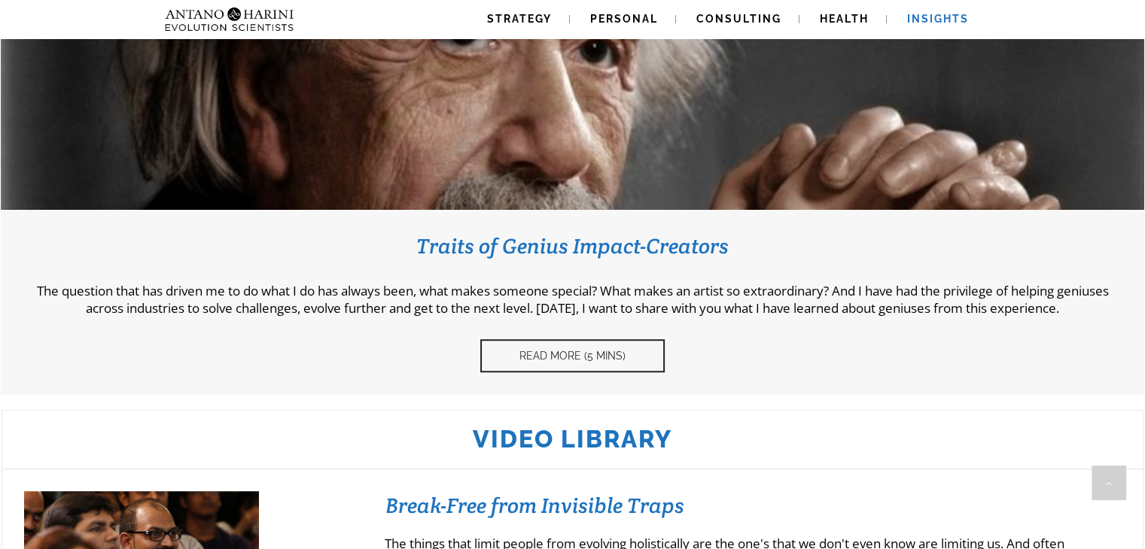
scroll to position [949, 0]
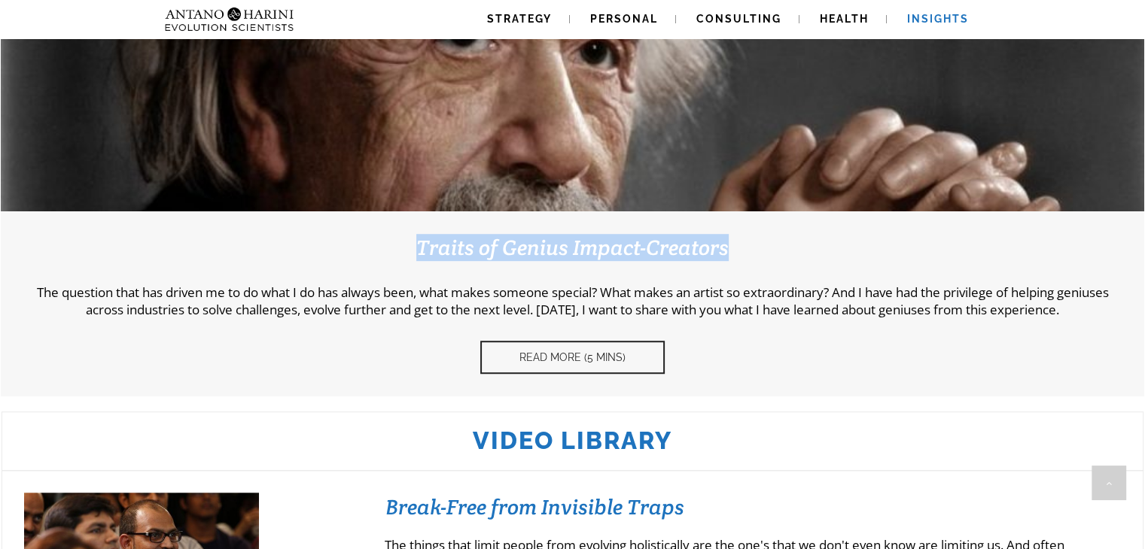
drag, startPoint x: 419, startPoint y: 254, endPoint x: 755, endPoint y: 253, distance: 336.5
click at [755, 253] on h3 "Traits of Genius Impact-Creators" at bounding box center [572, 247] width 1098 height 27
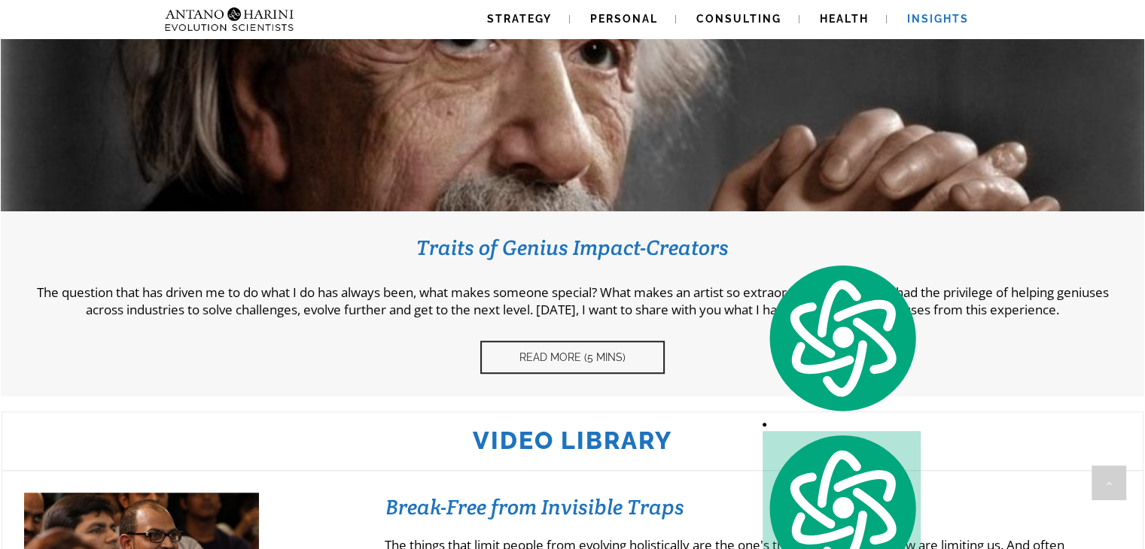
click at [366, 374] on div at bounding box center [572, 305] width 1143 height 186
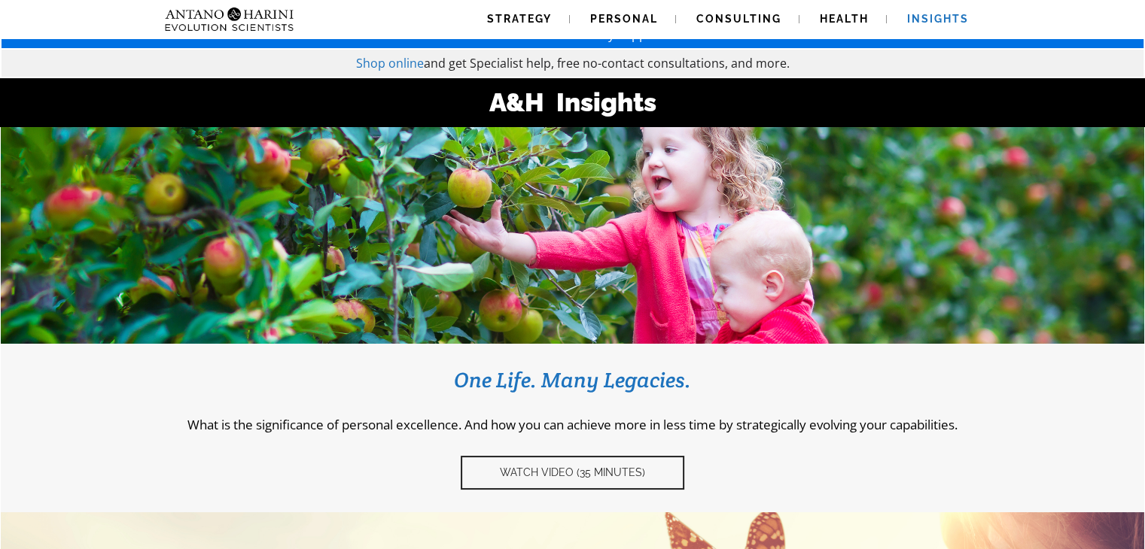
scroll to position [45, 0]
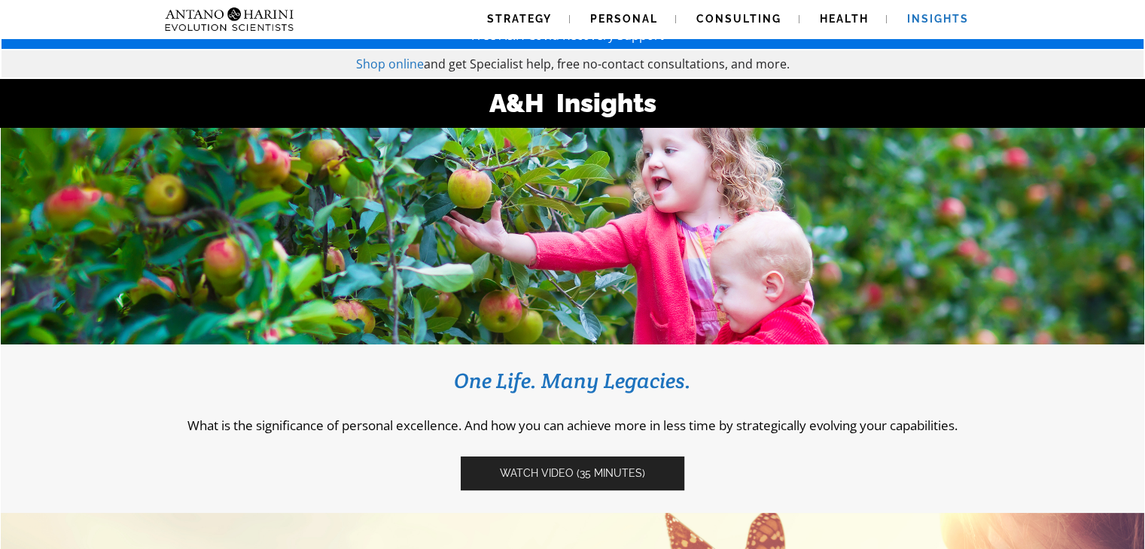
click at [527, 460] on link "Watch video (35 Minutes)" at bounding box center [573, 474] width 224 height 34
